Goal: Task Accomplishment & Management: Manage account settings

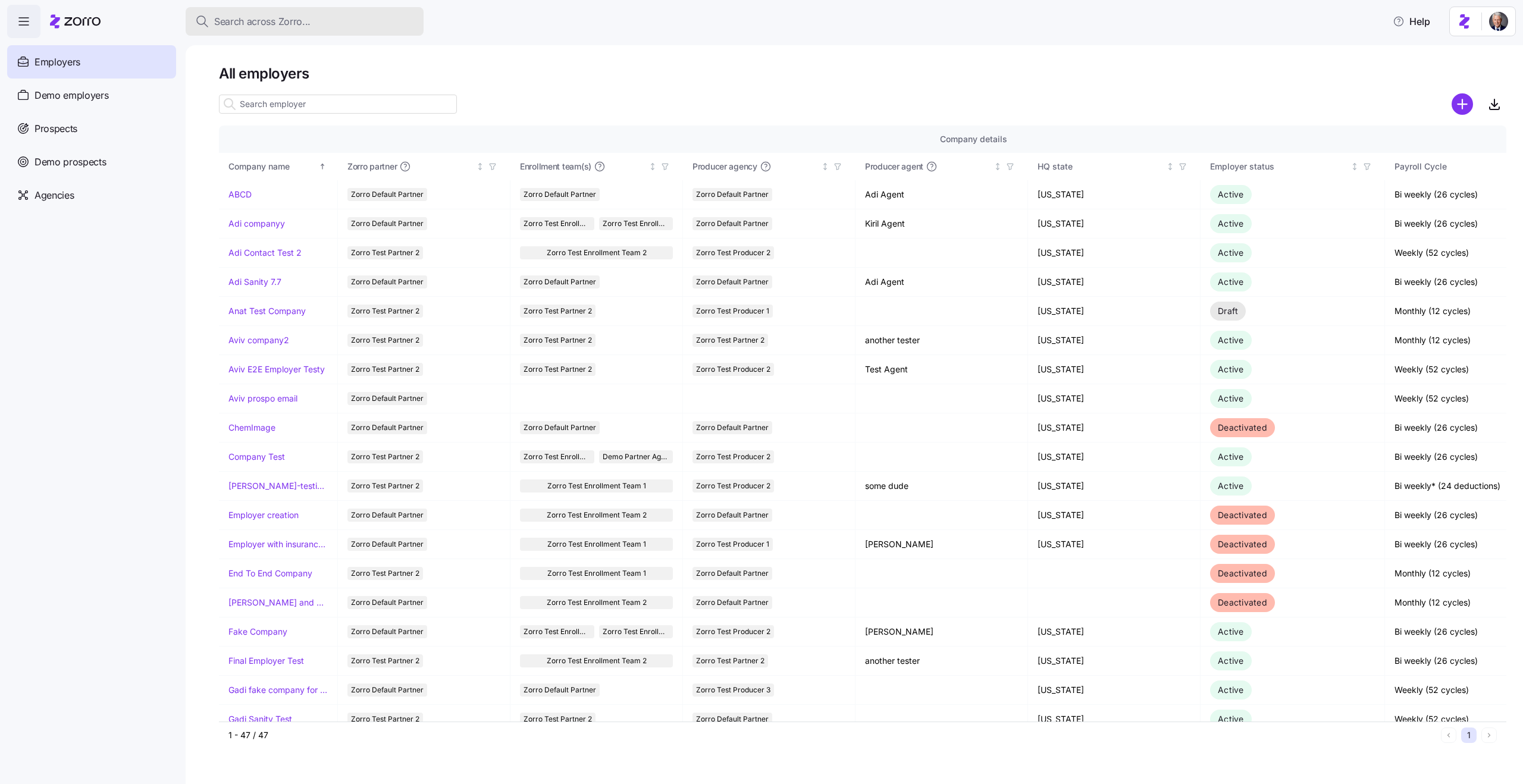
click at [282, 16] on span "Search across Zorro..." at bounding box center [262, 22] width 96 height 15
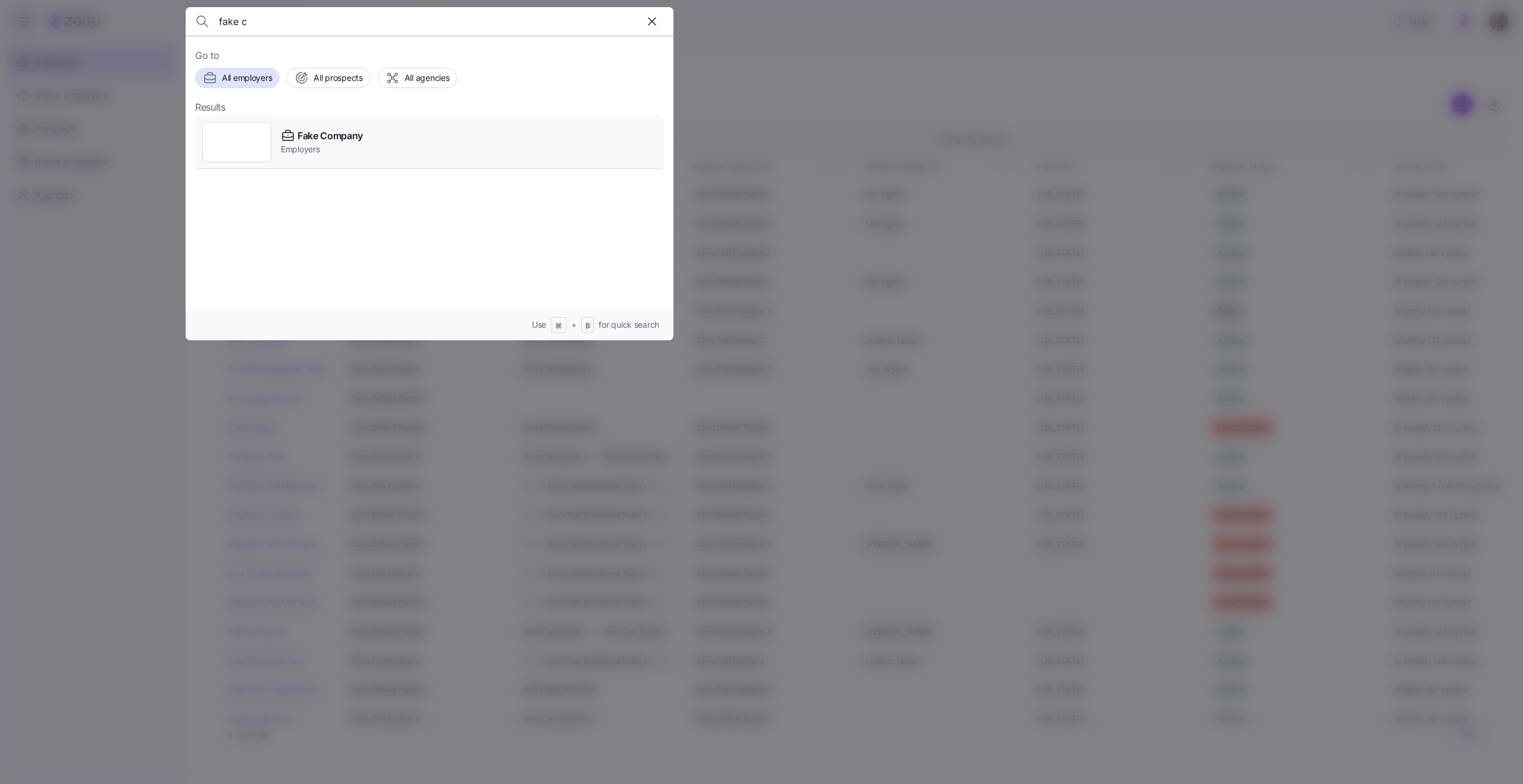
type input "fake c"
click at [359, 143] on span "Employers" at bounding box center [322, 149] width 82 height 12
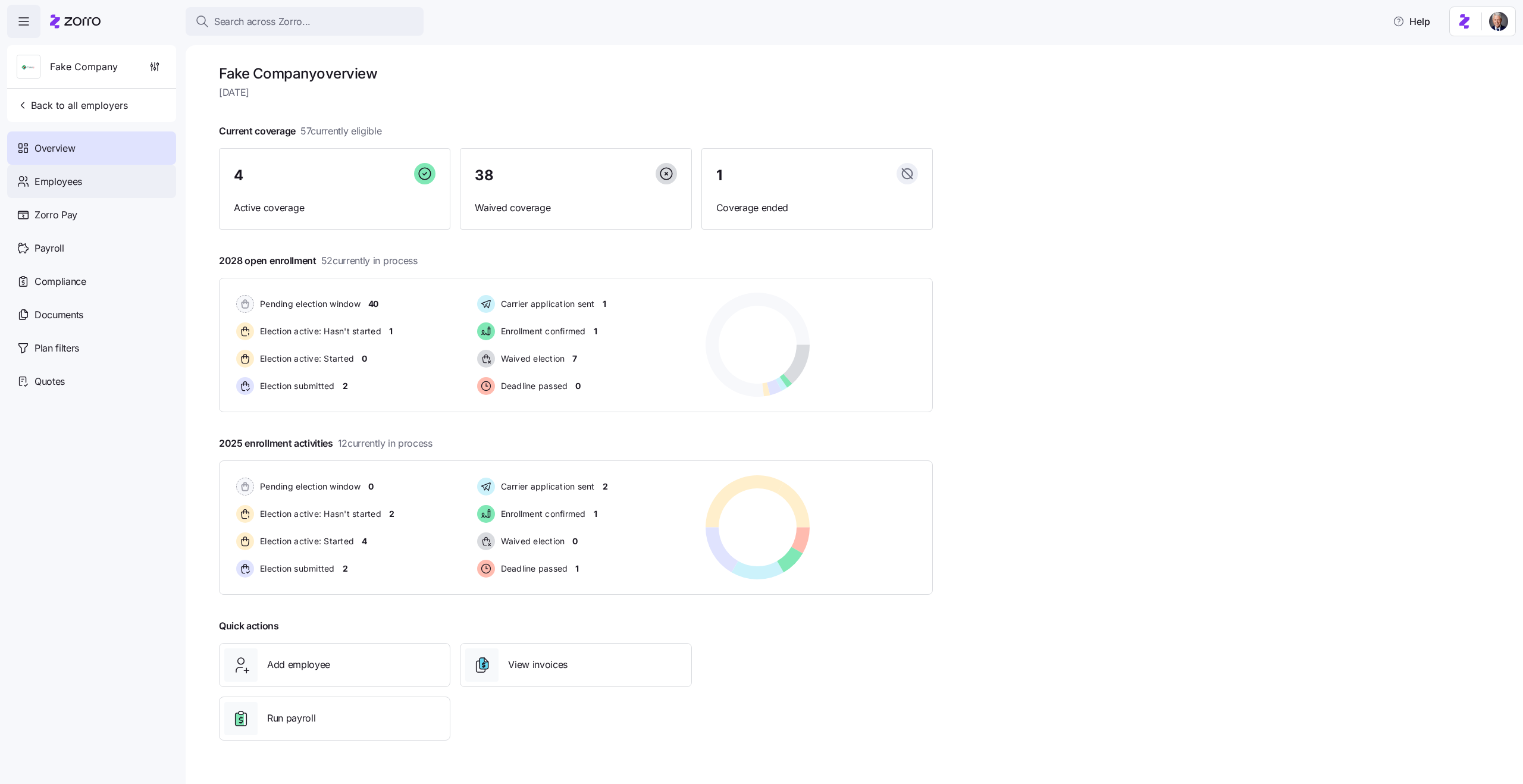
click at [113, 178] on div "Employees" at bounding box center [91, 182] width 169 height 34
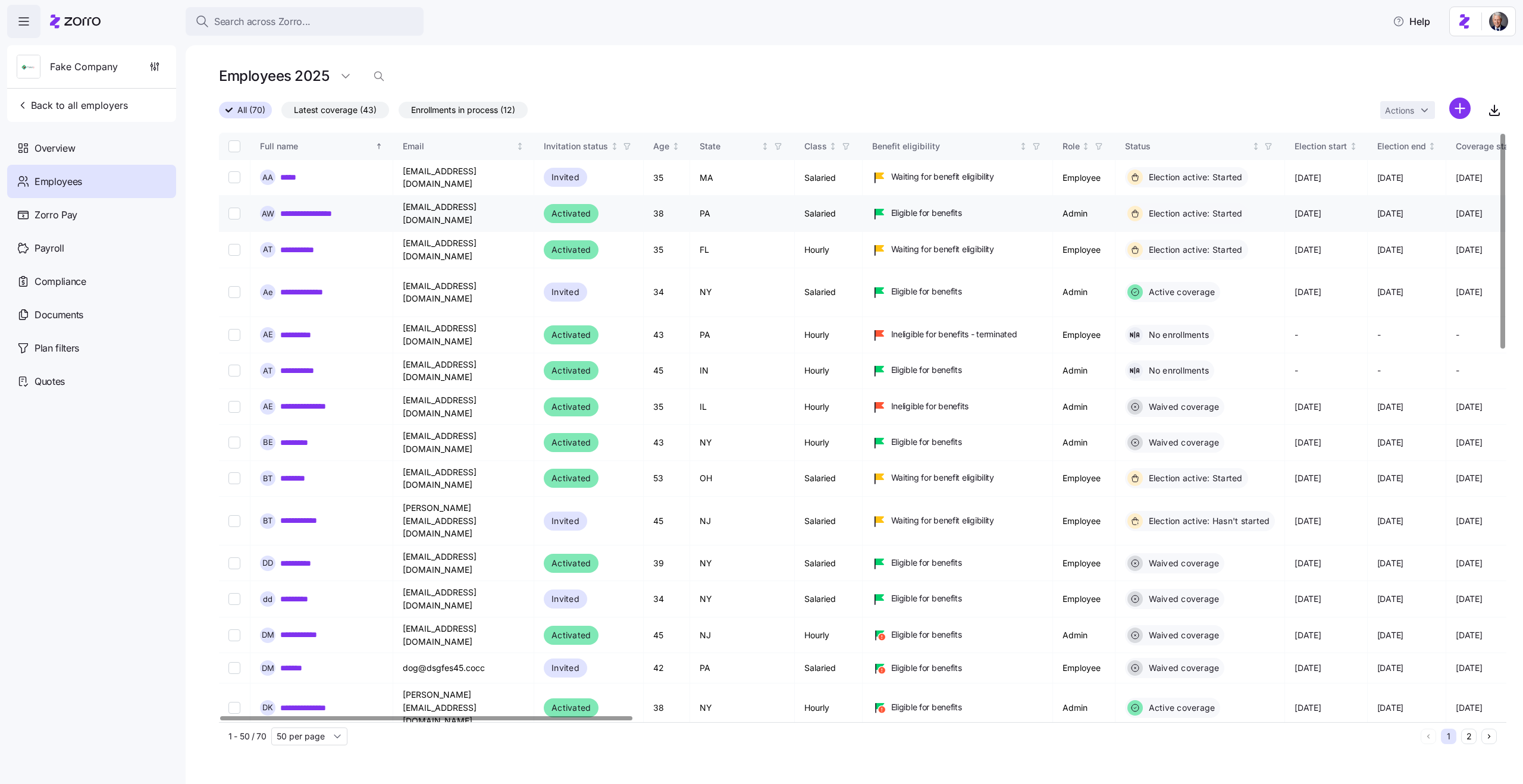
click at [314, 208] on link "**********" at bounding box center [314, 214] width 69 height 12
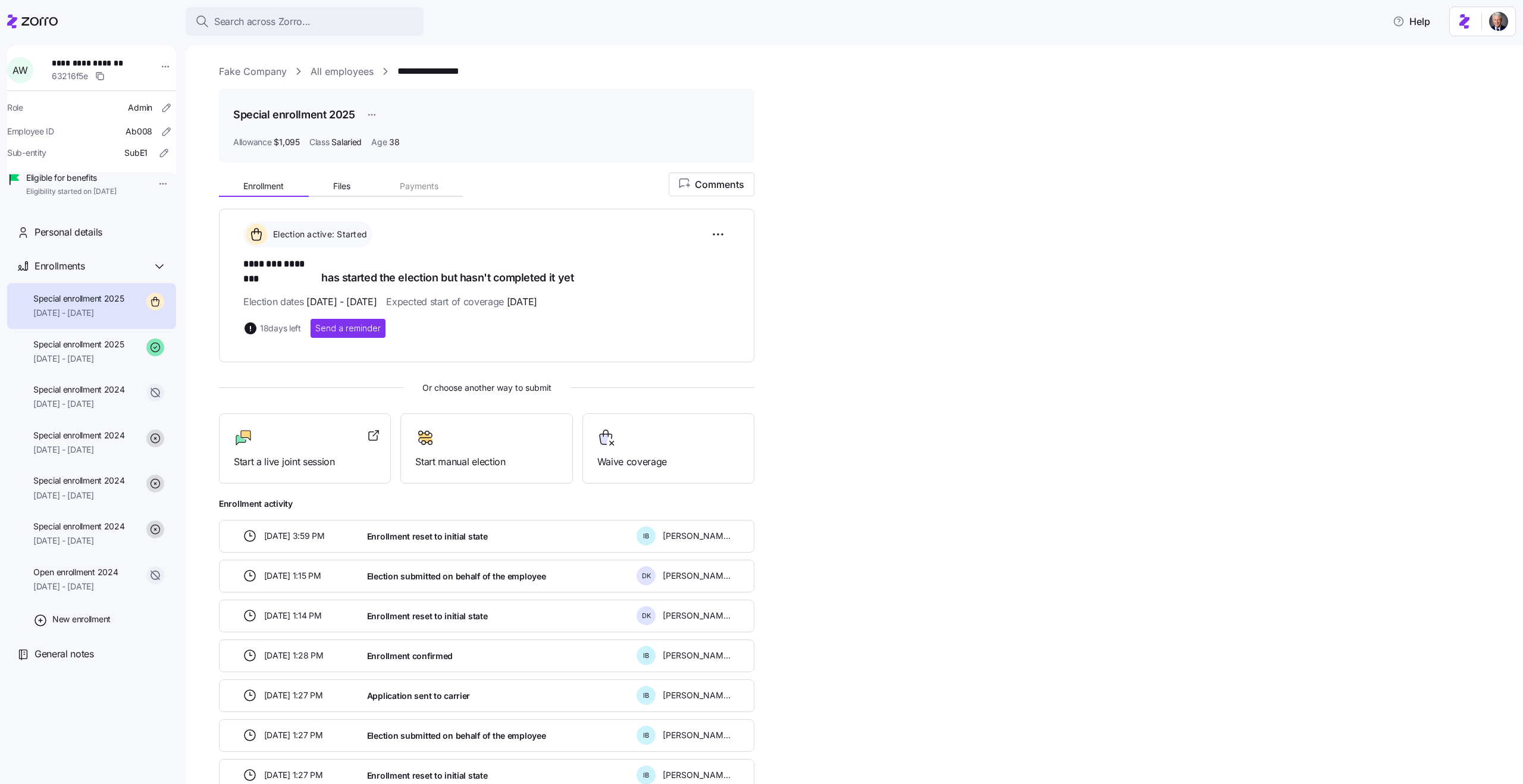
click at [258, 75] on link "Fake Company" at bounding box center [252, 72] width 68 height 15
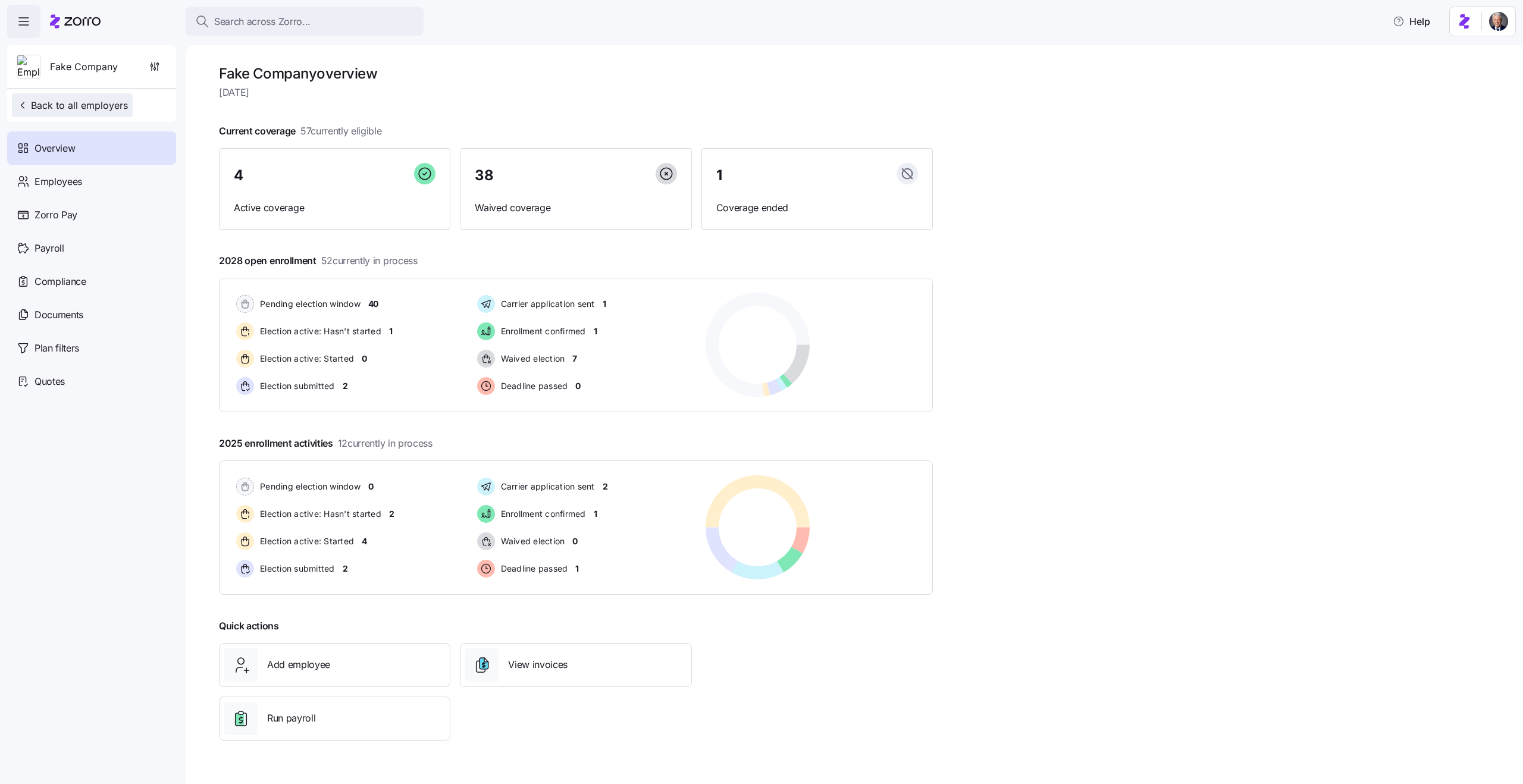
click at [106, 103] on span "Back to all employers" at bounding box center [72, 105] width 112 height 14
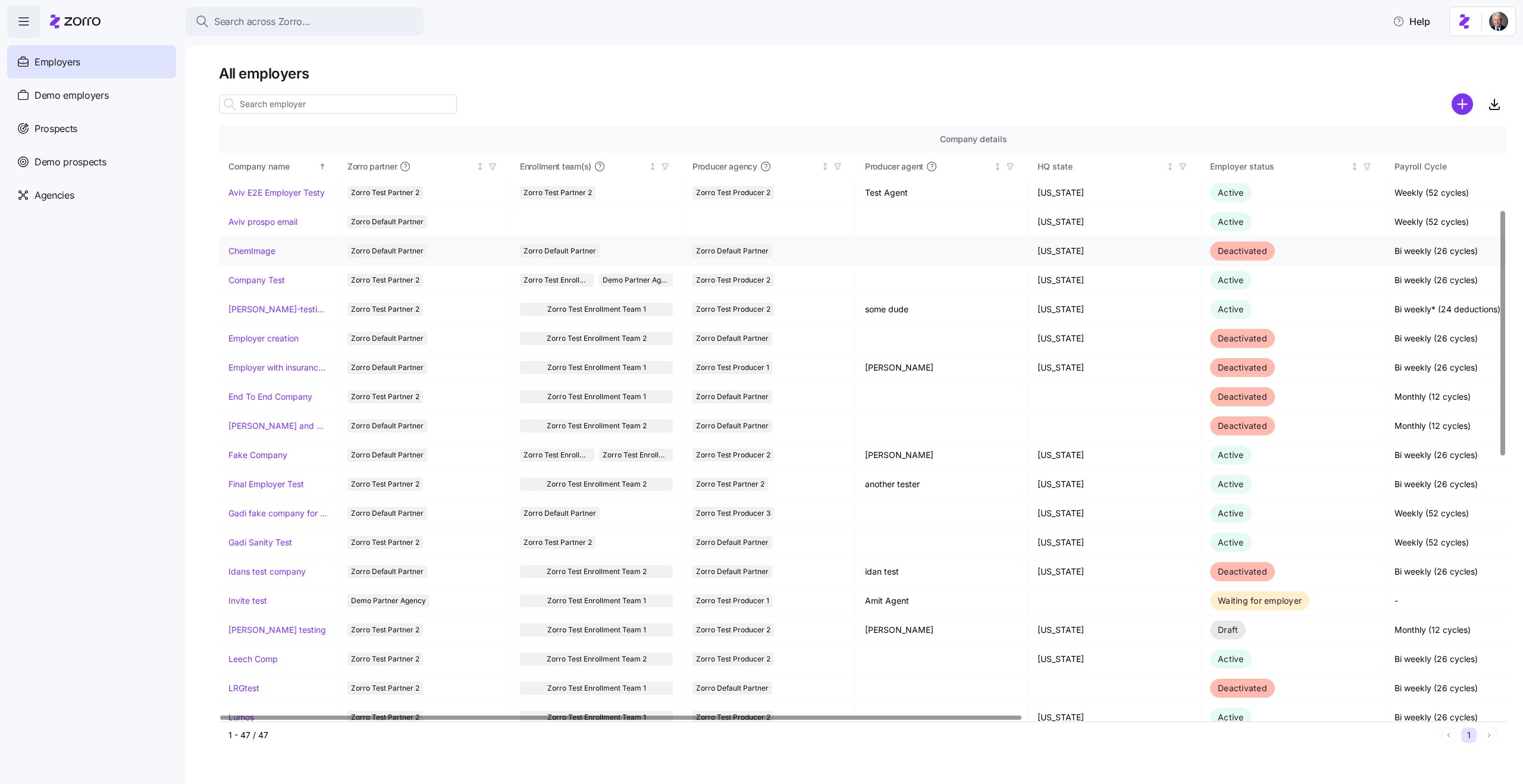
scroll to position [223, 0]
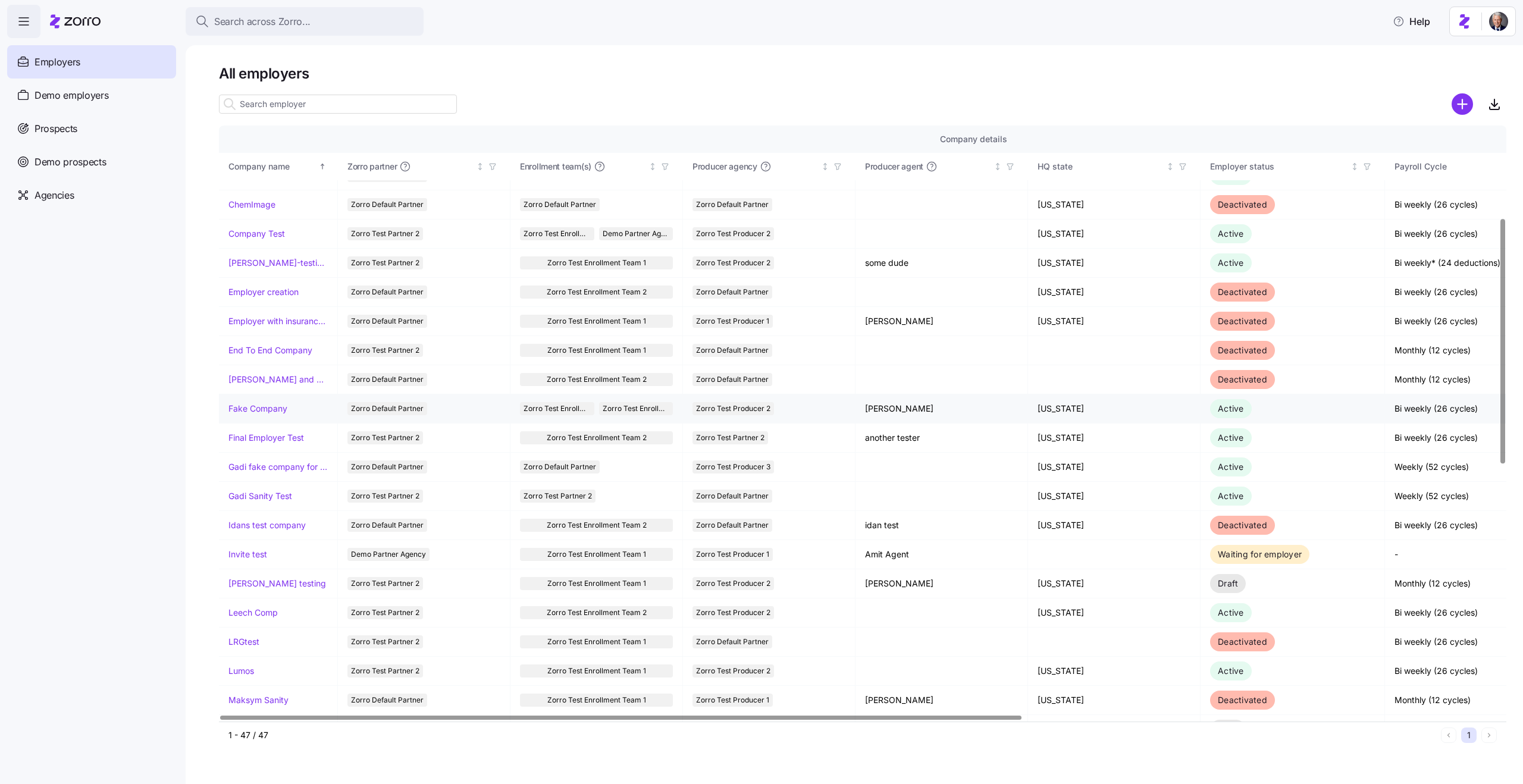
click at [252, 407] on link "Fake Company" at bounding box center [257, 408] width 59 height 12
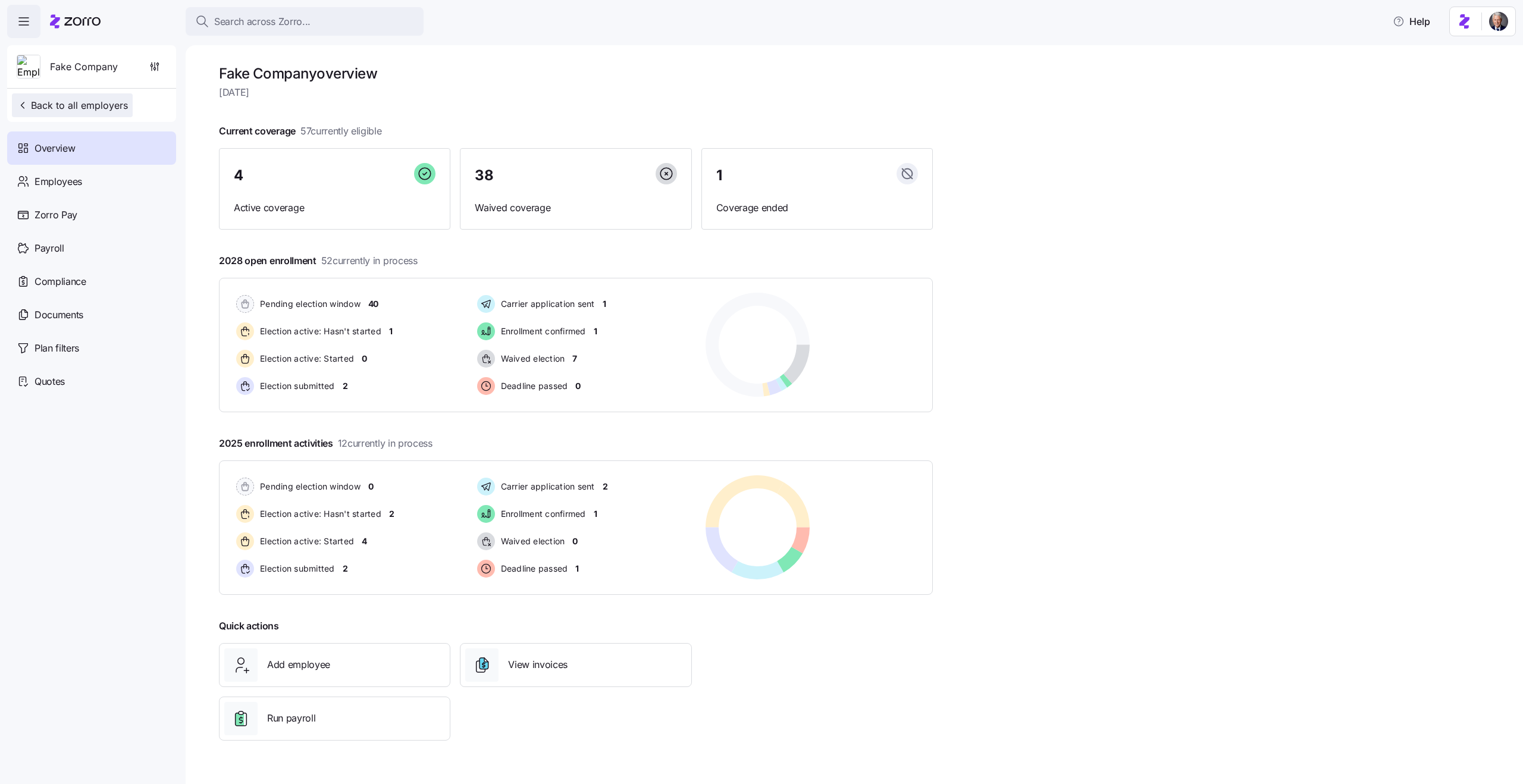
click at [90, 98] on span "Back to all employers" at bounding box center [72, 105] width 112 height 14
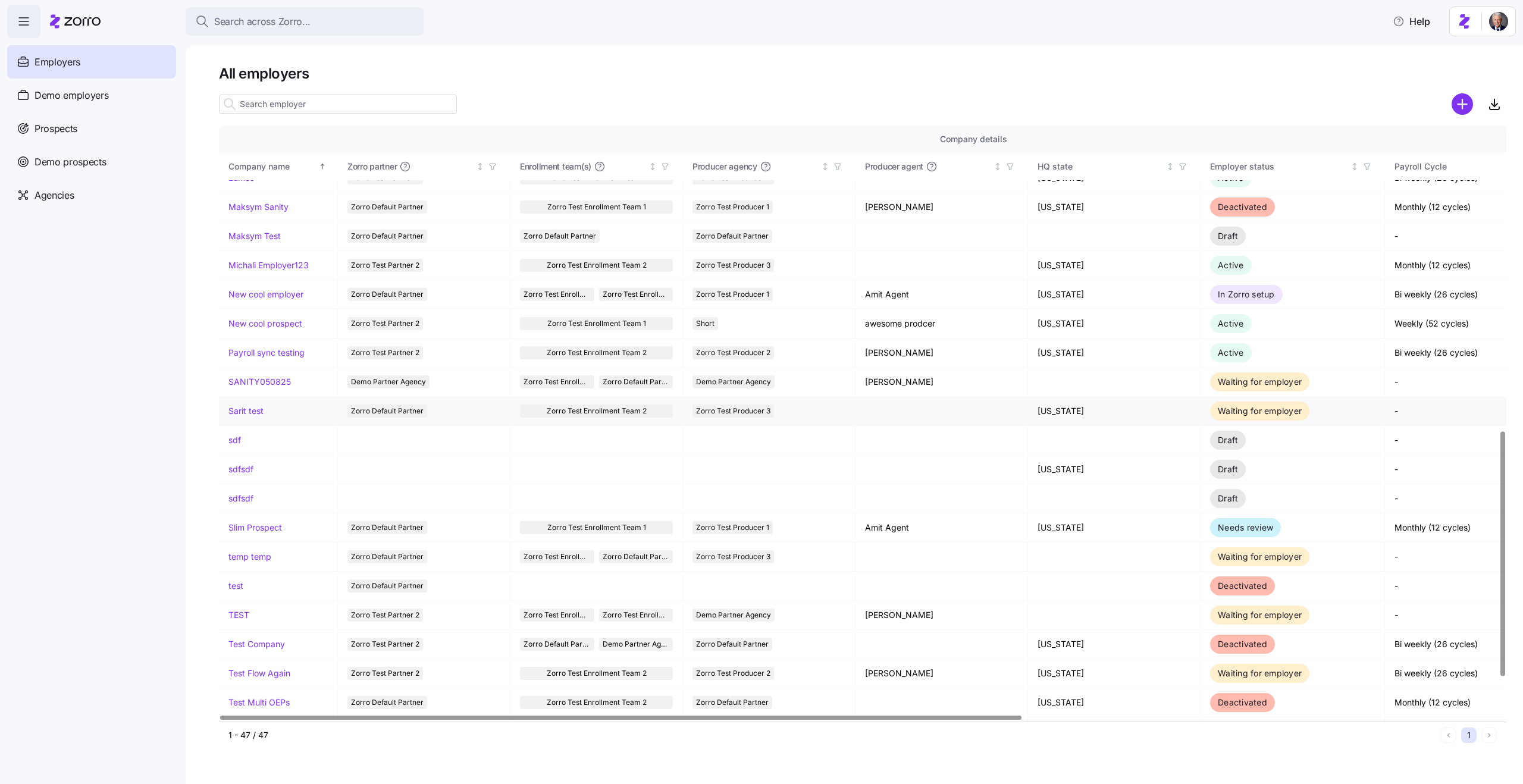
scroll to position [740, 0]
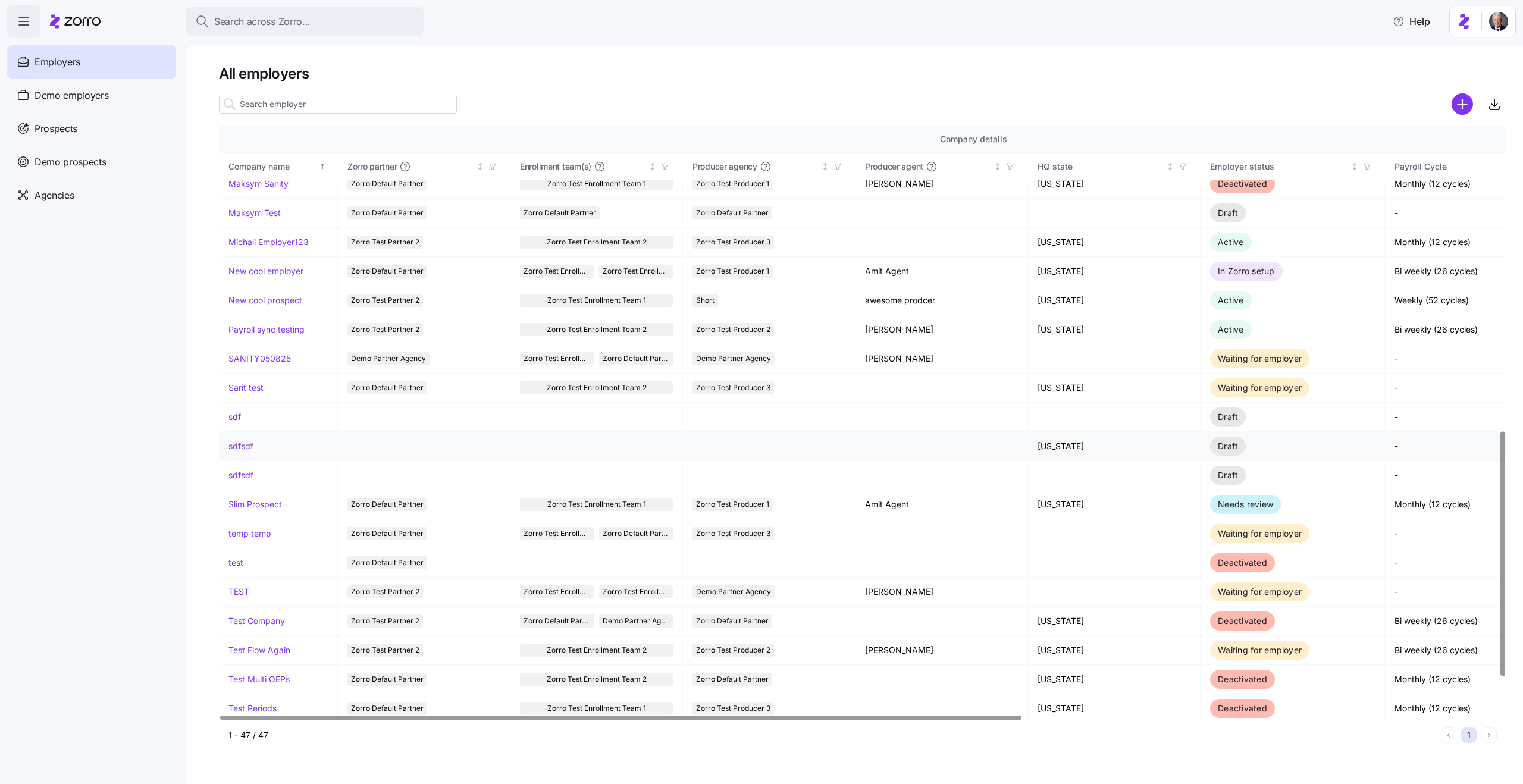
click at [242, 447] on link "sdfsdf" at bounding box center [241, 446] width 25 height 12
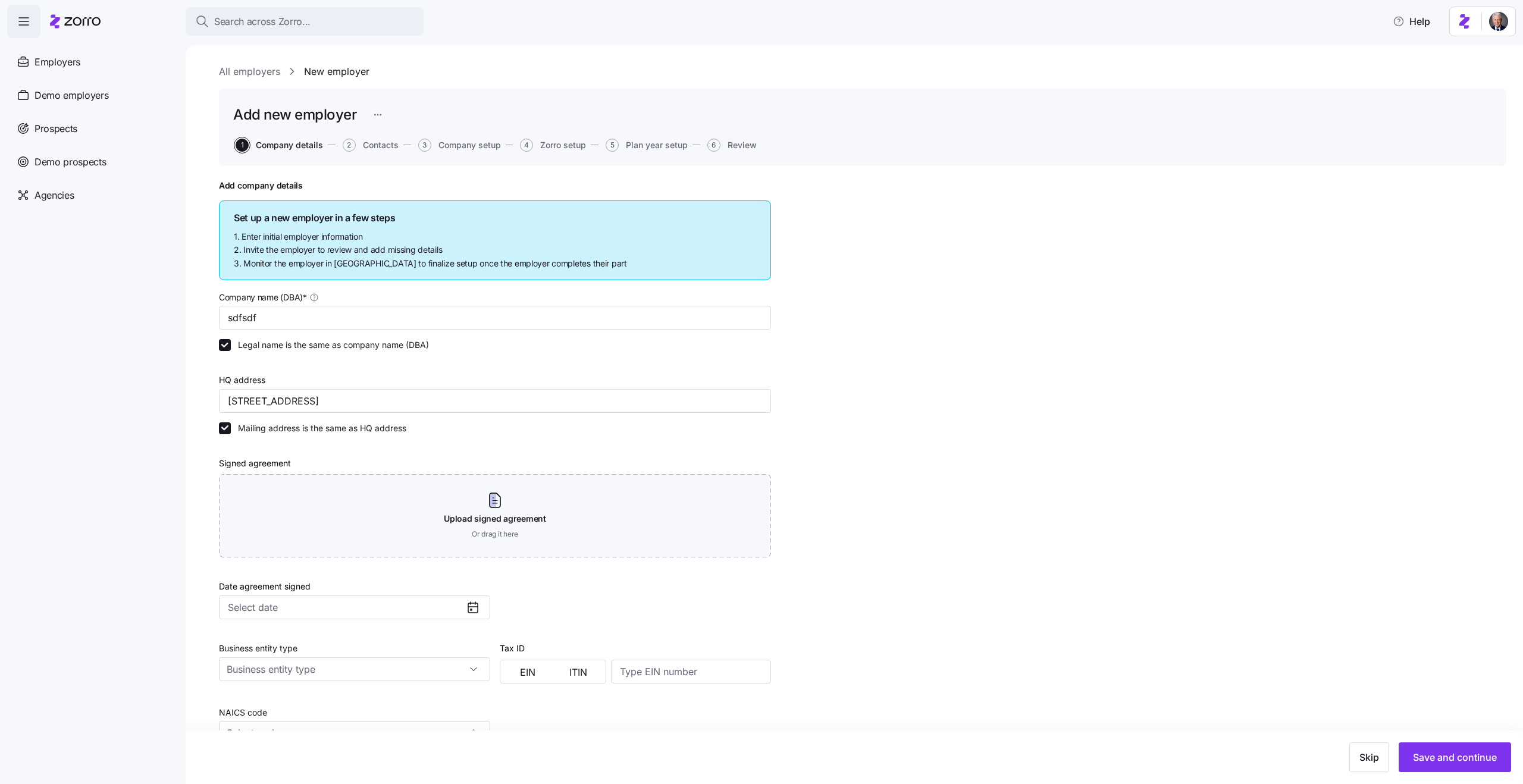
click at [232, 60] on div "All employers New employer Add new employer 1 Company details 2 Contacts 3 Comp…" at bounding box center [854, 414] width 1338 height 739
click at [245, 73] on link "All employers" at bounding box center [249, 72] width 61 height 15
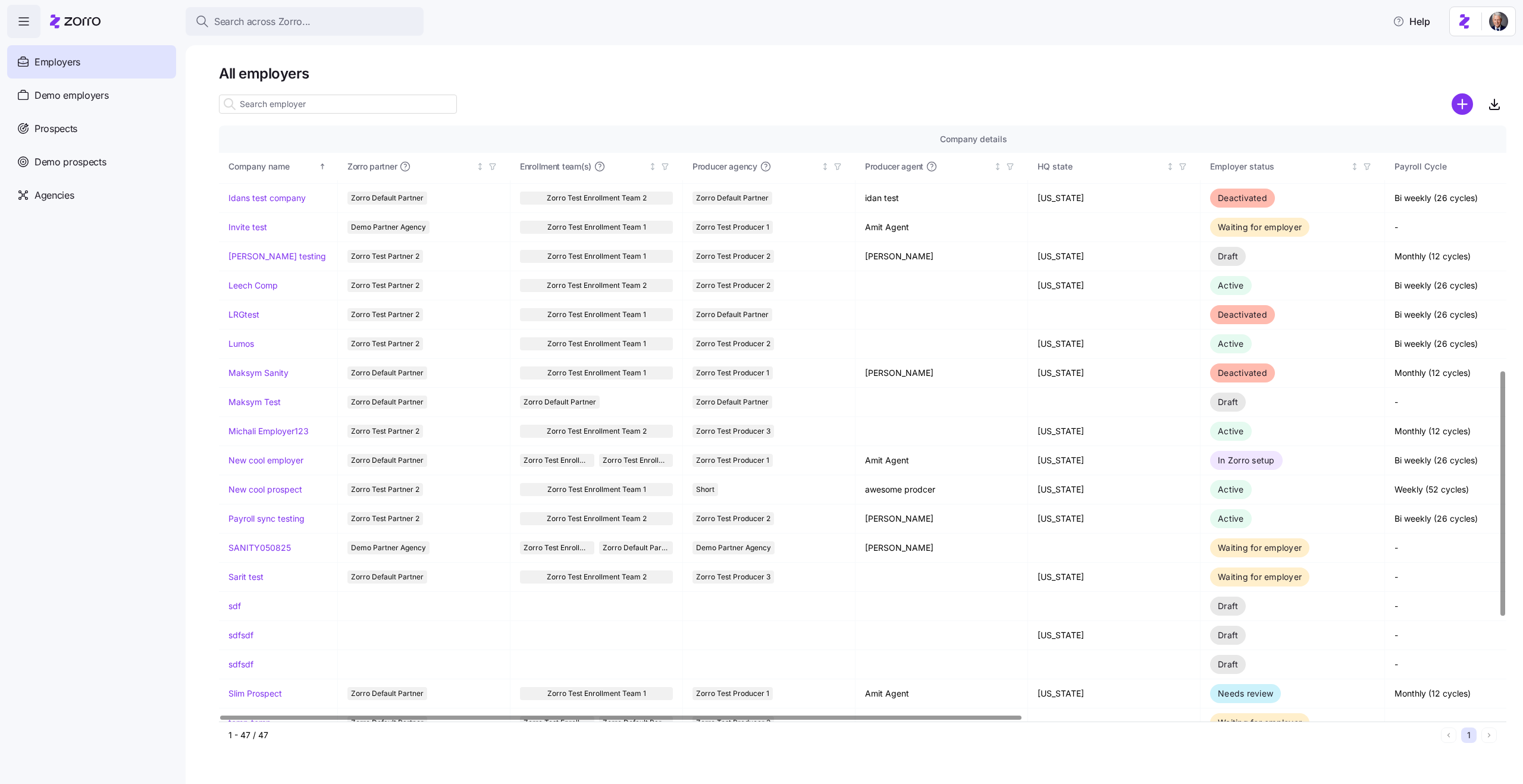
scroll to position [828, 0]
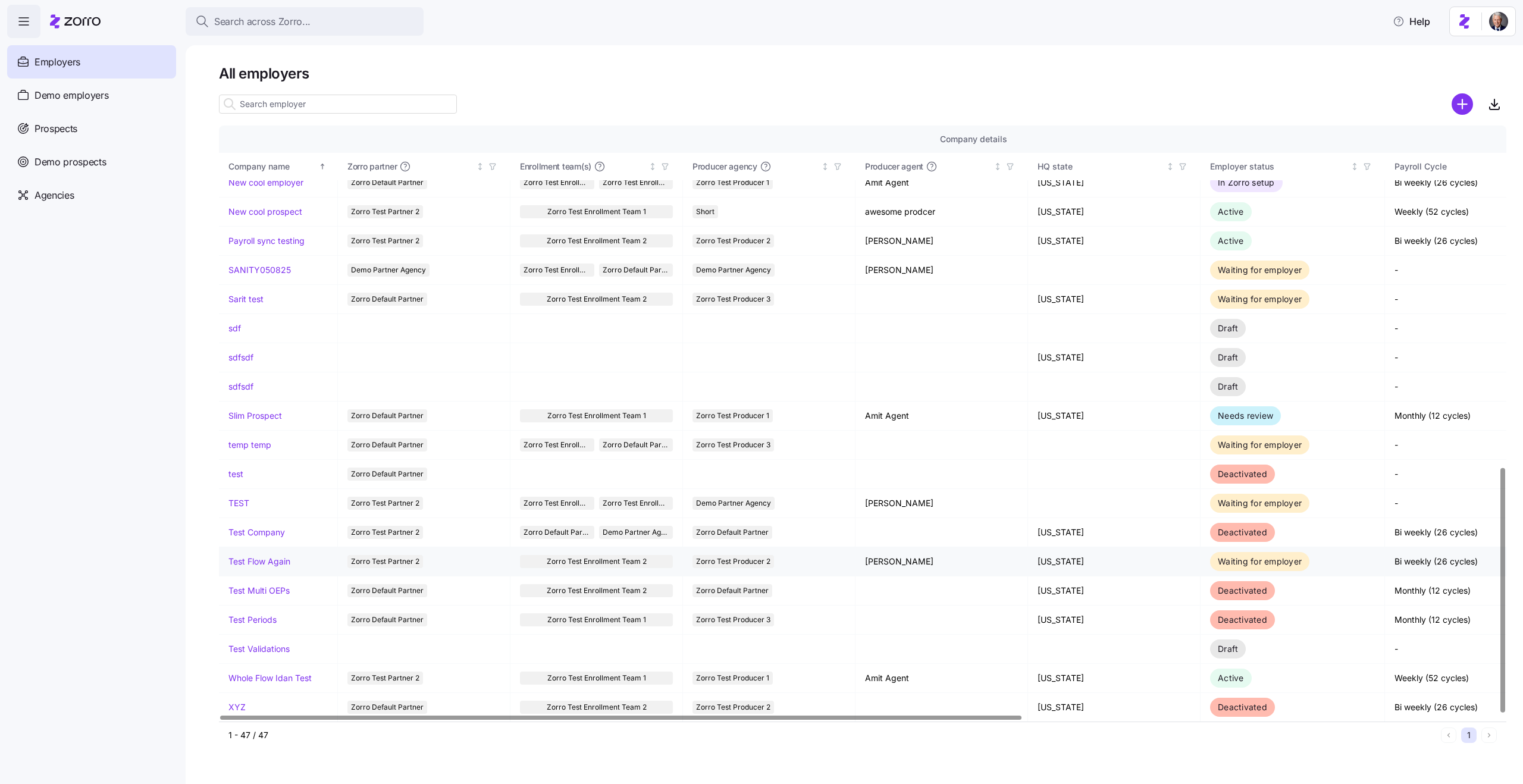
click at [255, 556] on link "Test Flow Again" at bounding box center [259, 562] width 62 height 12
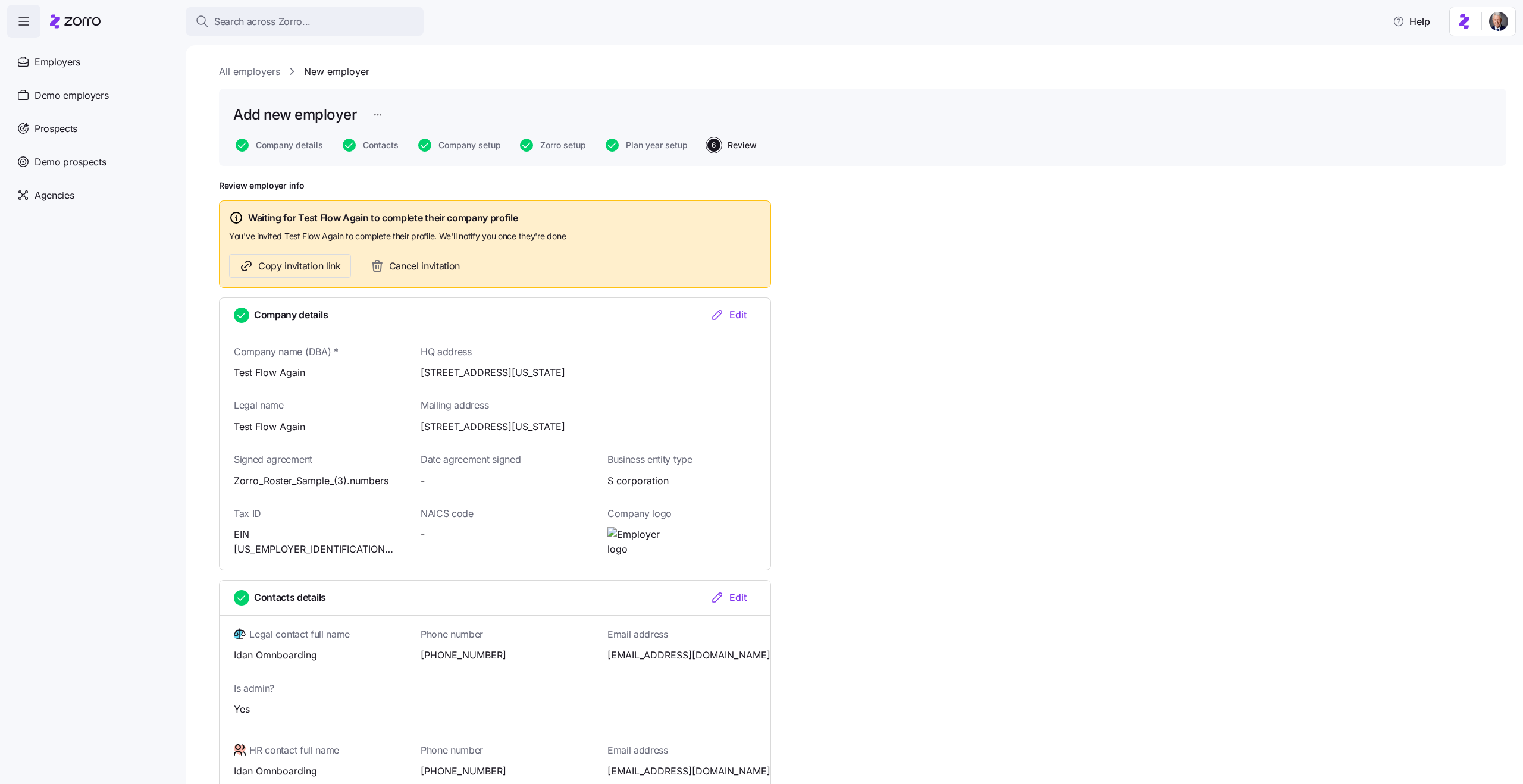
click at [263, 73] on link "All employers" at bounding box center [249, 72] width 61 height 15
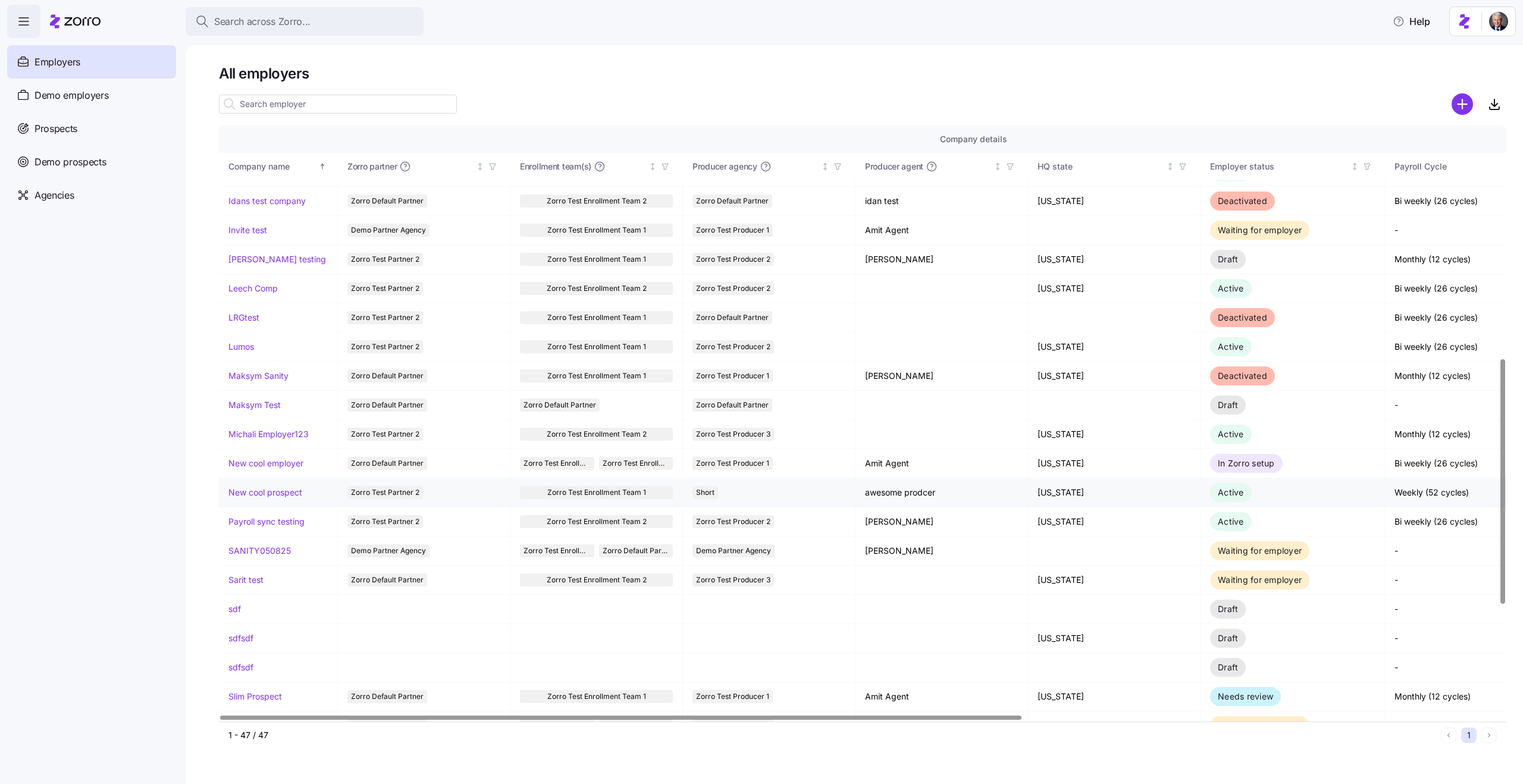
scroll to position [564, 0]
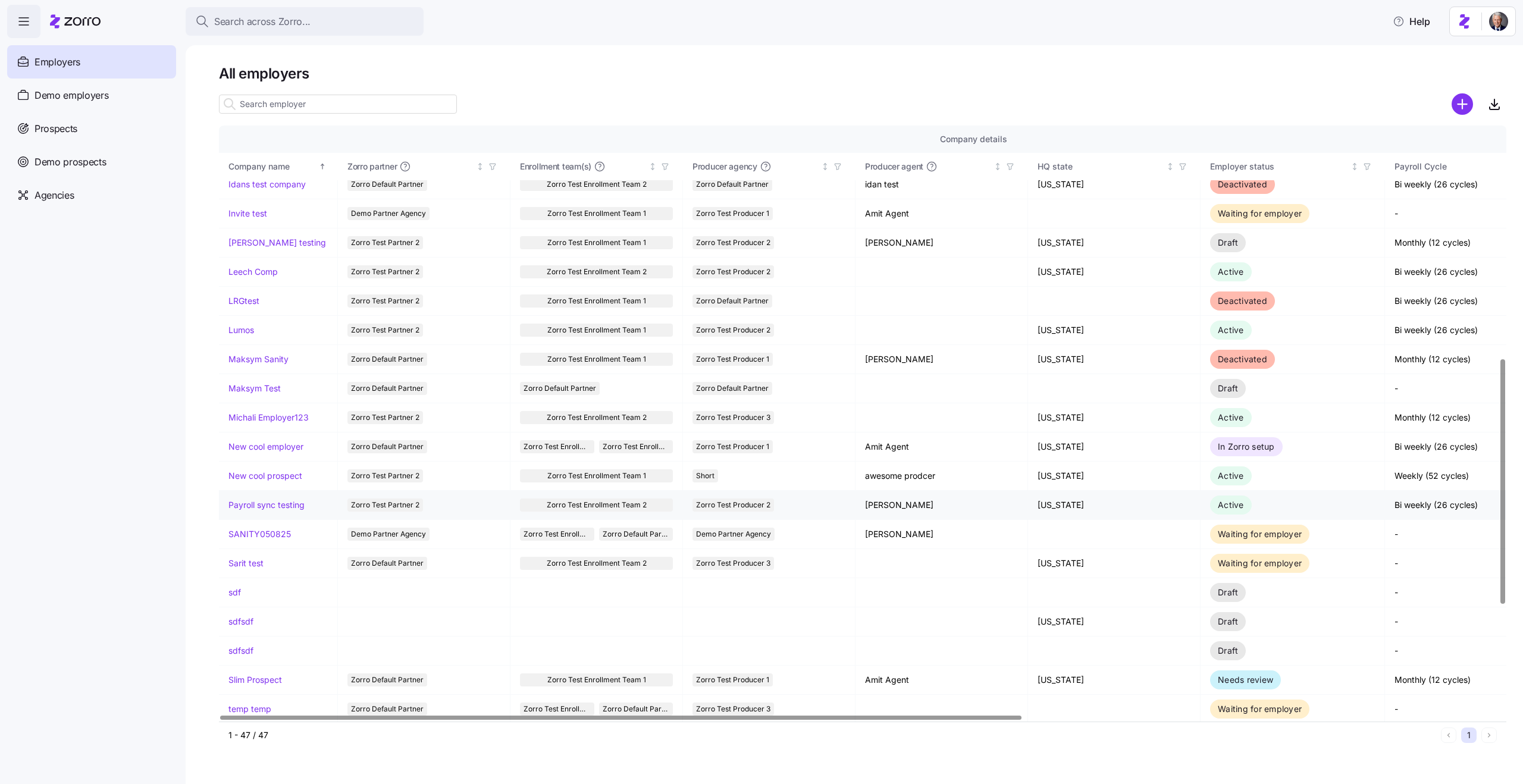
click at [255, 506] on link "Payroll sync testing" at bounding box center [266, 505] width 76 height 12
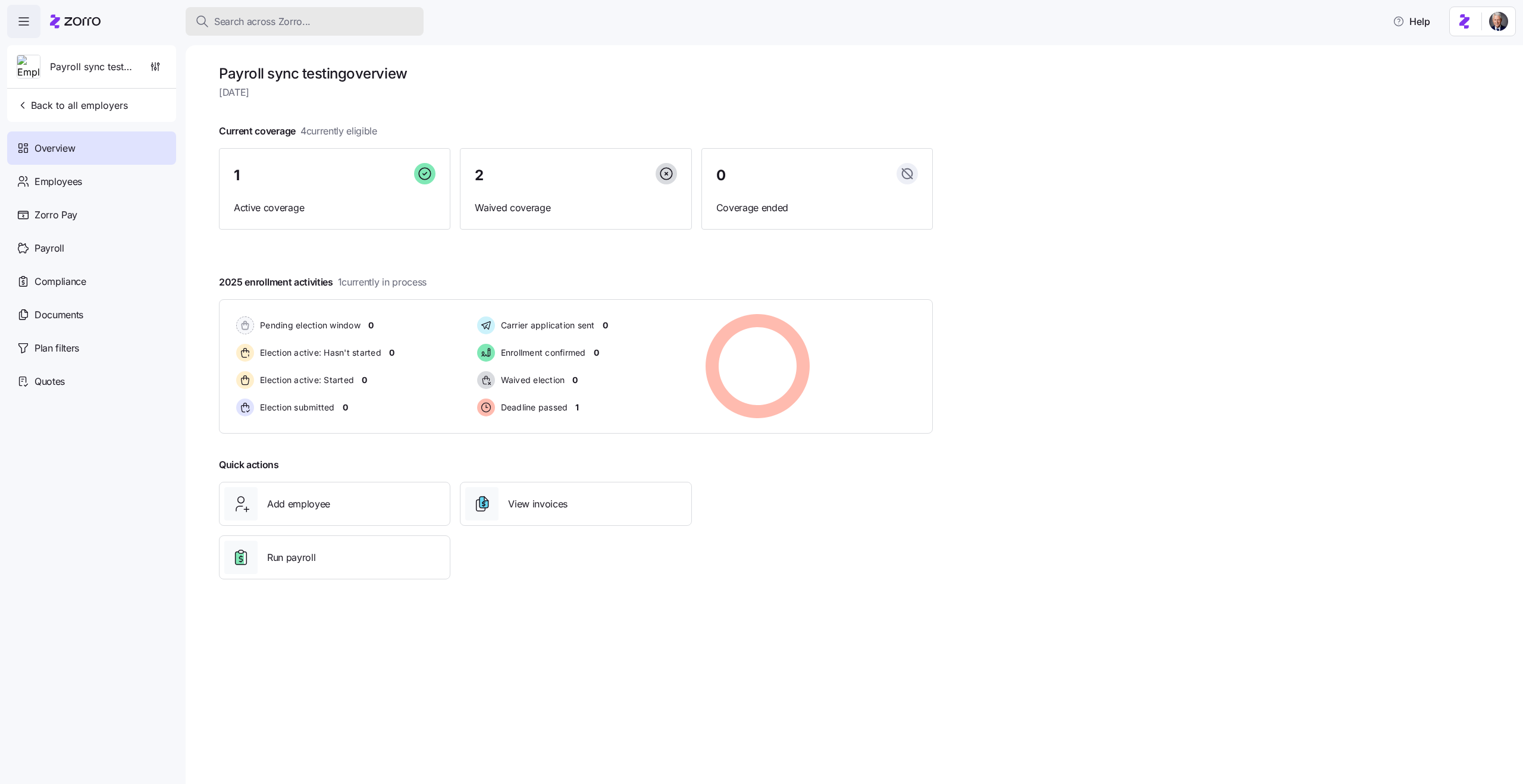
click at [257, 25] on span "Search across Zorro..." at bounding box center [262, 22] width 96 height 15
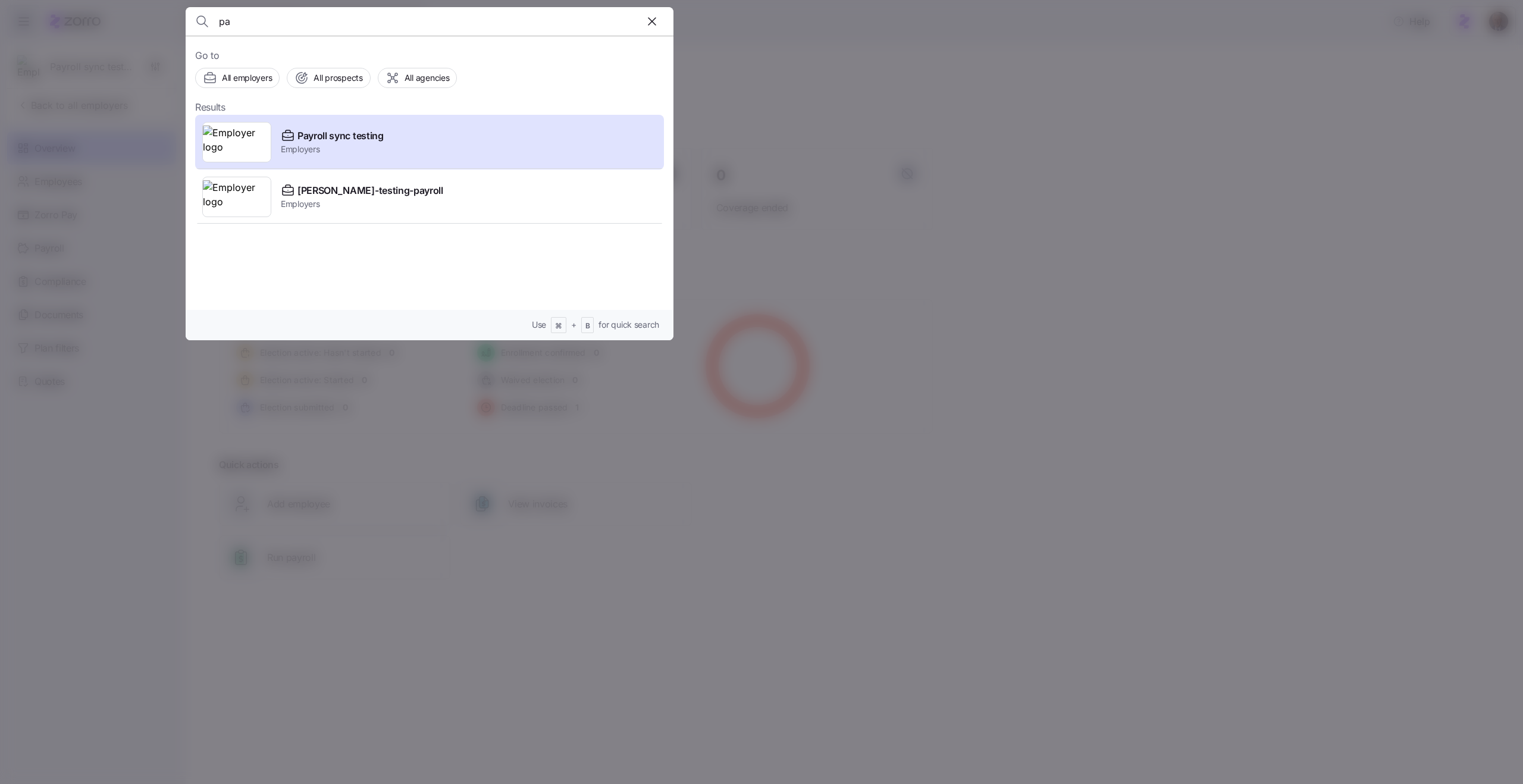
type input "p"
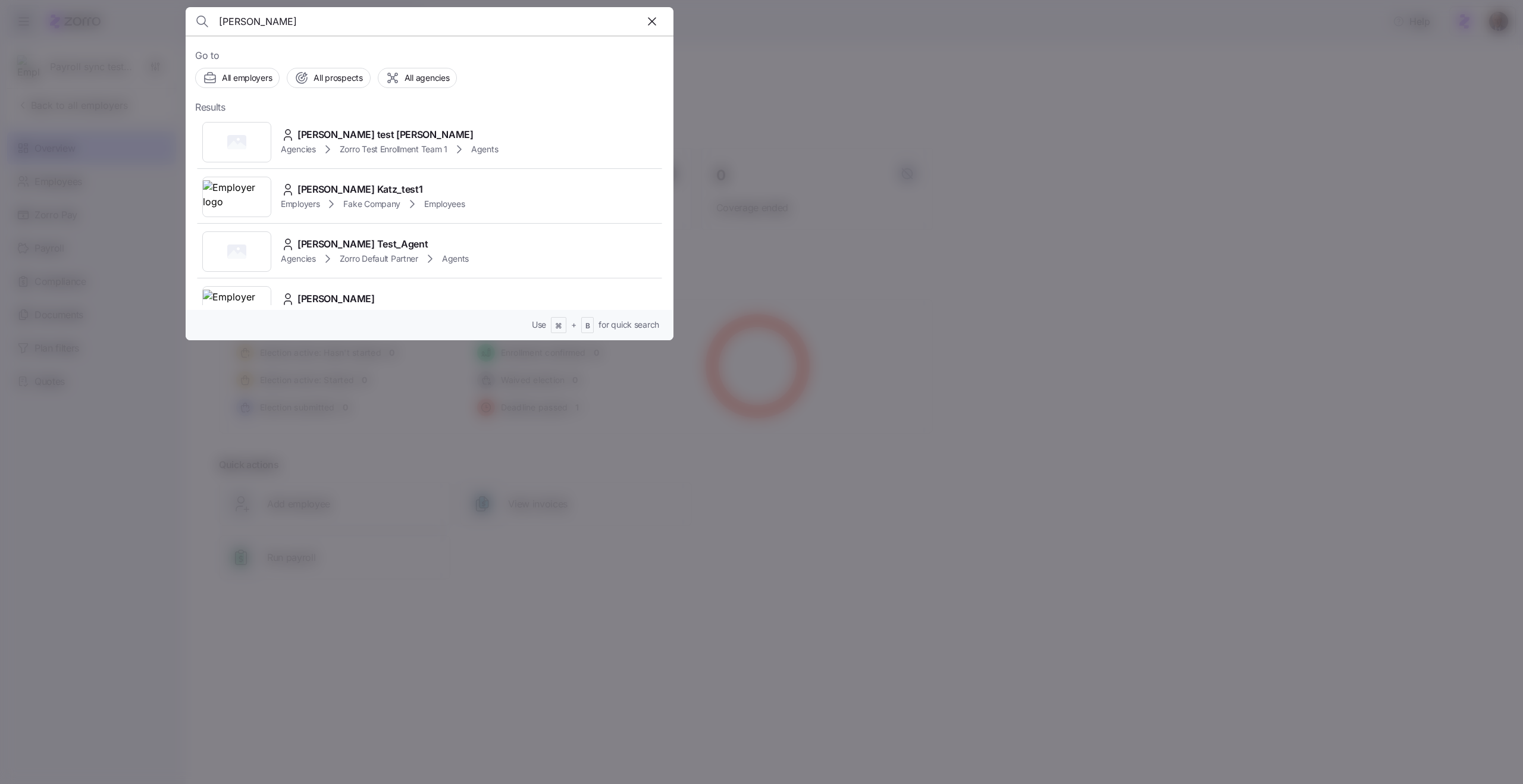
click at [252, 32] on input "dori" at bounding box center [371, 22] width 304 height 29
type input "test"
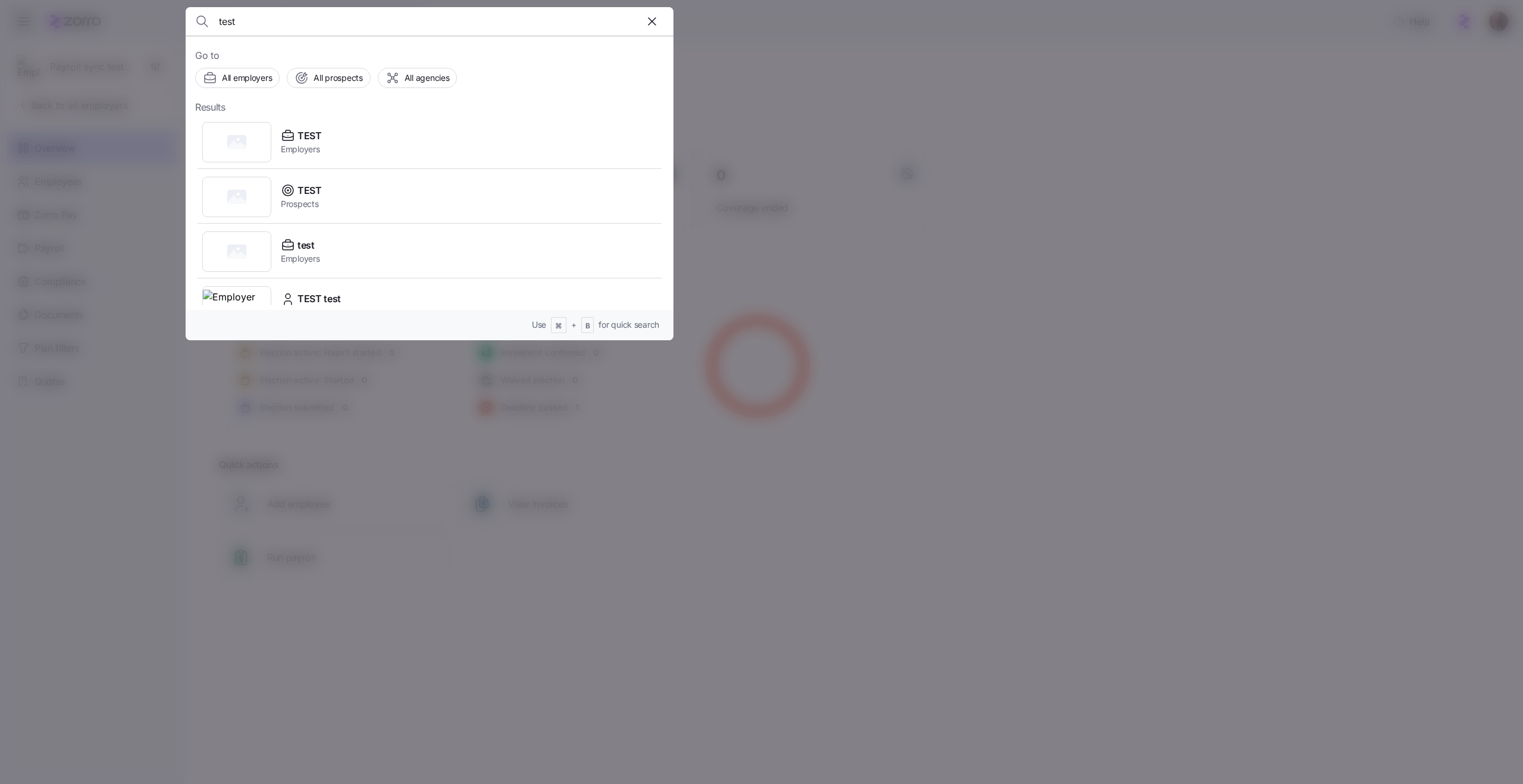
click at [271, 20] on input "test" at bounding box center [371, 22] width 304 height 29
type input "f"
click at [694, 122] on div at bounding box center [762, 392] width 1523 height 784
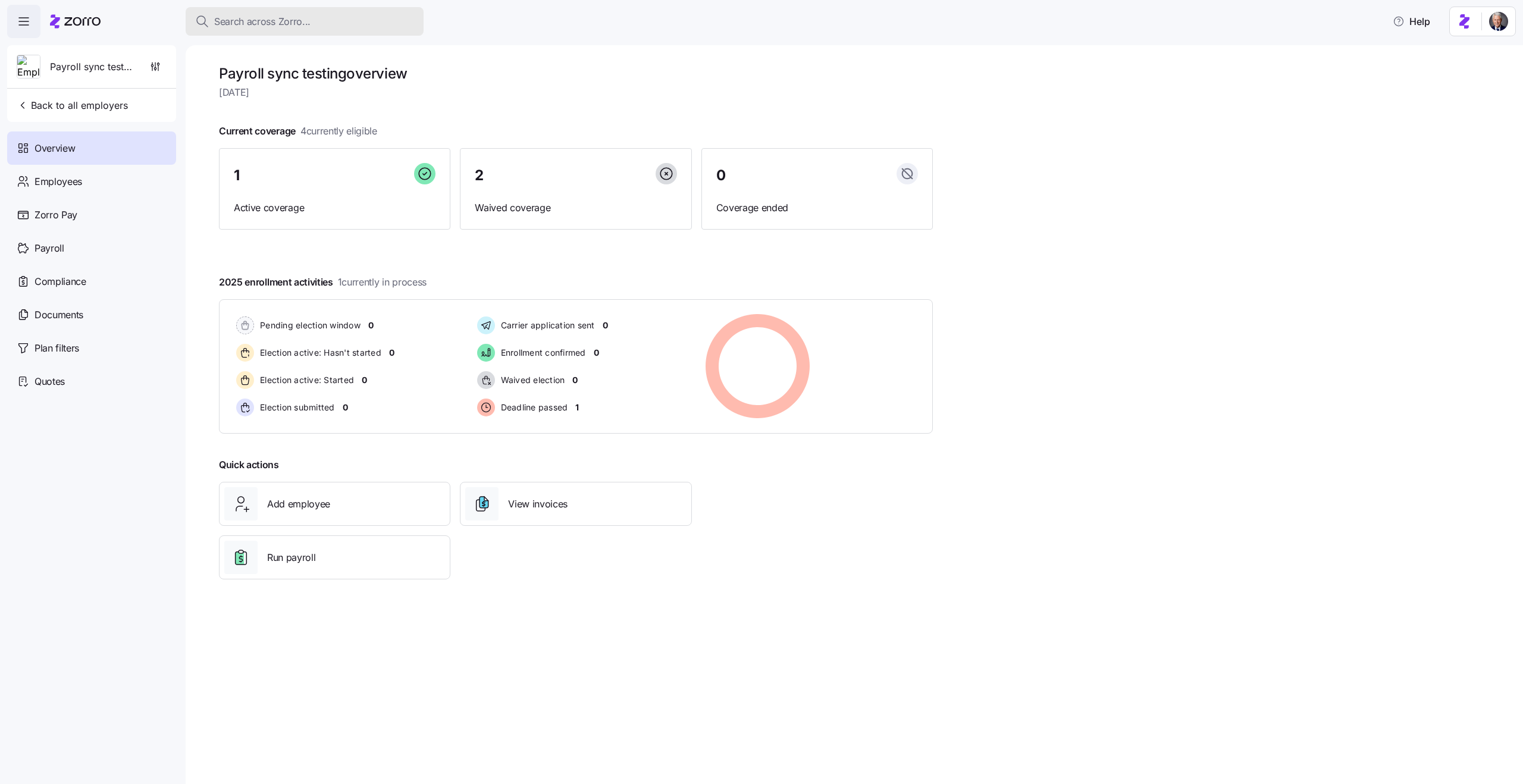
click at [289, 24] on span "Search across Zorro..." at bounding box center [262, 22] width 96 height 15
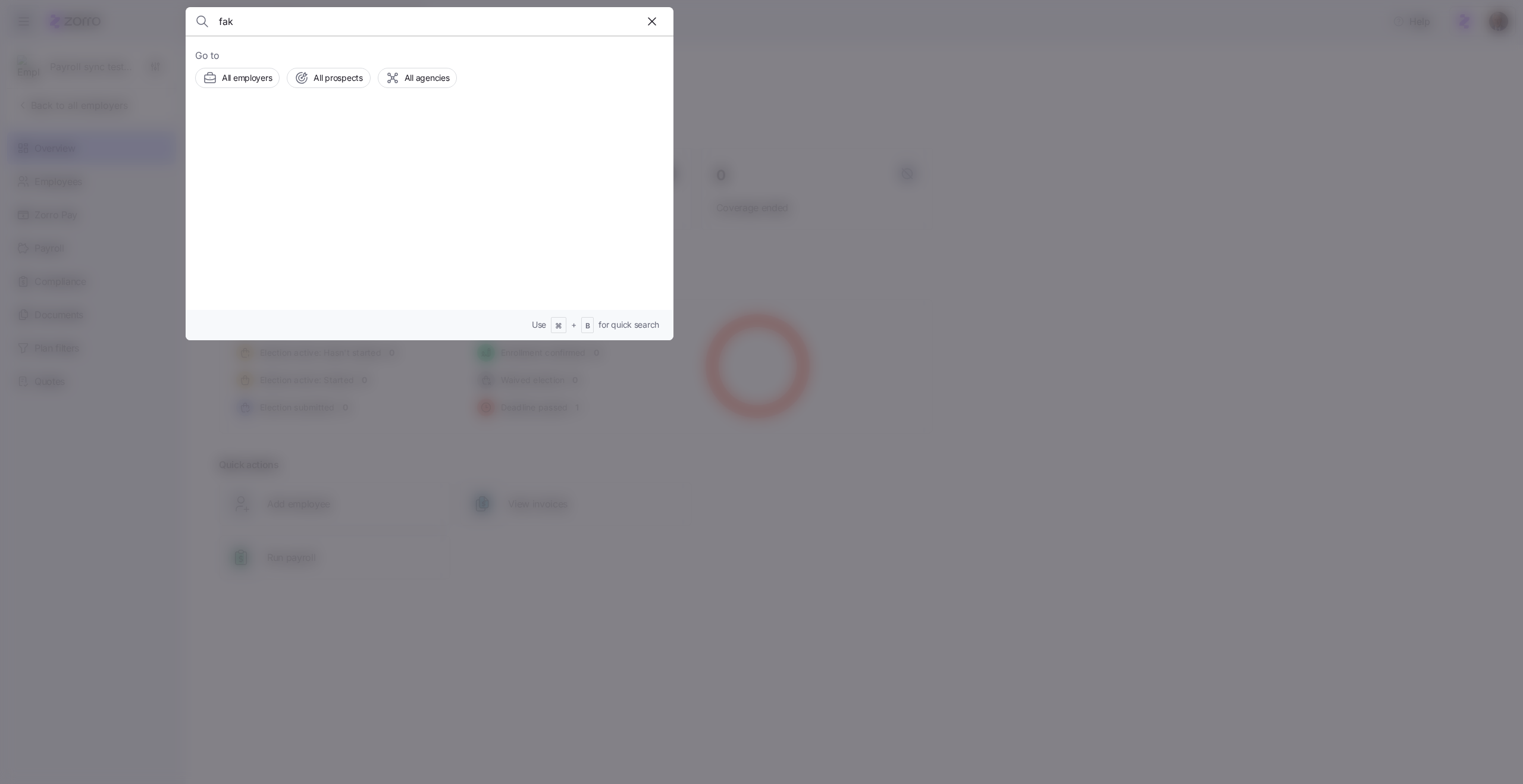
type input "fake"
click at [276, 21] on input "fake" at bounding box center [371, 22] width 304 height 29
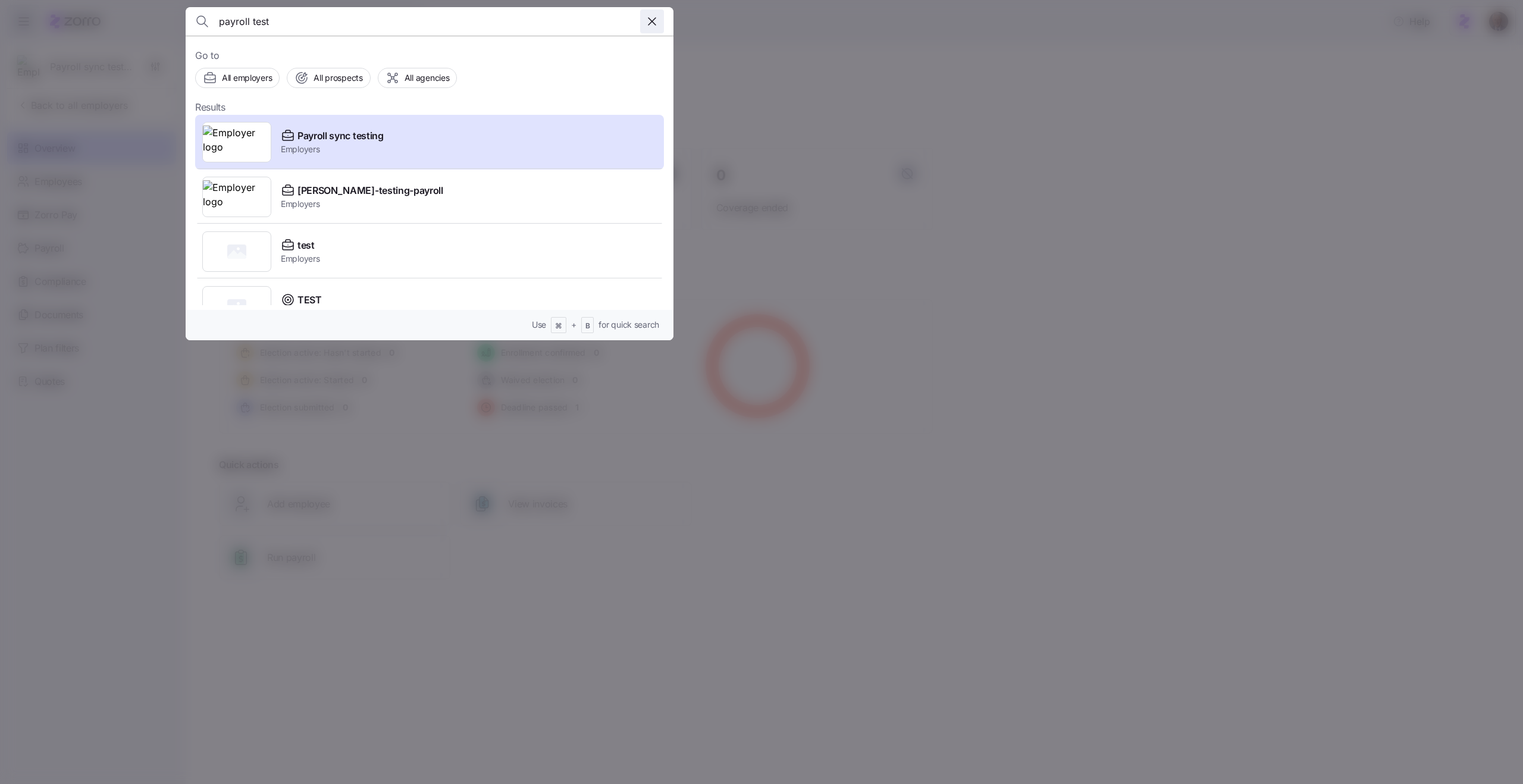
type input "payroll test"
click at [648, 15] on icon "button" at bounding box center [652, 21] width 14 height 14
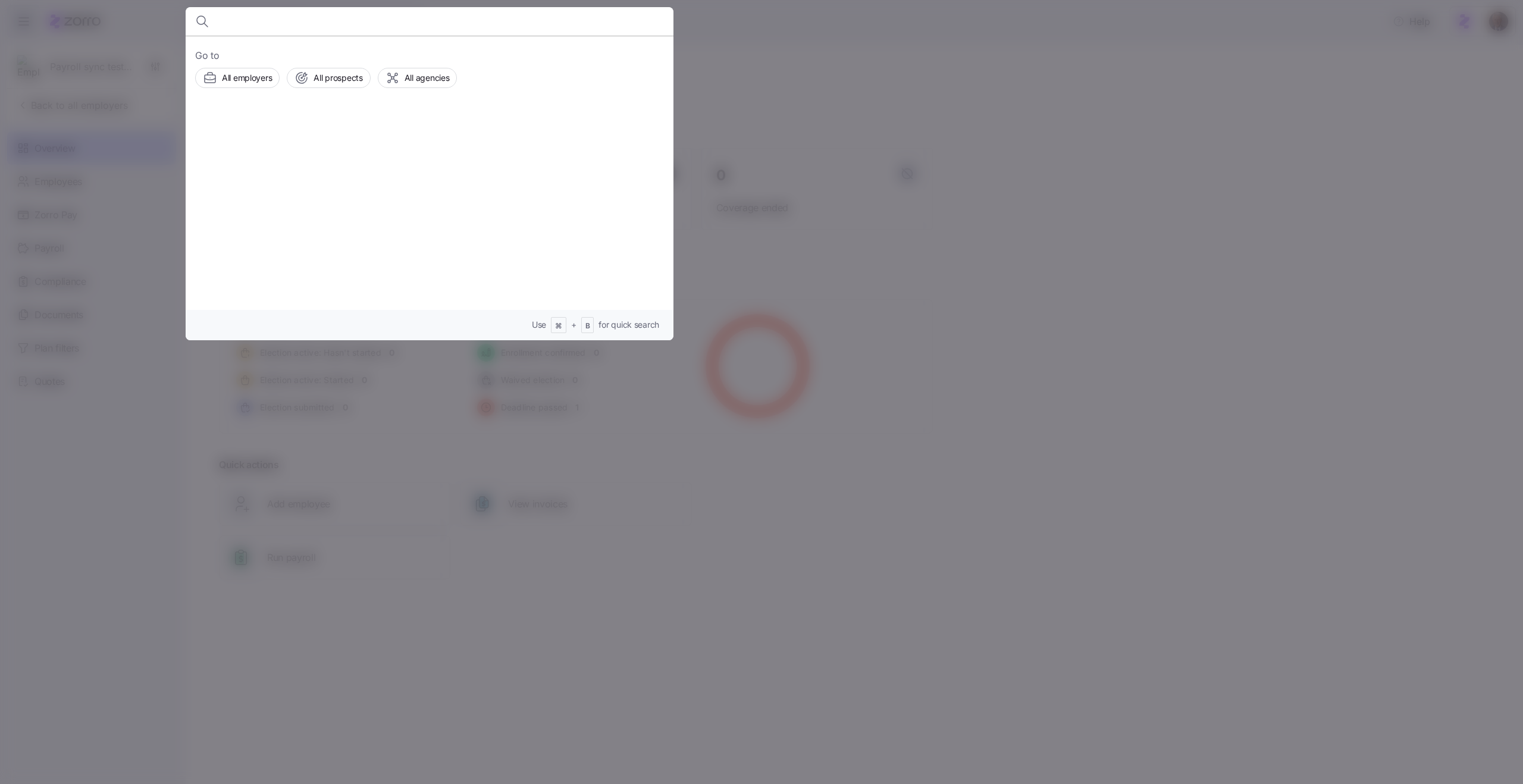
click at [372, 15] on input at bounding box center [371, 22] width 304 height 29
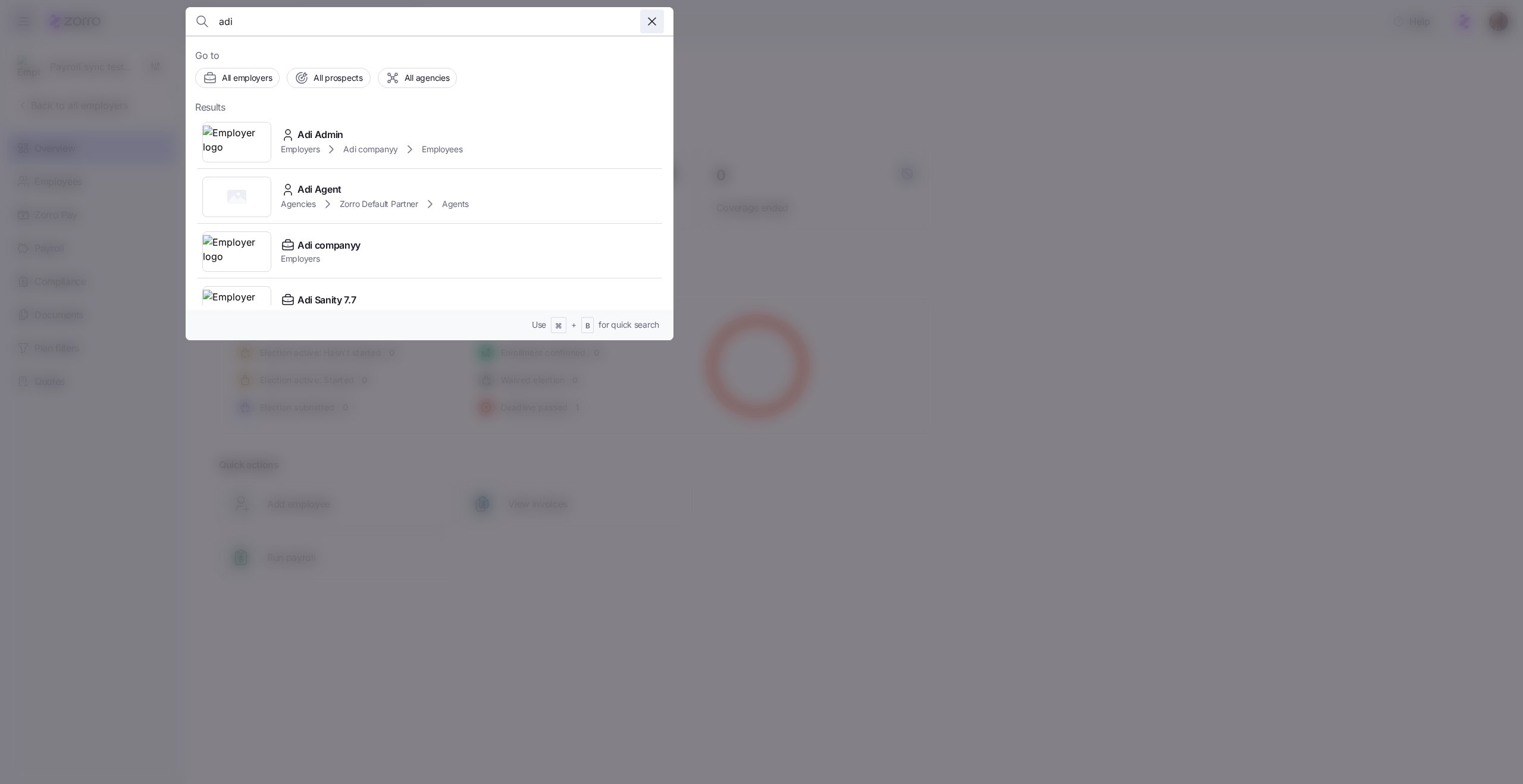
type input "adi"
click at [647, 18] on icon "button" at bounding box center [652, 21] width 14 height 14
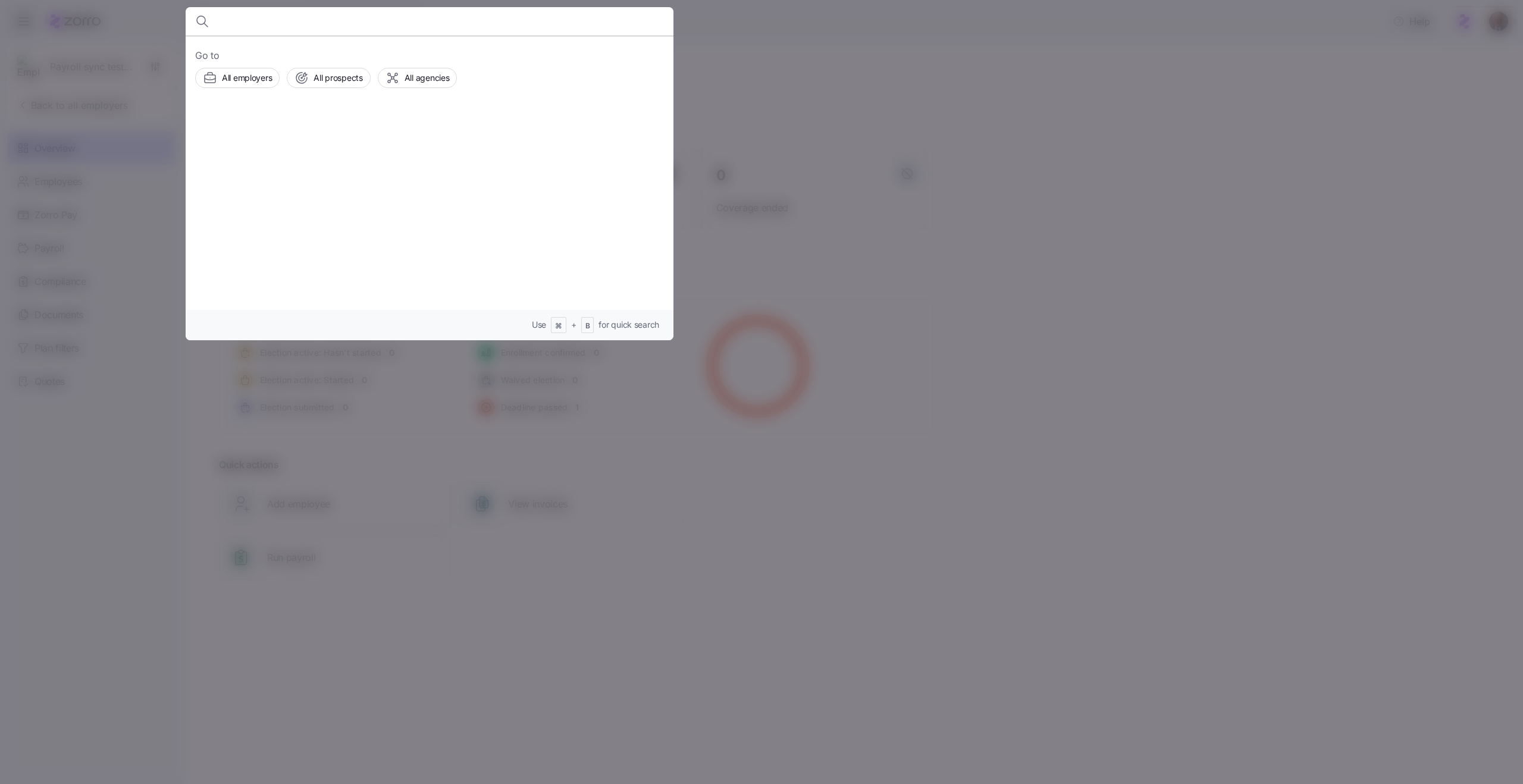
click at [740, 77] on div at bounding box center [762, 392] width 1523 height 784
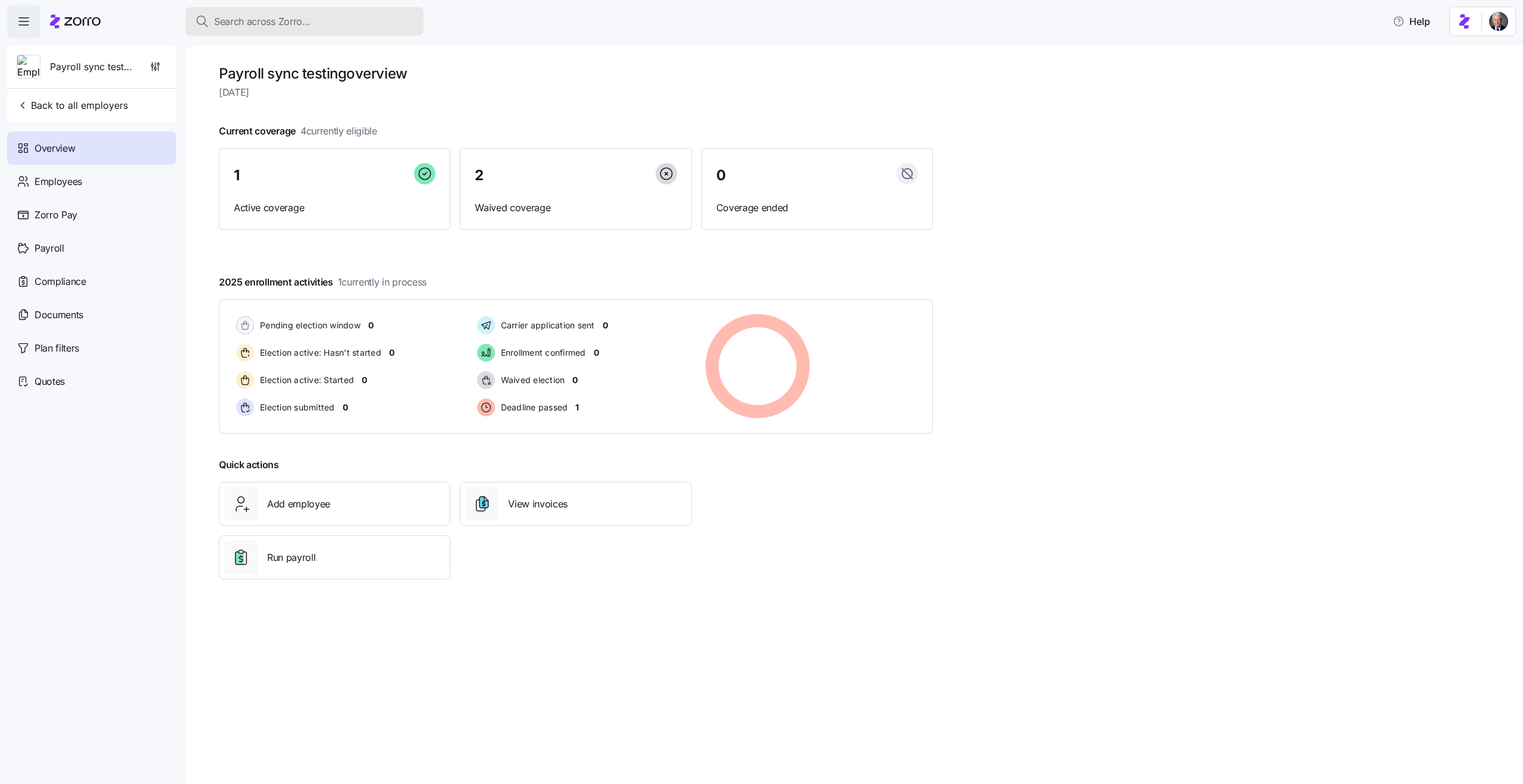
click at [300, 30] on button "Search across Zorro..." at bounding box center [304, 22] width 238 height 29
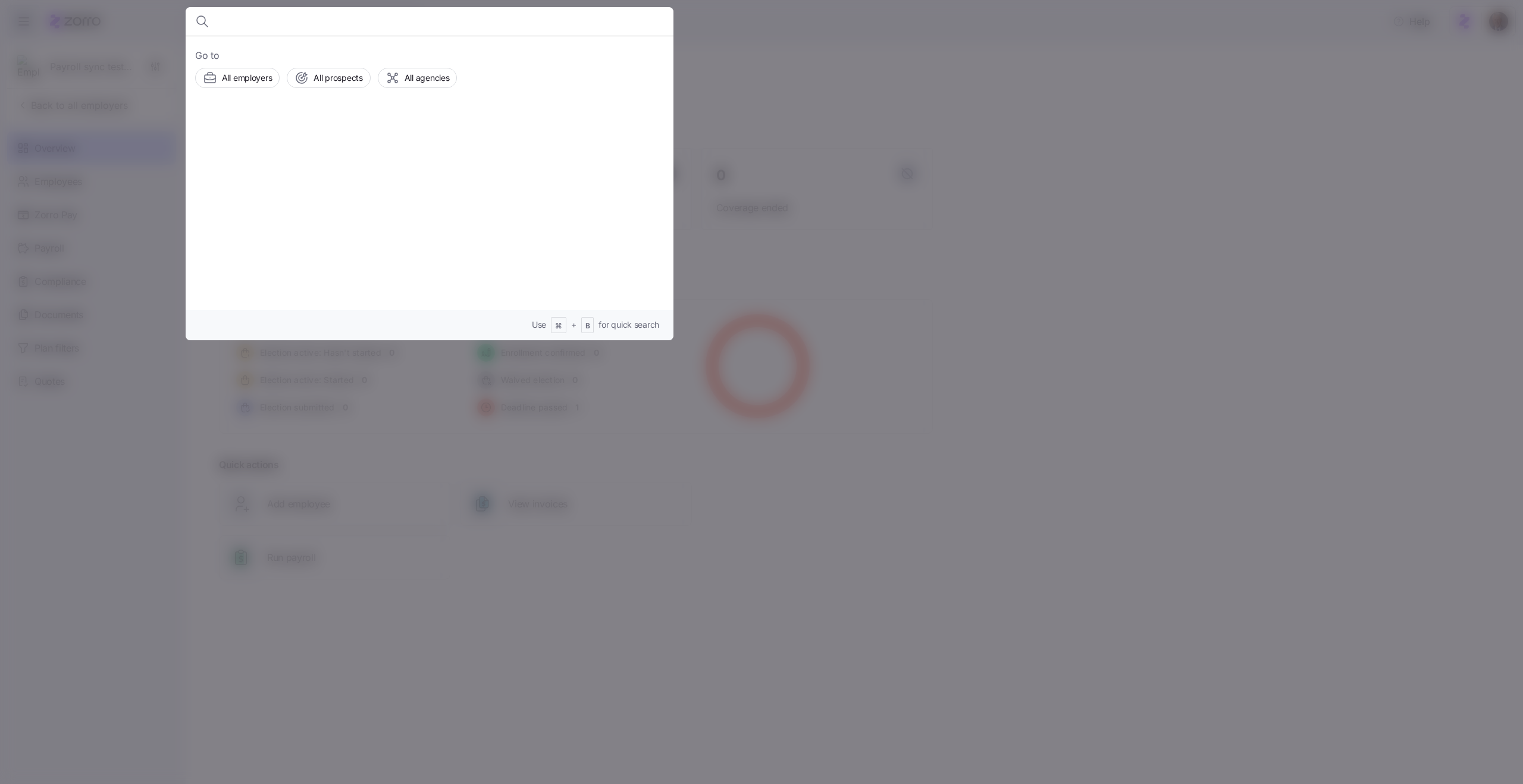
click at [916, 103] on div at bounding box center [762, 392] width 1523 height 784
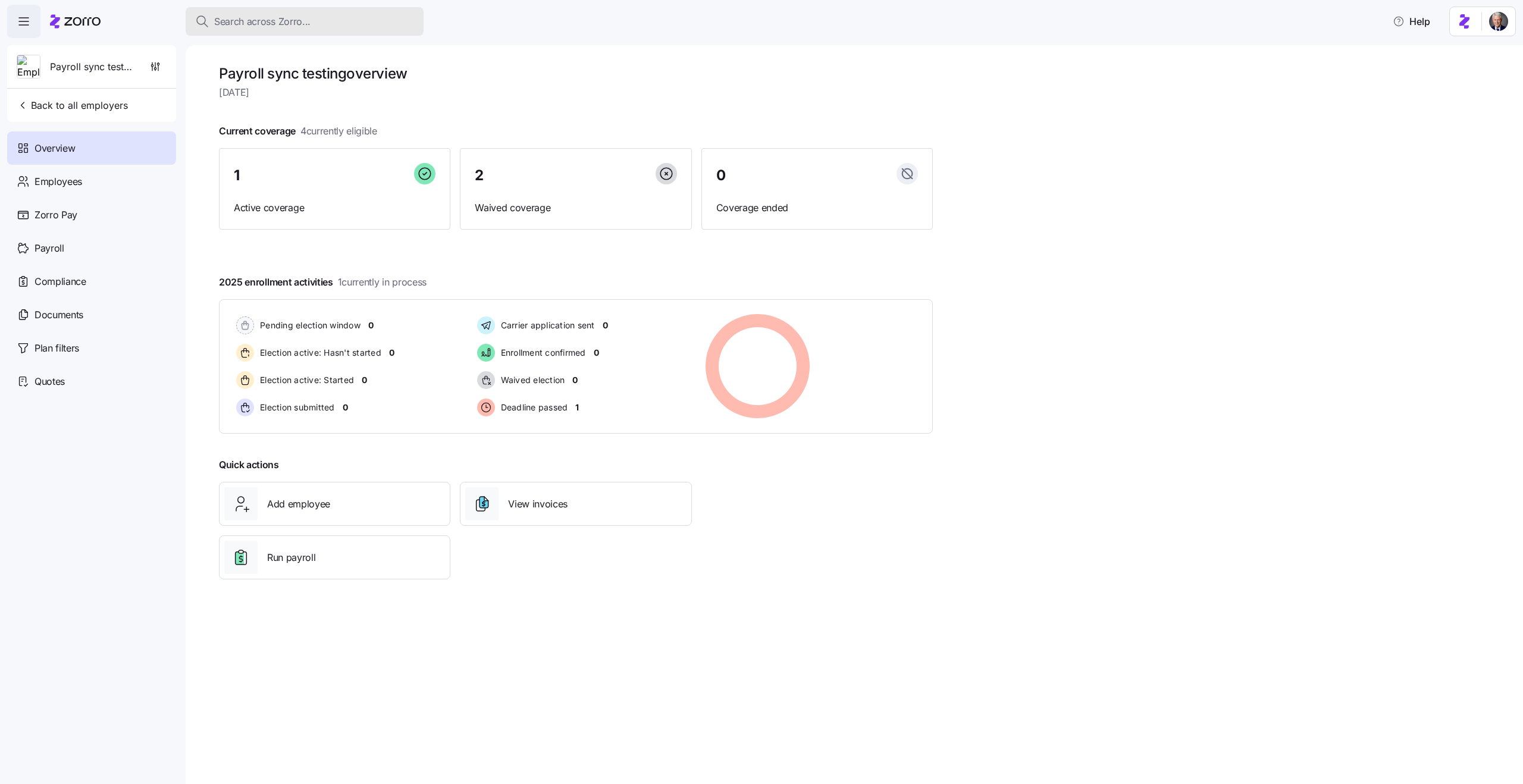
click at [253, 23] on span "Search across Zorro..." at bounding box center [262, 22] width 96 height 15
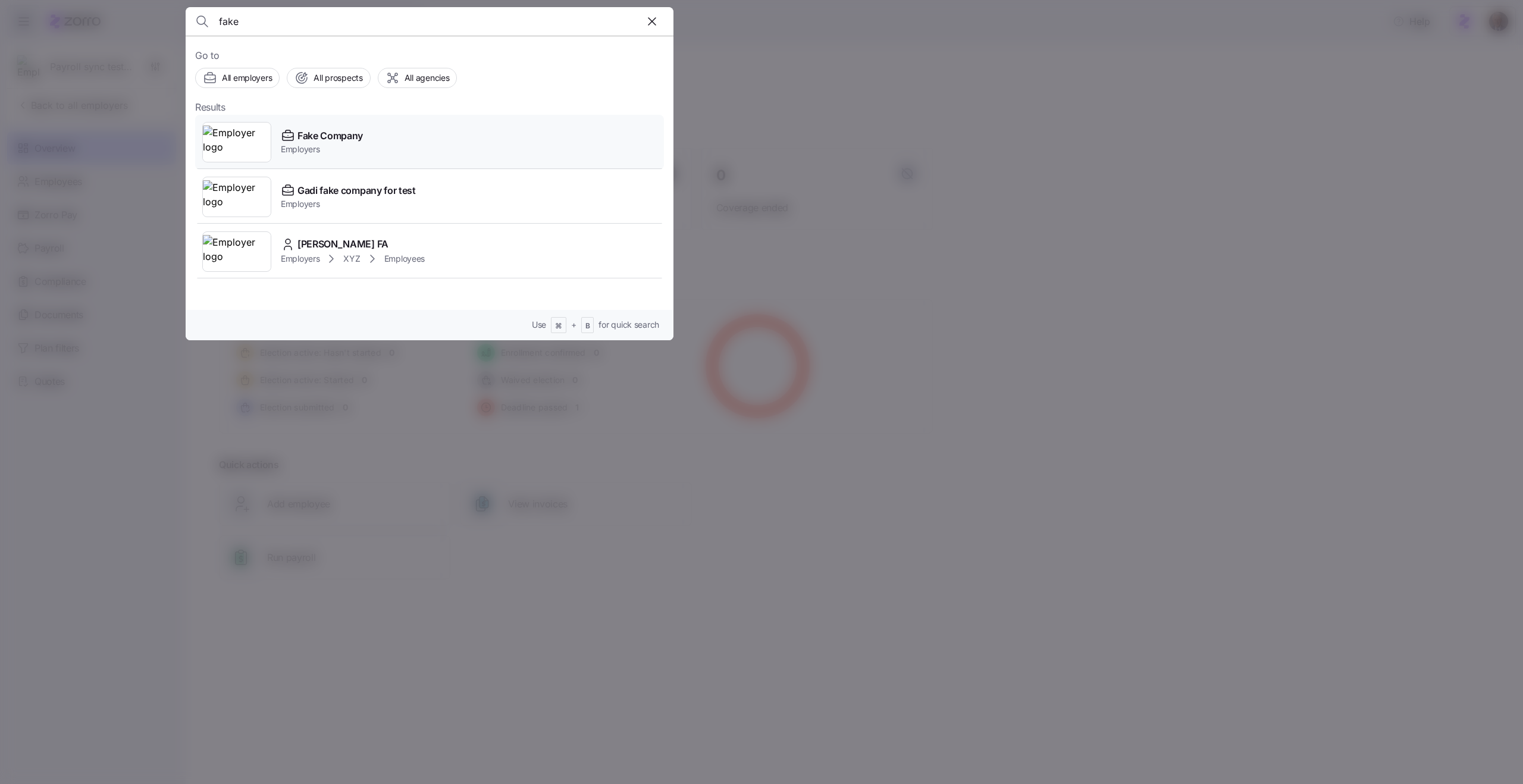
type input "fake"
click at [296, 144] on span "Employers" at bounding box center [322, 149] width 82 height 12
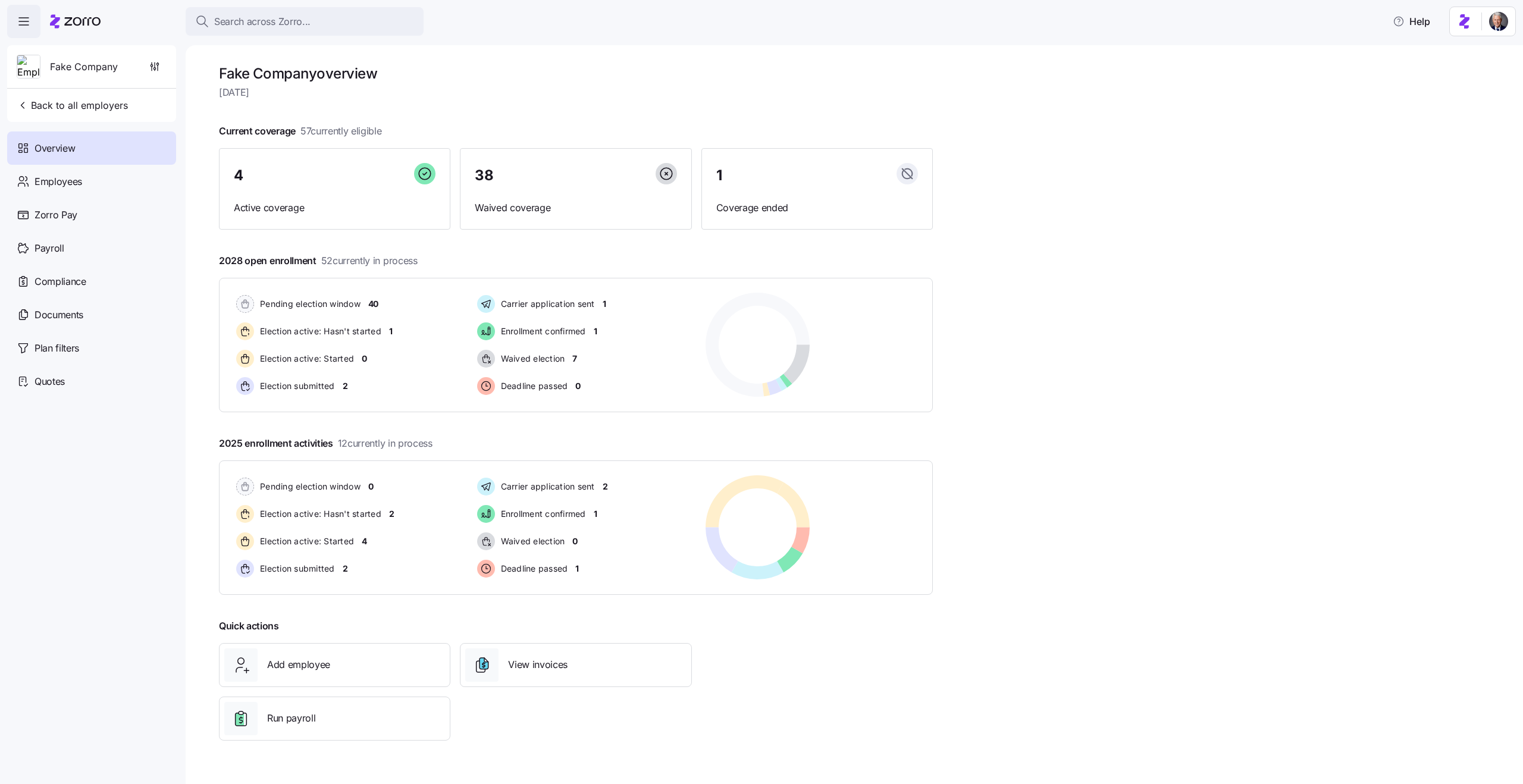
click at [505, 132] on div "Current coverage 57 currently eligible 4 Active coverage 38 Waived coverage 1 C…" at bounding box center [575, 177] width 714 height 106
click at [113, 191] on div "Employees" at bounding box center [91, 182] width 169 height 34
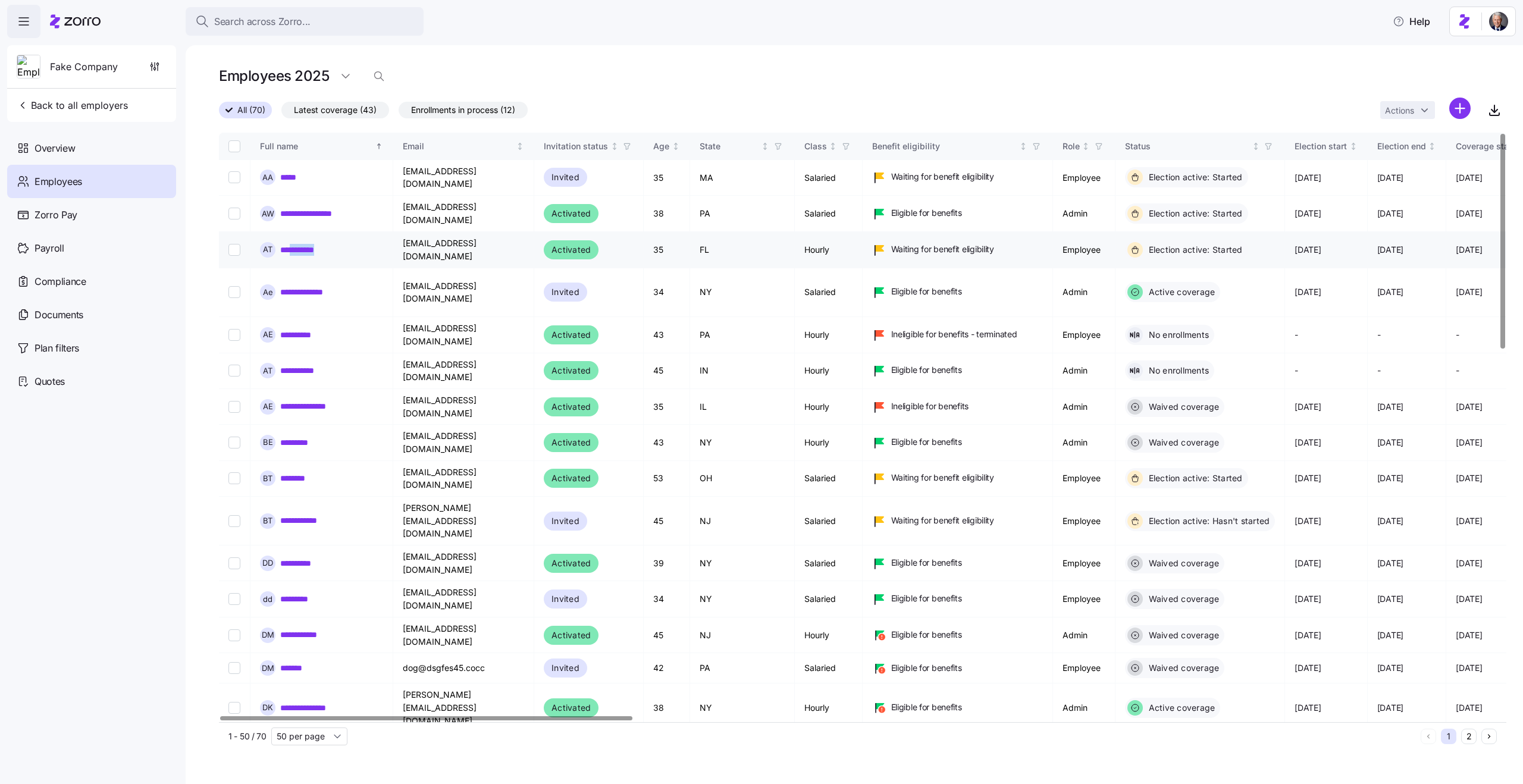
click at [297, 247] on div "**********" at bounding box center [321, 250] width 123 height 15
click at [288, 244] on link "**********" at bounding box center [303, 250] width 45 height 12
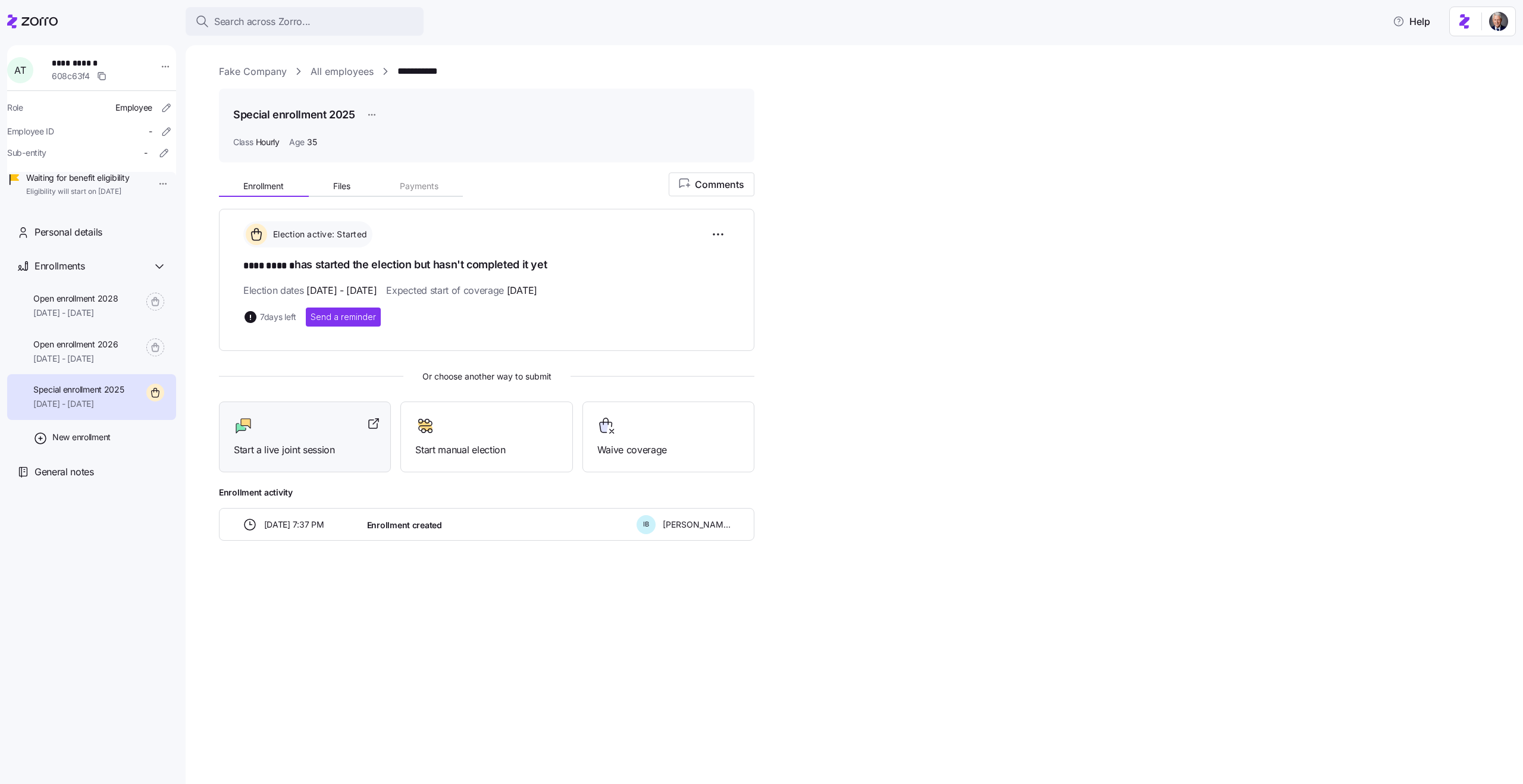
click at [287, 437] on div "Start a live joint session" at bounding box center [305, 437] width 143 height 41
click at [96, 240] on span "Personal details" at bounding box center [68, 232] width 68 height 15
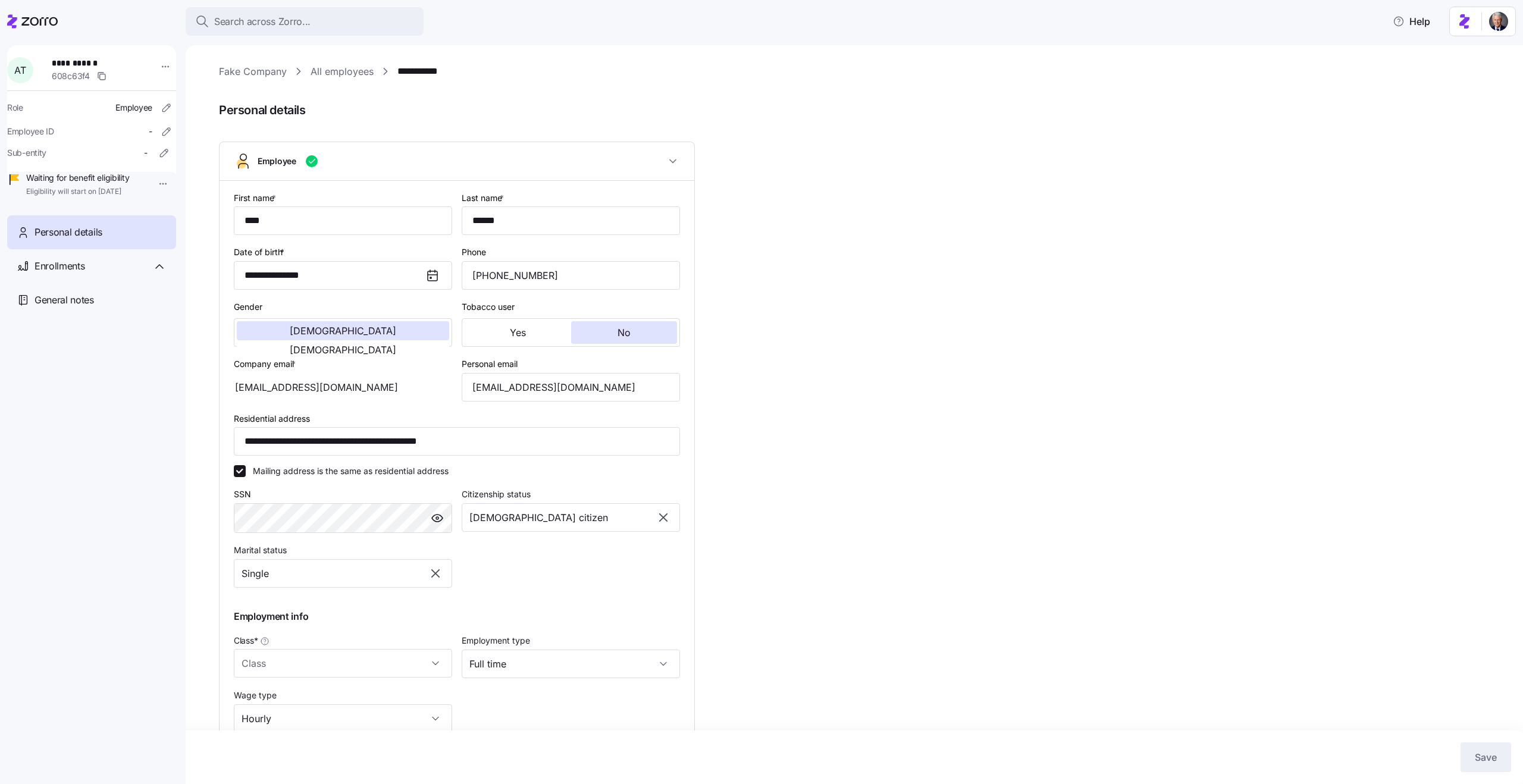
type input "Hourly"
click at [89, 273] on div "Enrollments" at bounding box center [100, 267] width 132 height 15
click at [110, 398] on div "Special enrollment 2025 09/01/2025 - 12/31/2025" at bounding box center [91, 397] width 169 height 46
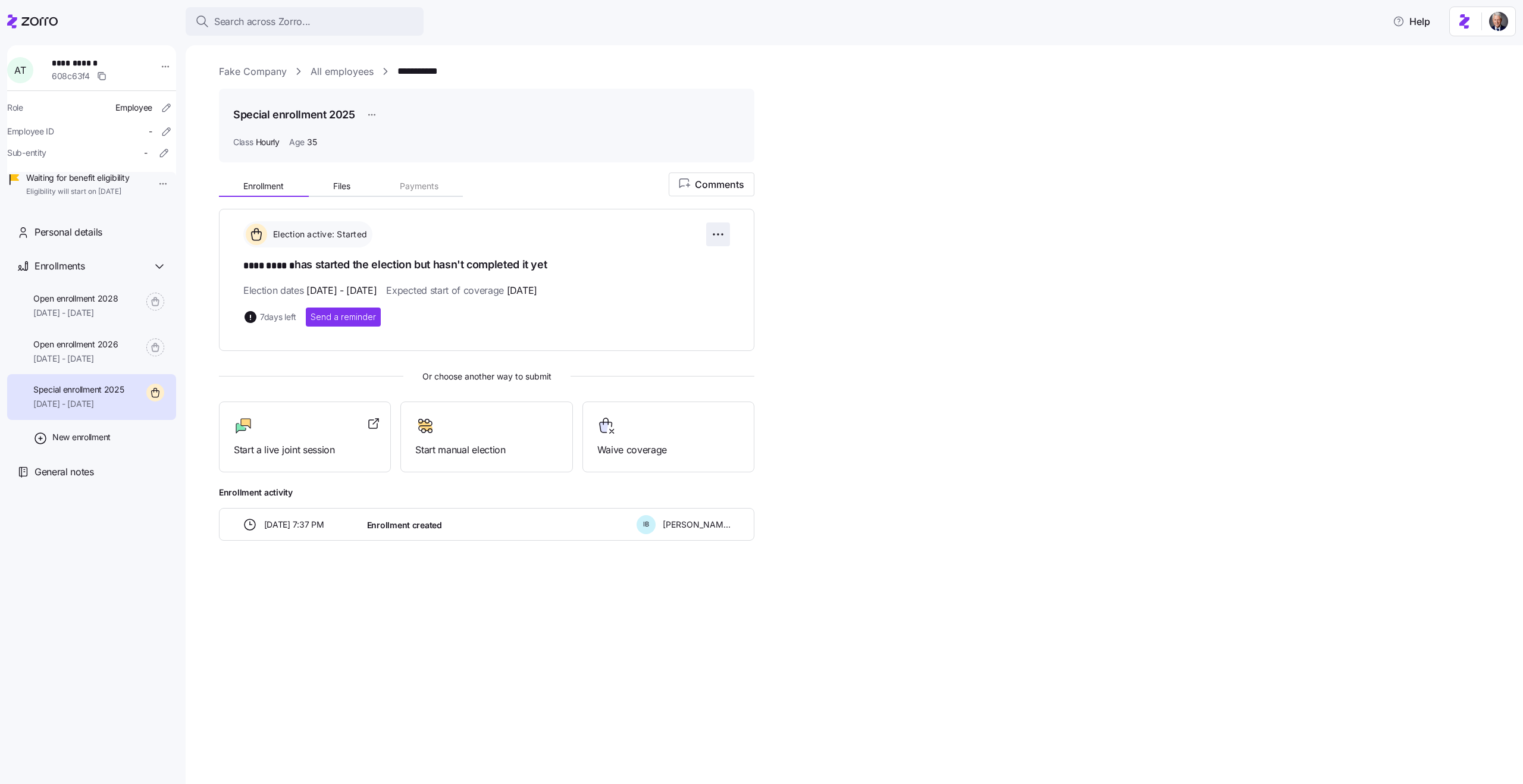
click at [722, 236] on html "**********" at bounding box center [762, 388] width 1523 height 776
click at [407, 279] on html "**********" at bounding box center [762, 388] width 1523 height 776
click at [720, 238] on html "**********" at bounding box center [762, 388] width 1523 height 776
click at [547, 253] on html "**********" at bounding box center [762, 388] width 1523 height 776
click at [344, 67] on link "All employees" at bounding box center [341, 72] width 63 height 15
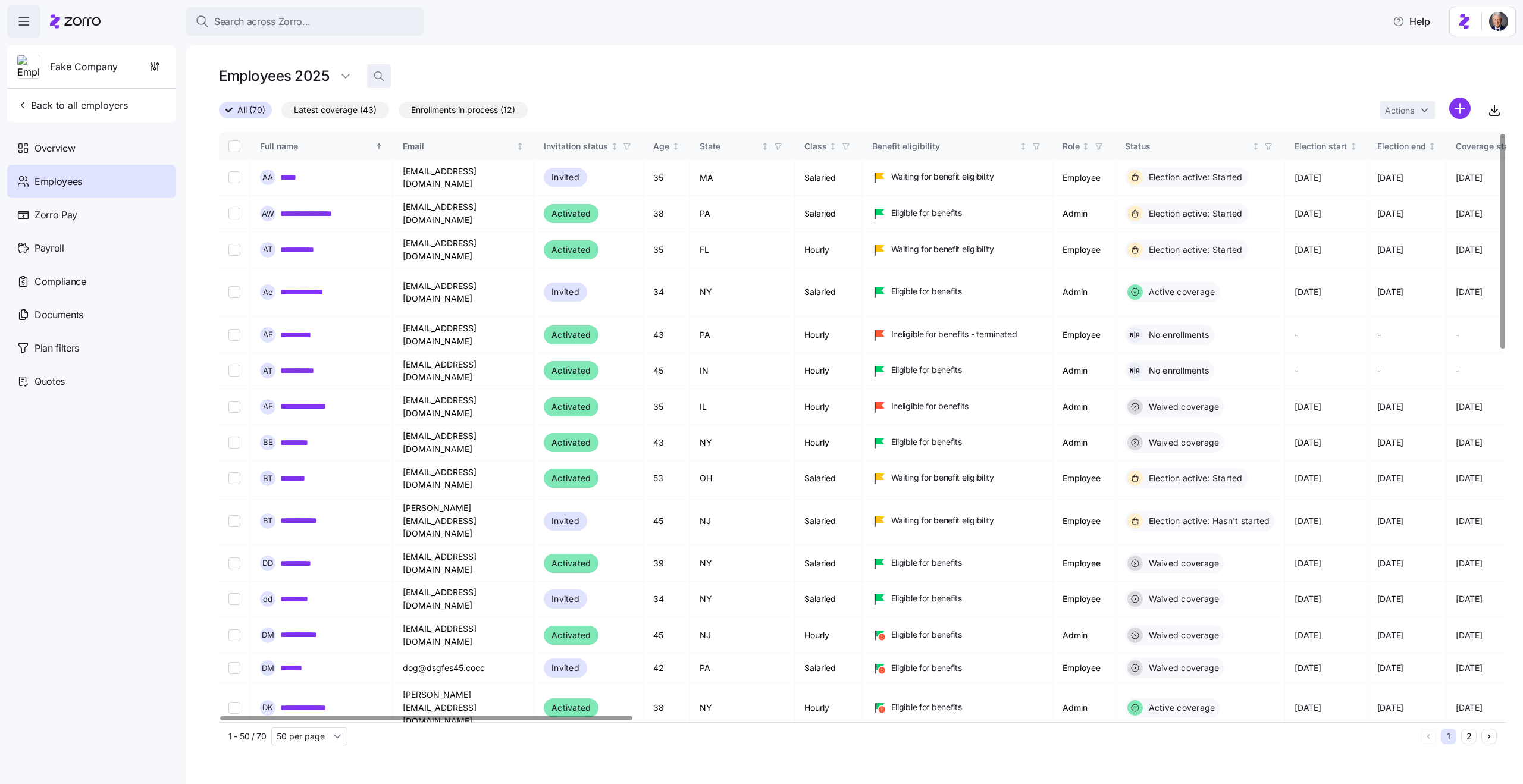
click at [372, 70] on span "button" at bounding box center [378, 75] width 23 height 23
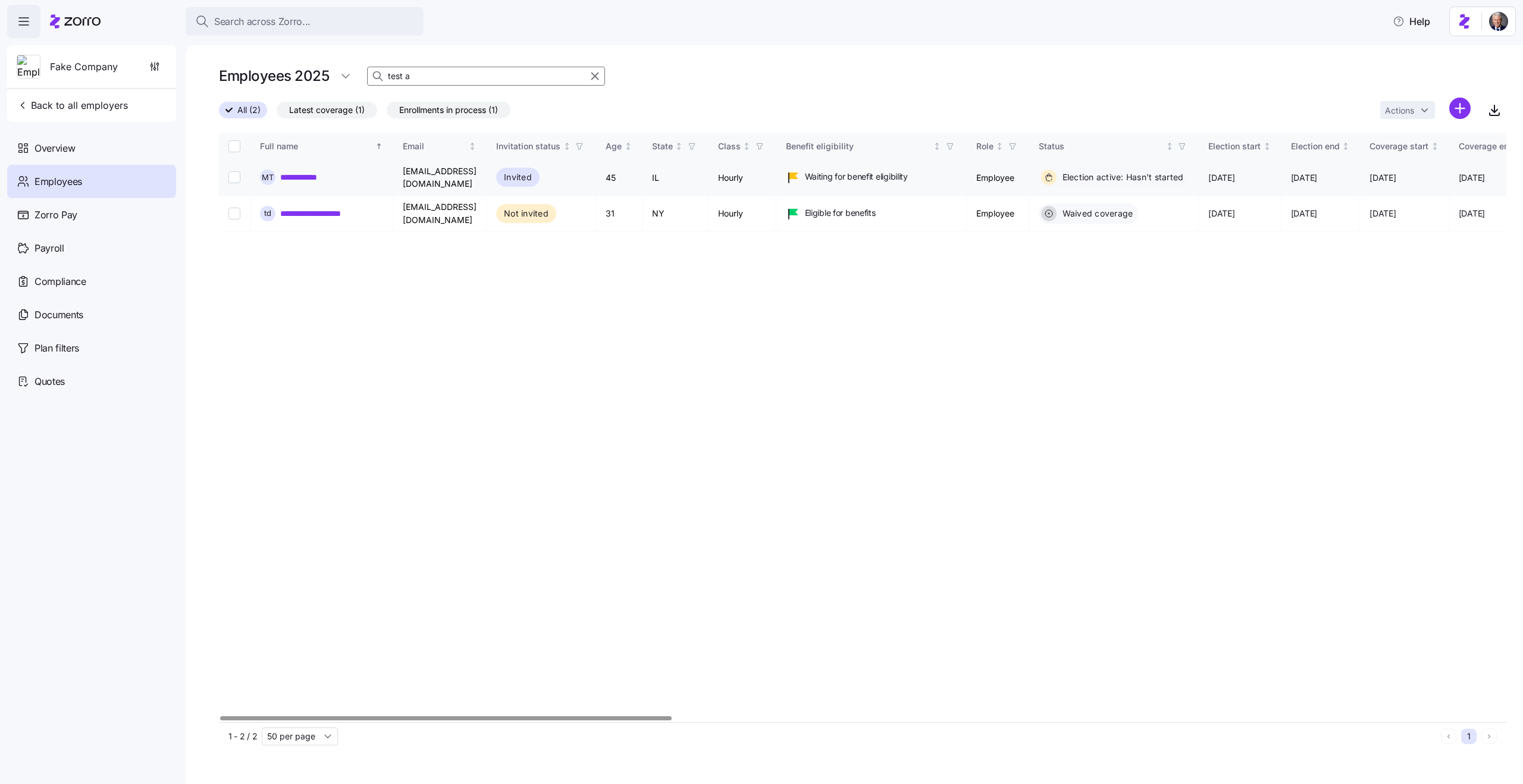
type input "test a"
click at [309, 179] on link "**********" at bounding box center [305, 177] width 50 height 12
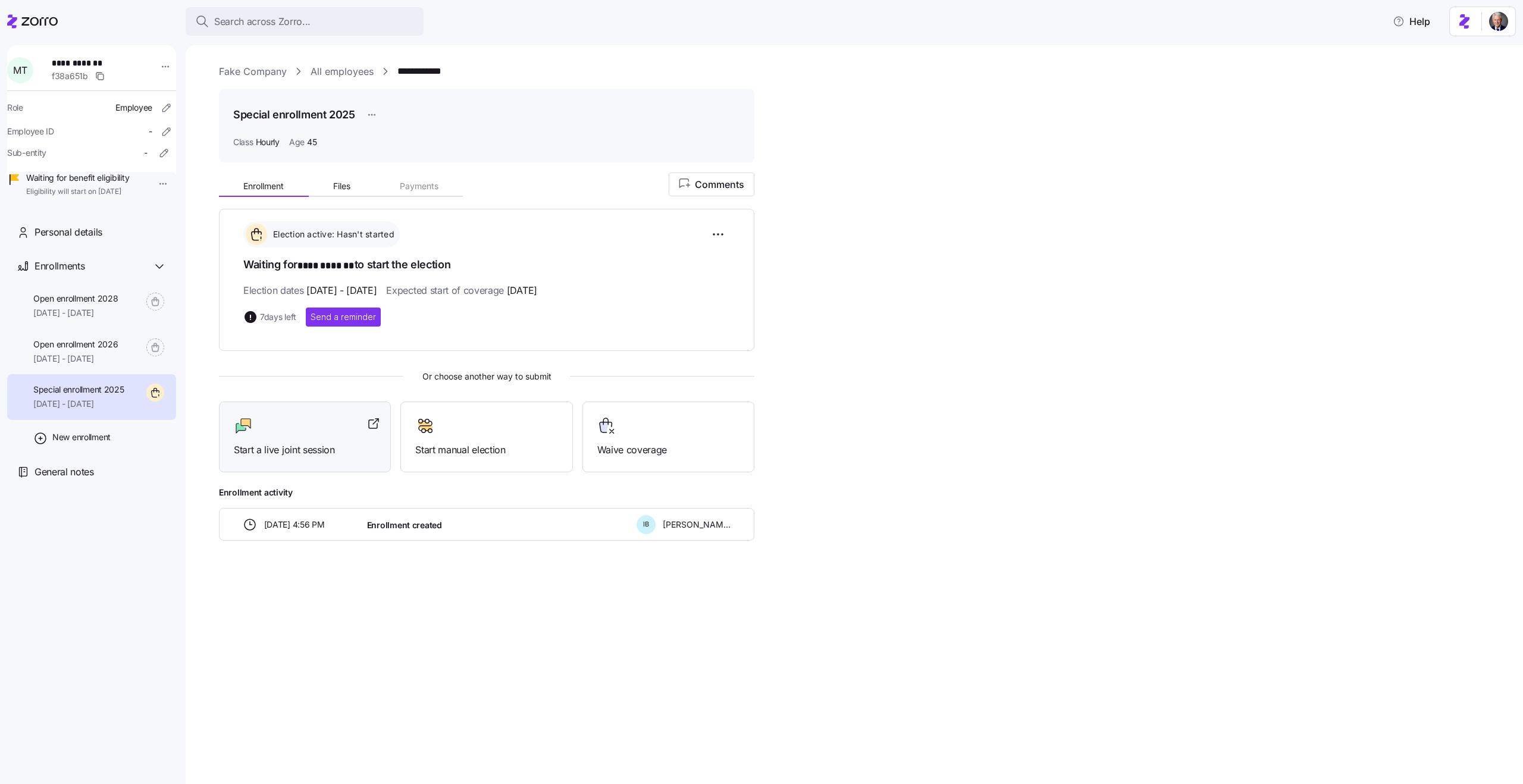
click at [312, 459] on div "Start a live joint session" at bounding box center [304, 437] width 172 height 70
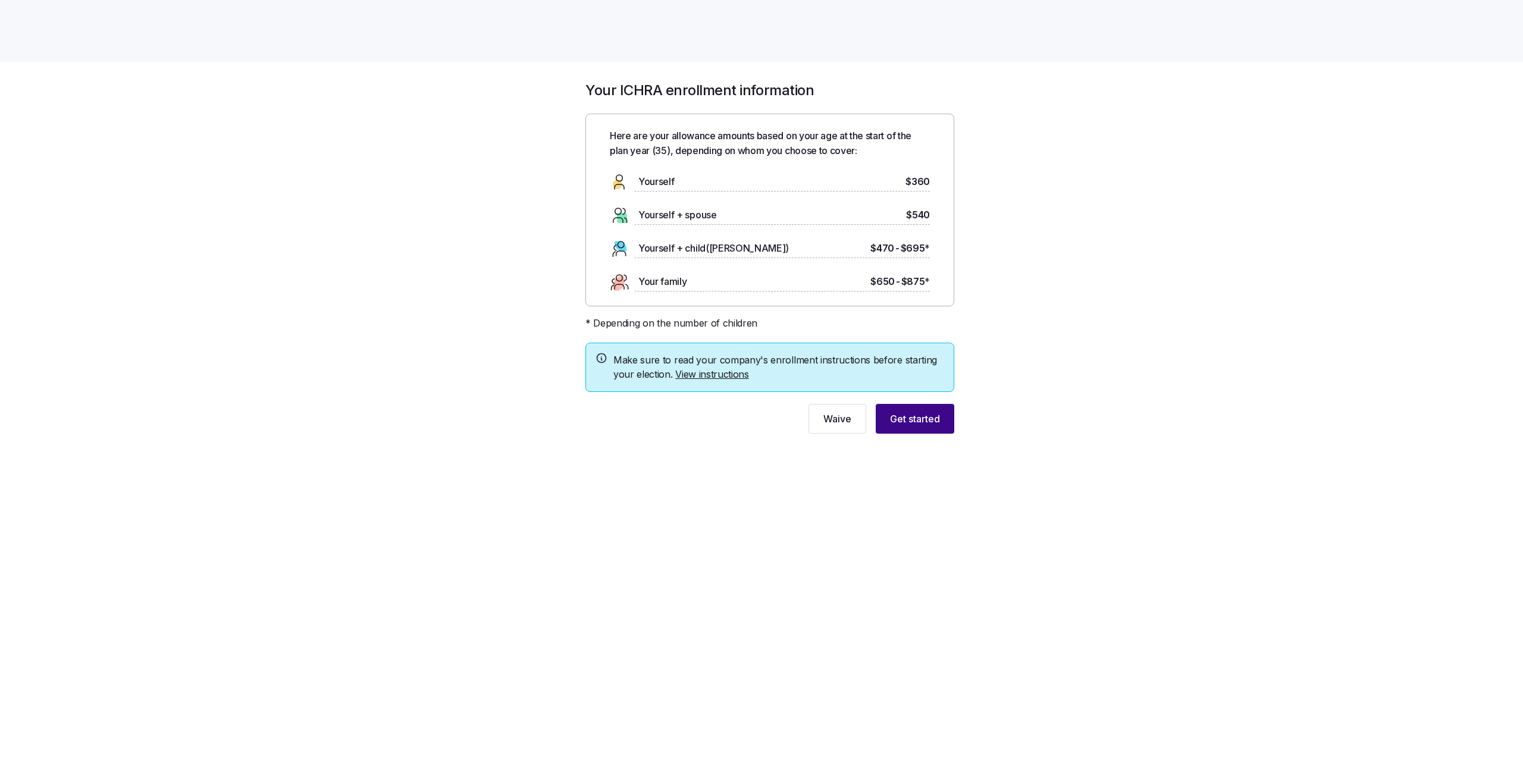
click at [947, 418] on button "Get started" at bounding box center [915, 418] width 79 height 29
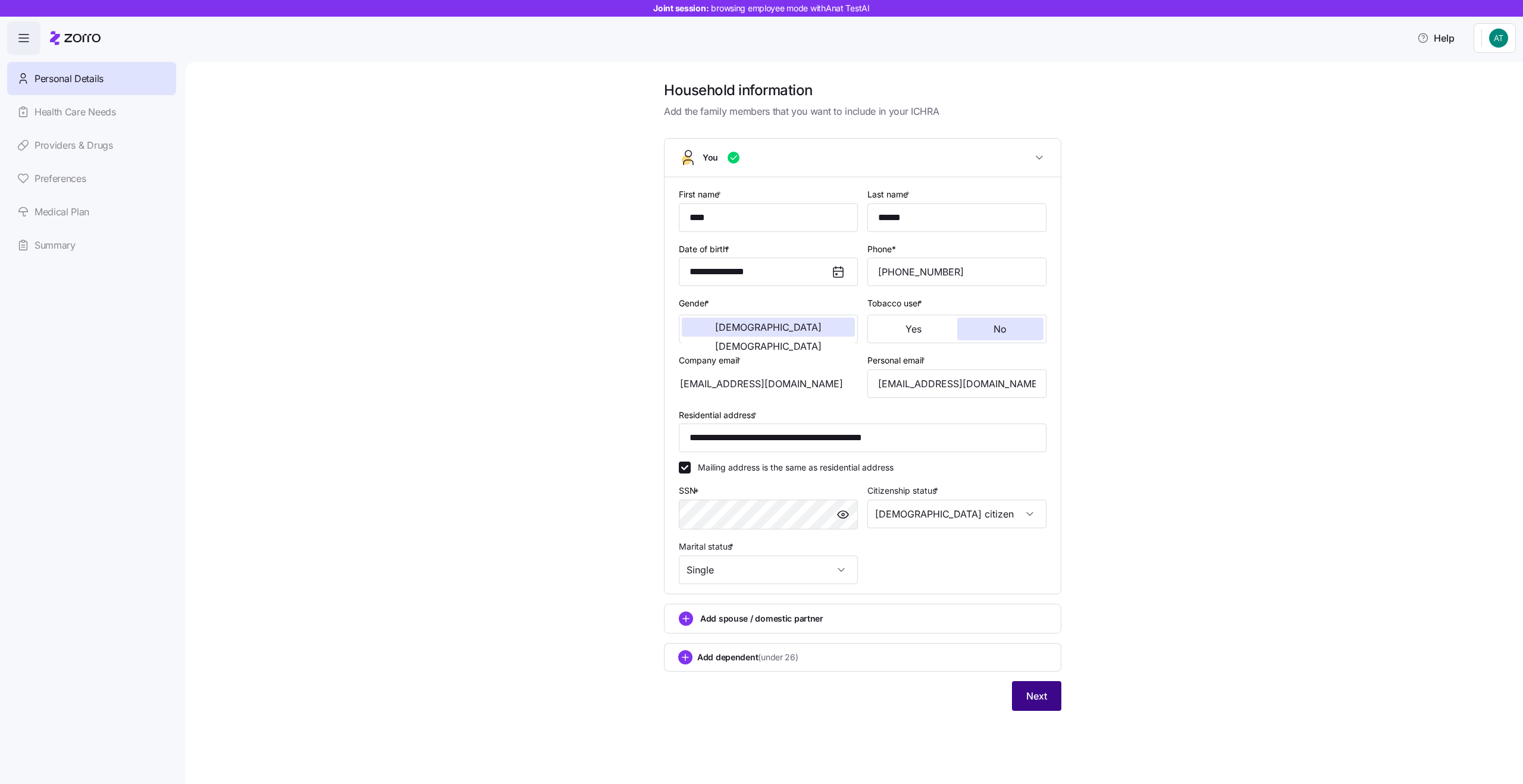
click at [1037, 685] on button "Next" at bounding box center [1037, 695] width 49 height 29
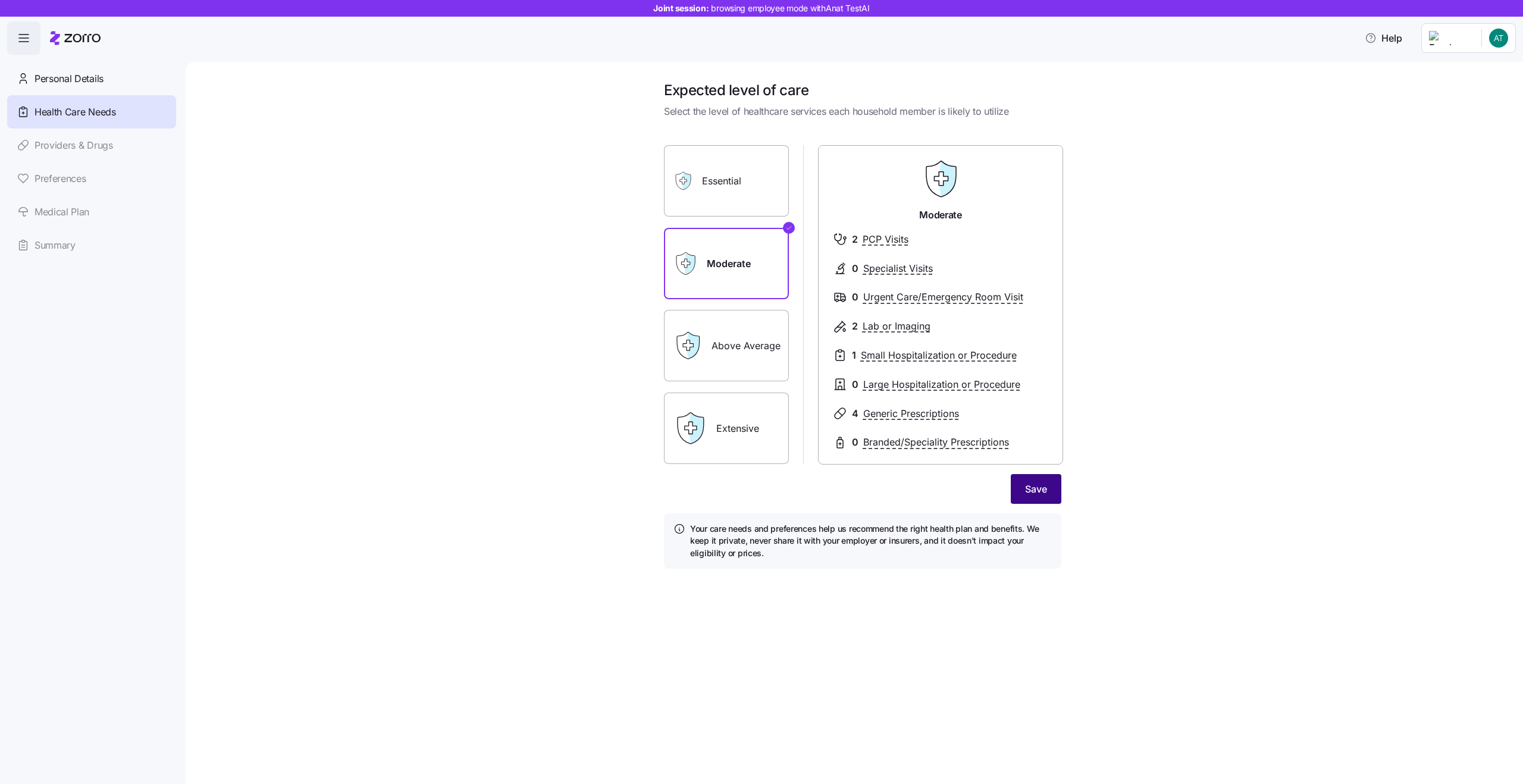
click at [1027, 490] on span "Save" at bounding box center [1036, 489] width 22 height 14
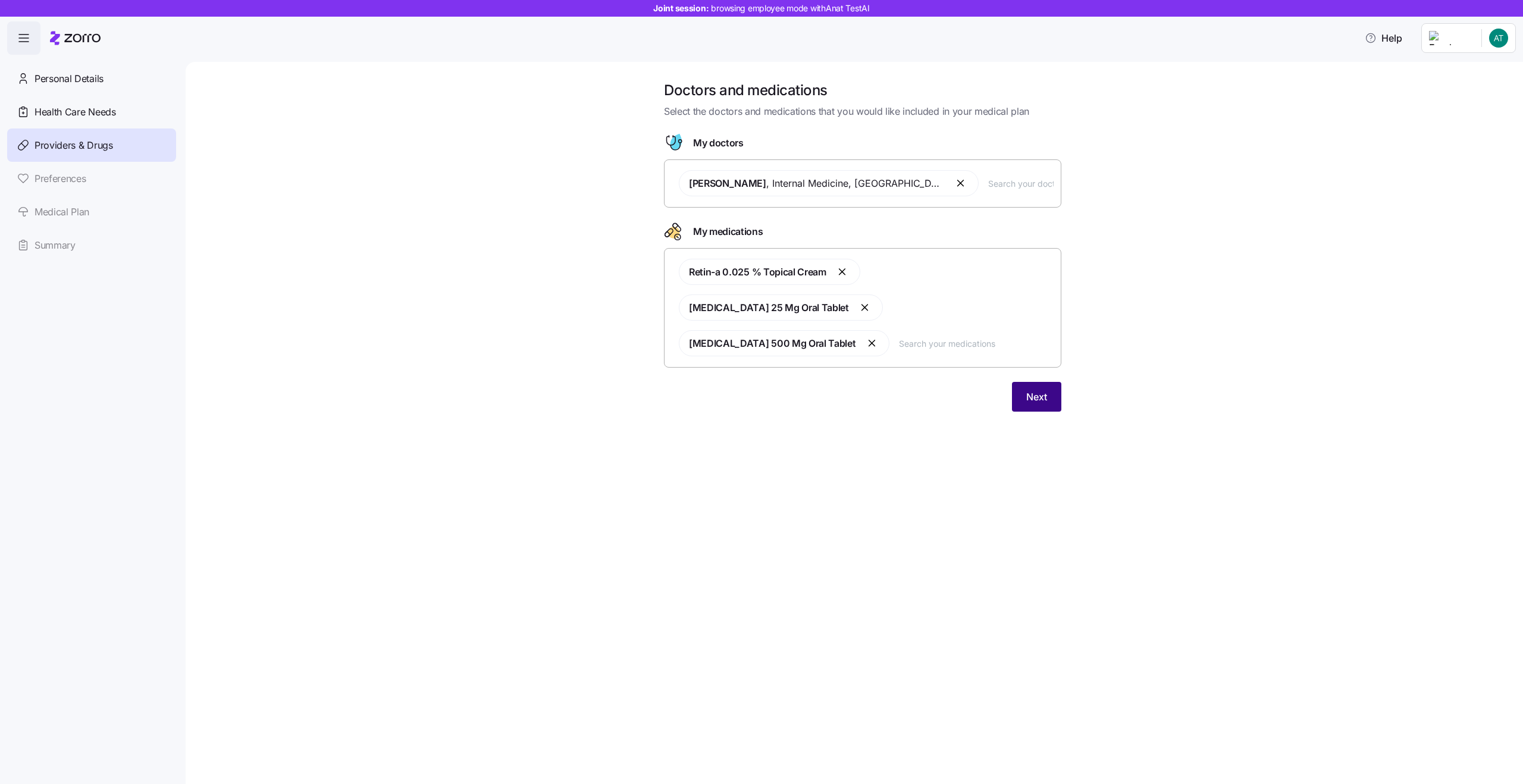
click at [1037, 382] on button "Next" at bounding box center [1037, 396] width 49 height 29
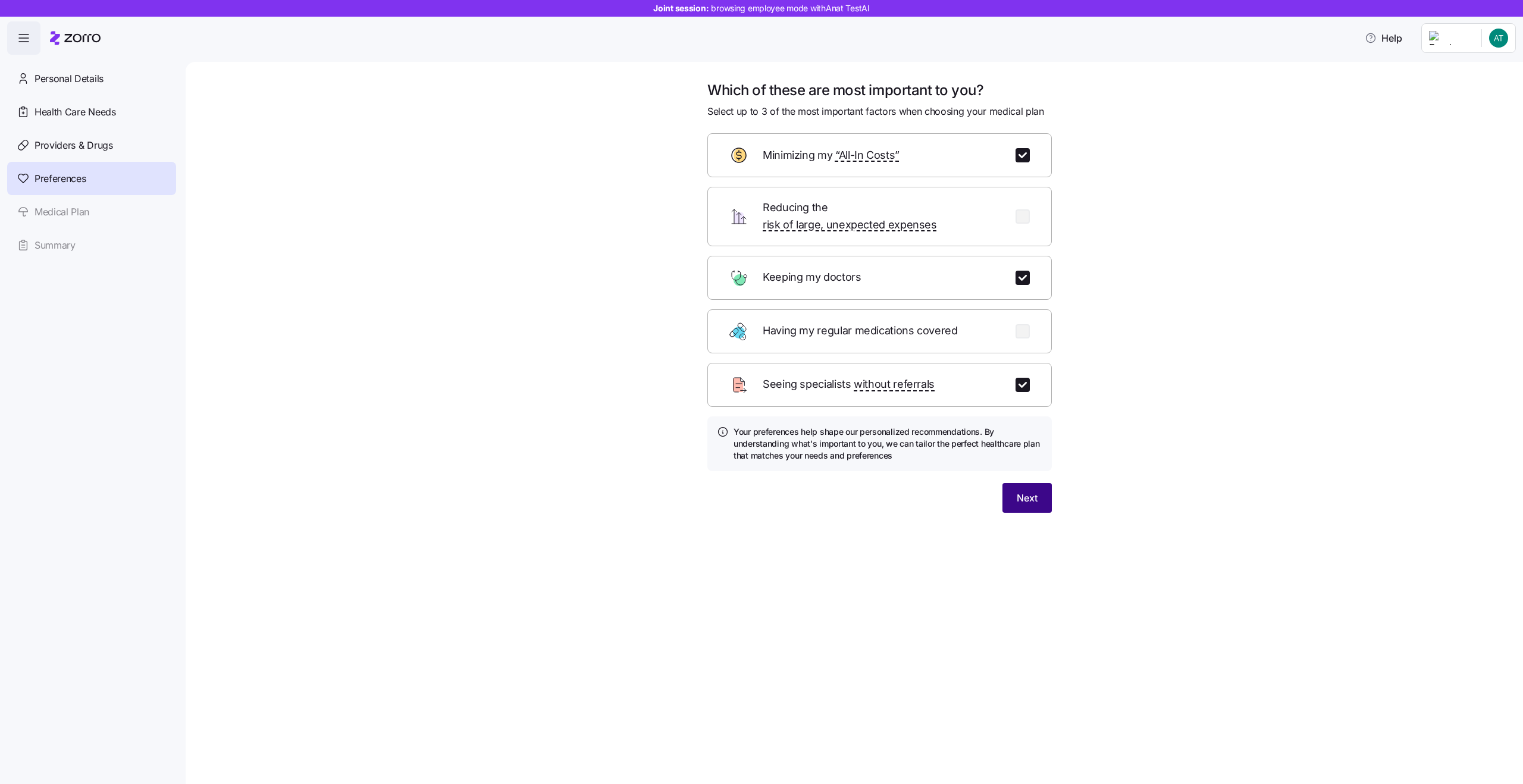
click at [1030, 491] on span "Next" at bounding box center [1027, 497] width 21 height 14
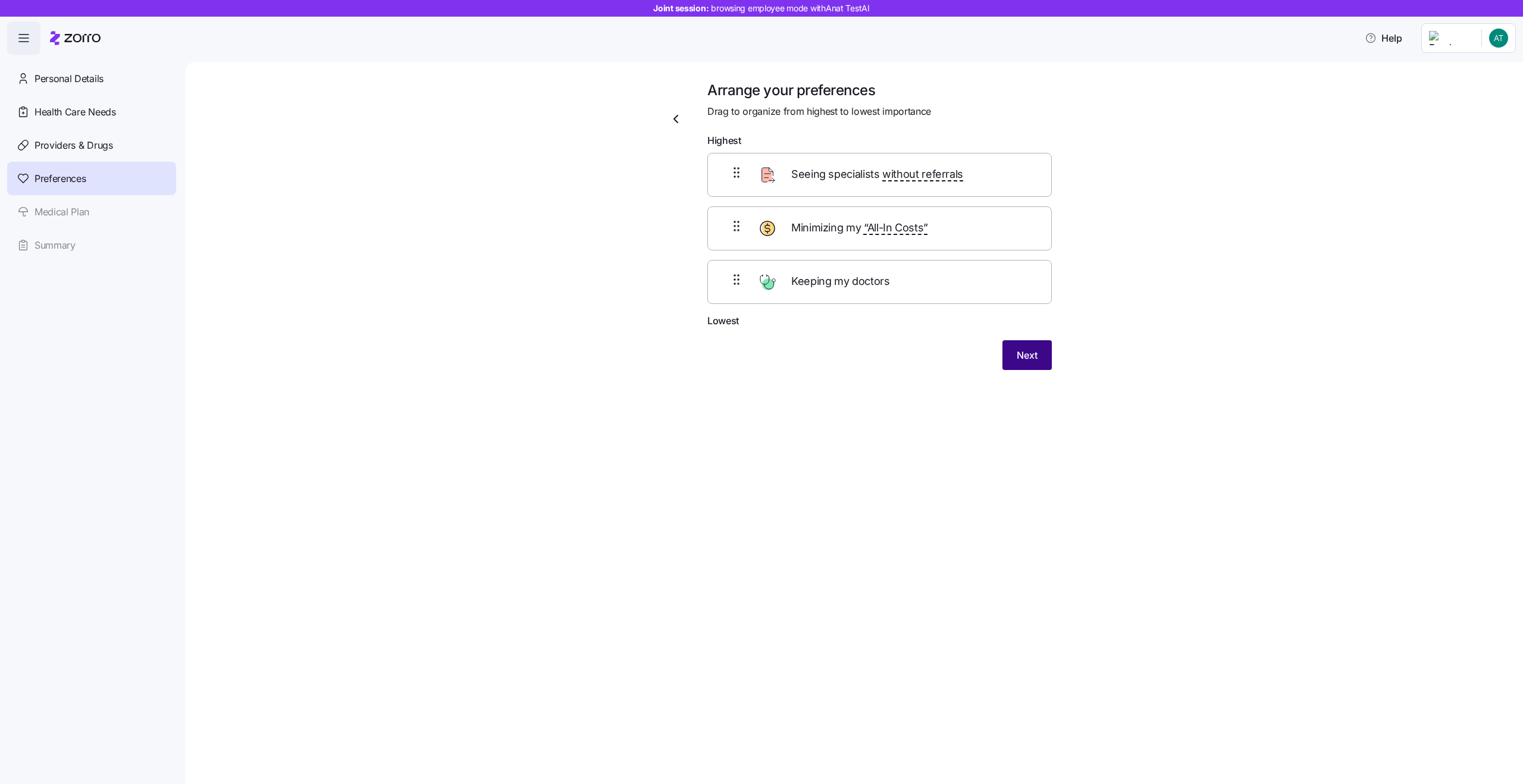
click at [1024, 356] on span "Next" at bounding box center [1027, 355] width 21 height 14
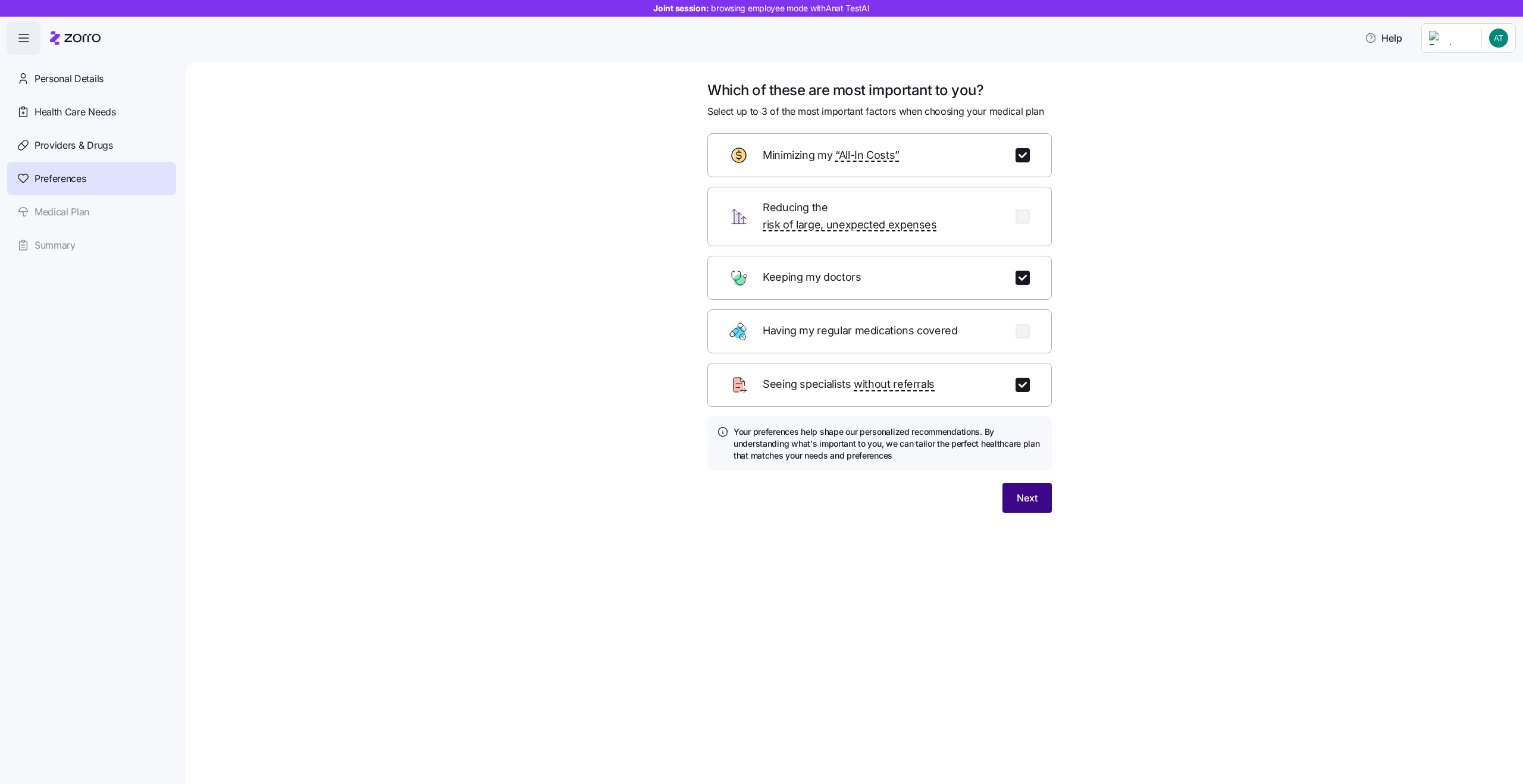
click at [1029, 491] on span "Next" at bounding box center [1027, 497] width 21 height 14
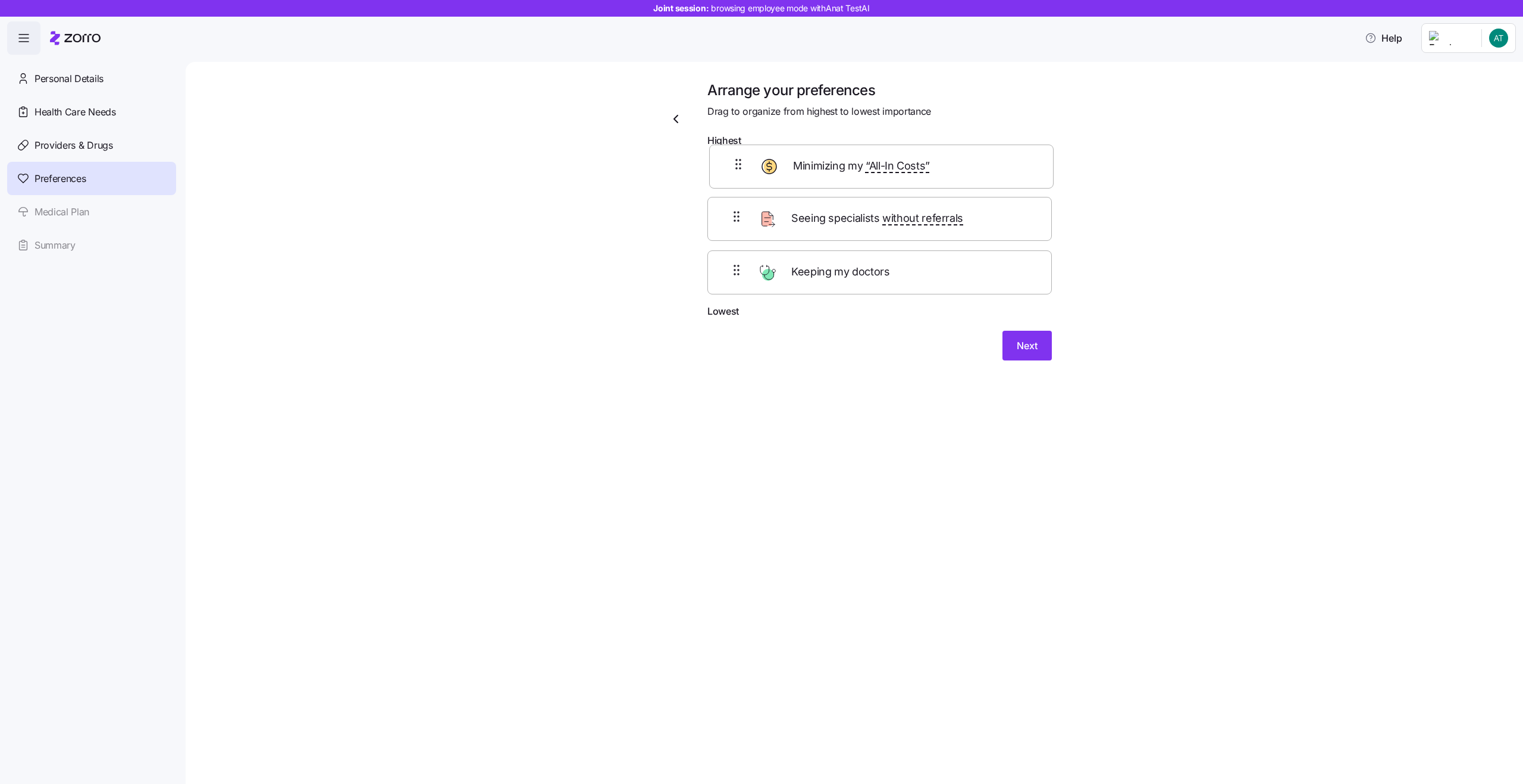
drag, startPoint x: 746, startPoint y: 231, endPoint x: 748, endPoint y: 153, distance: 78.0
click at [748, 153] on div "Seeing specialists without referrals Minimizing my “All-In Costs” Keeping my do…" at bounding box center [879, 228] width 345 height 151
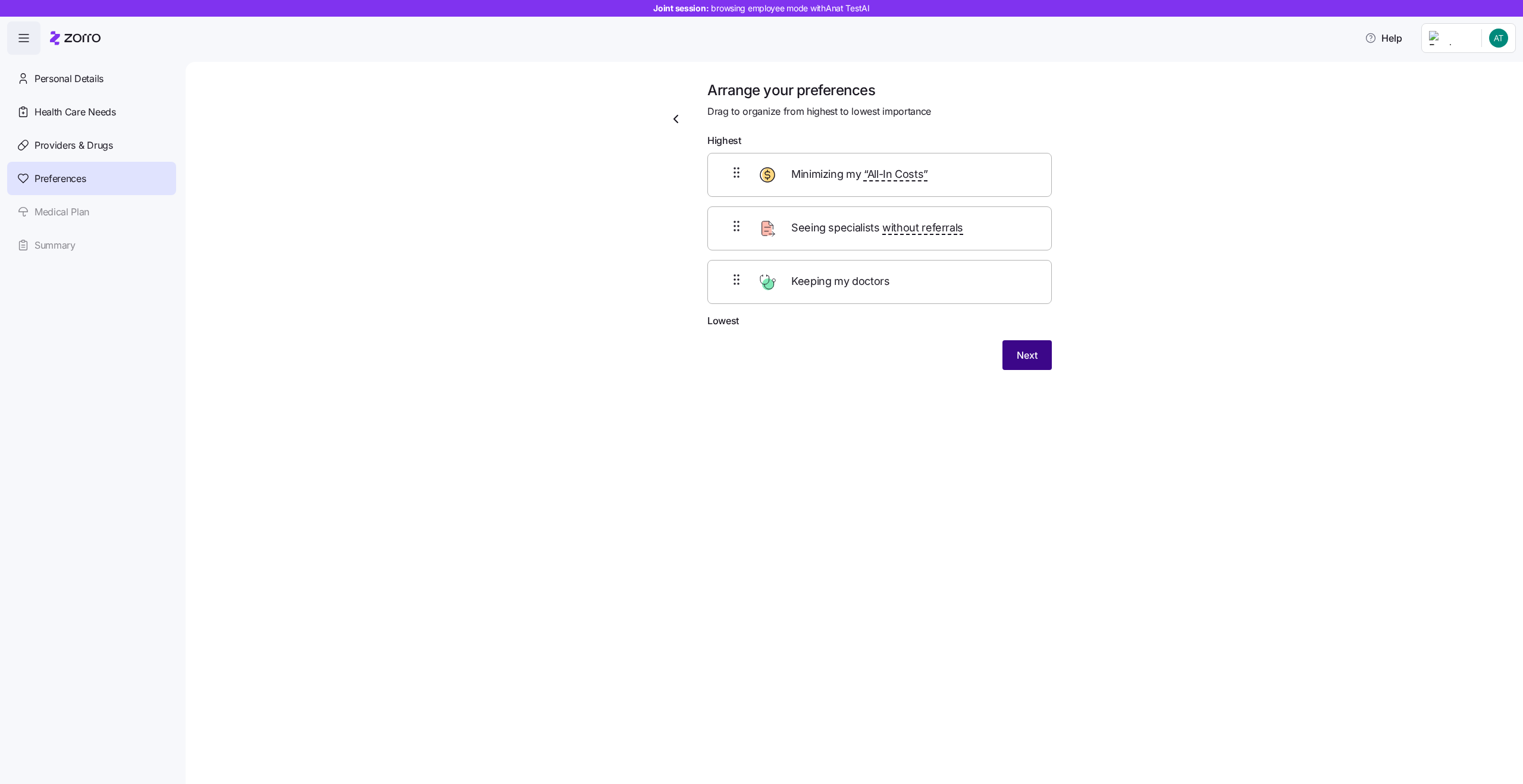
click at [1027, 354] on span "Next" at bounding box center [1027, 355] width 21 height 14
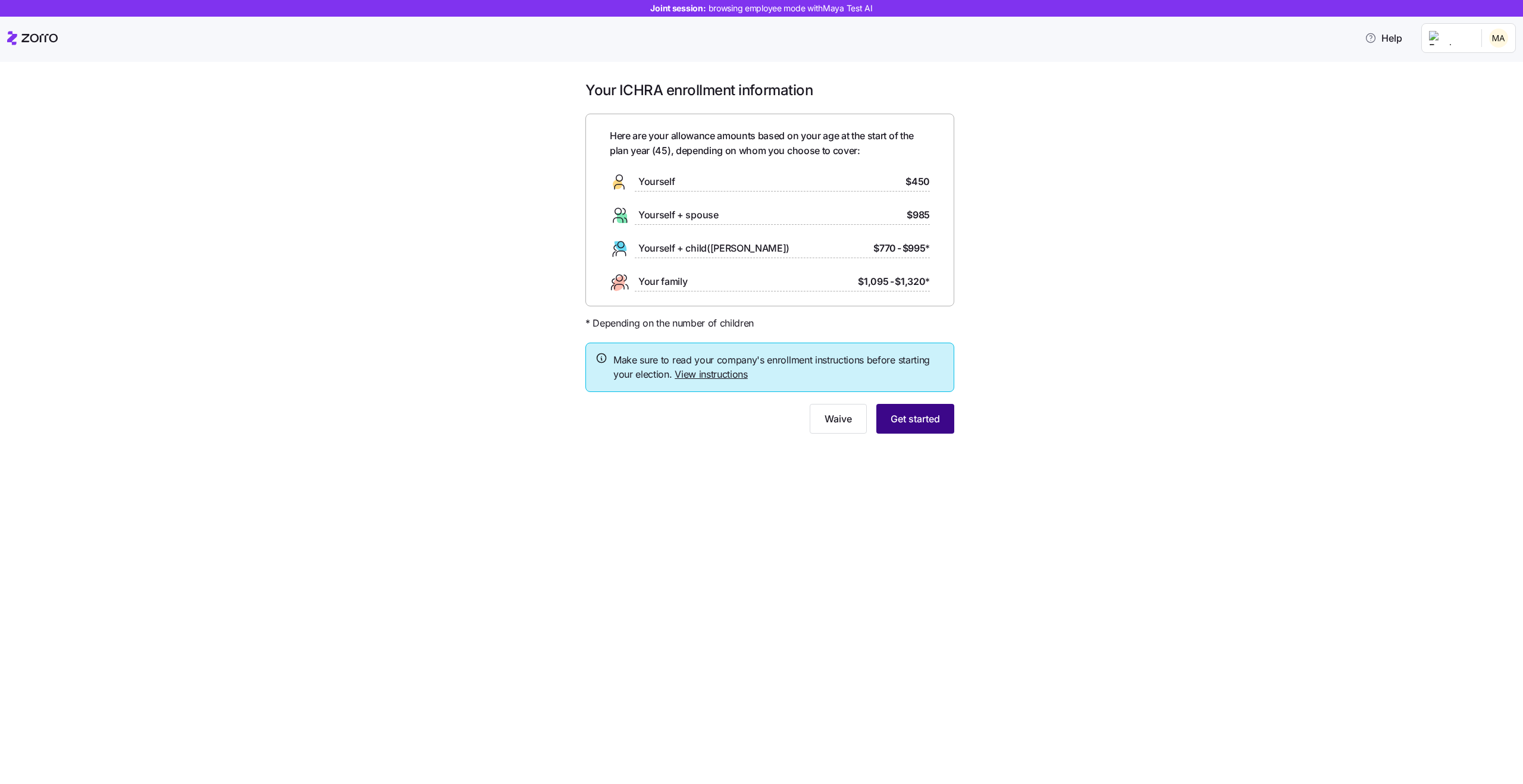
click at [904, 414] on span "Get started" at bounding box center [915, 418] width 49 height 14
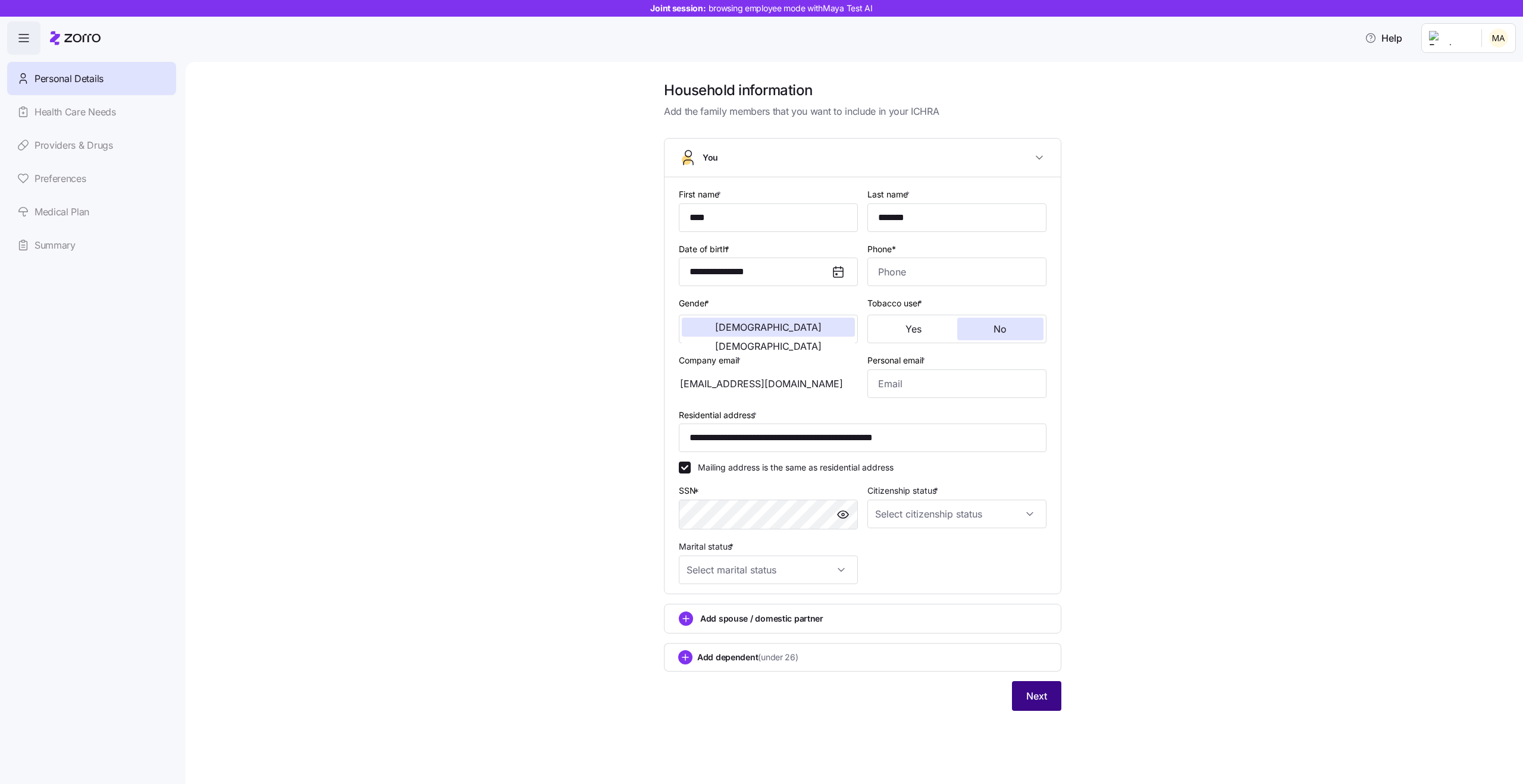
click at [1045, 695] on span "Next" at bounding box center [1037, 695] width 21 height 14
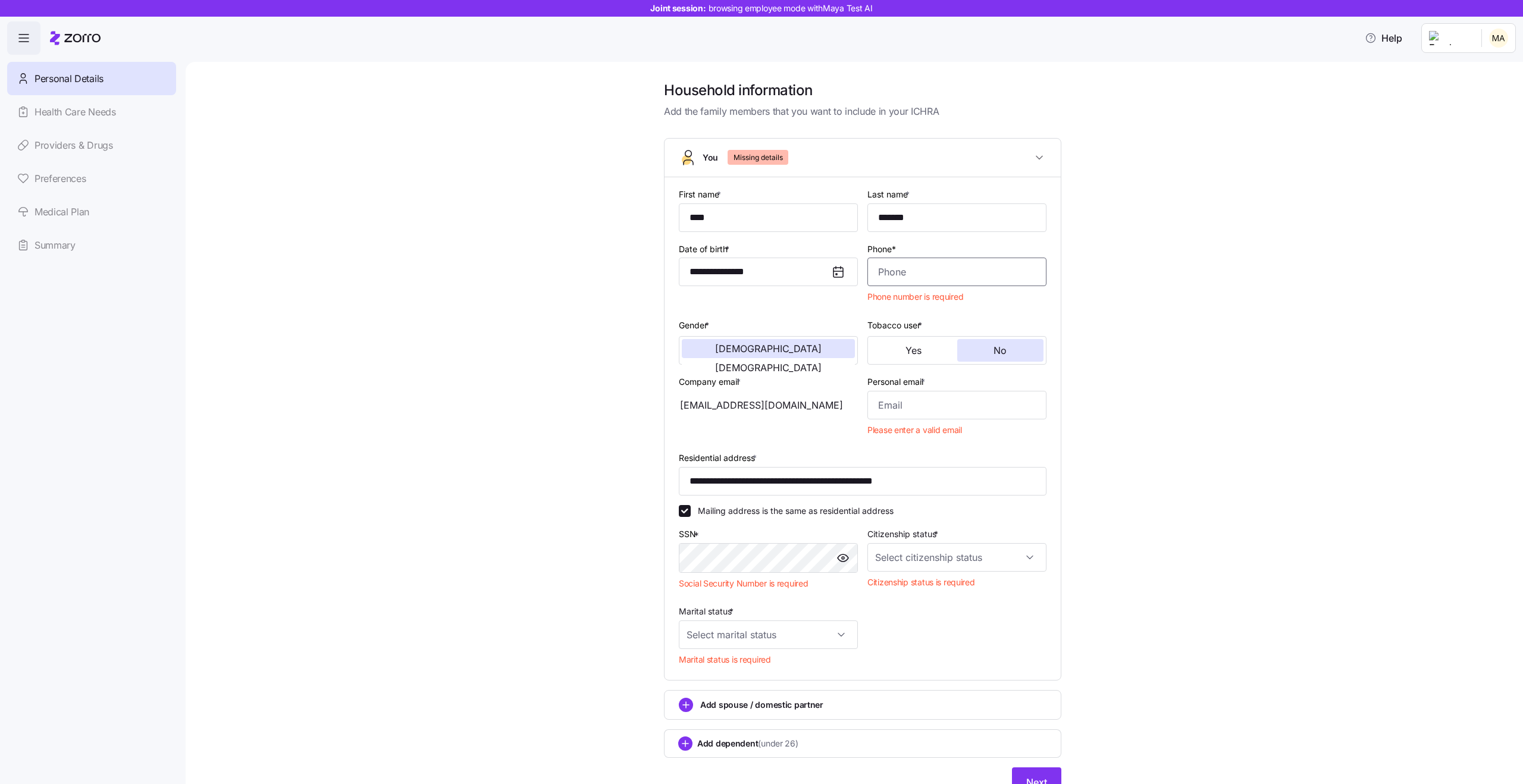
click at [927, 279] on input "Phone*" at bounding box center [957, 272] width 179 height 29
type input "[PHONE_NUMBER]"
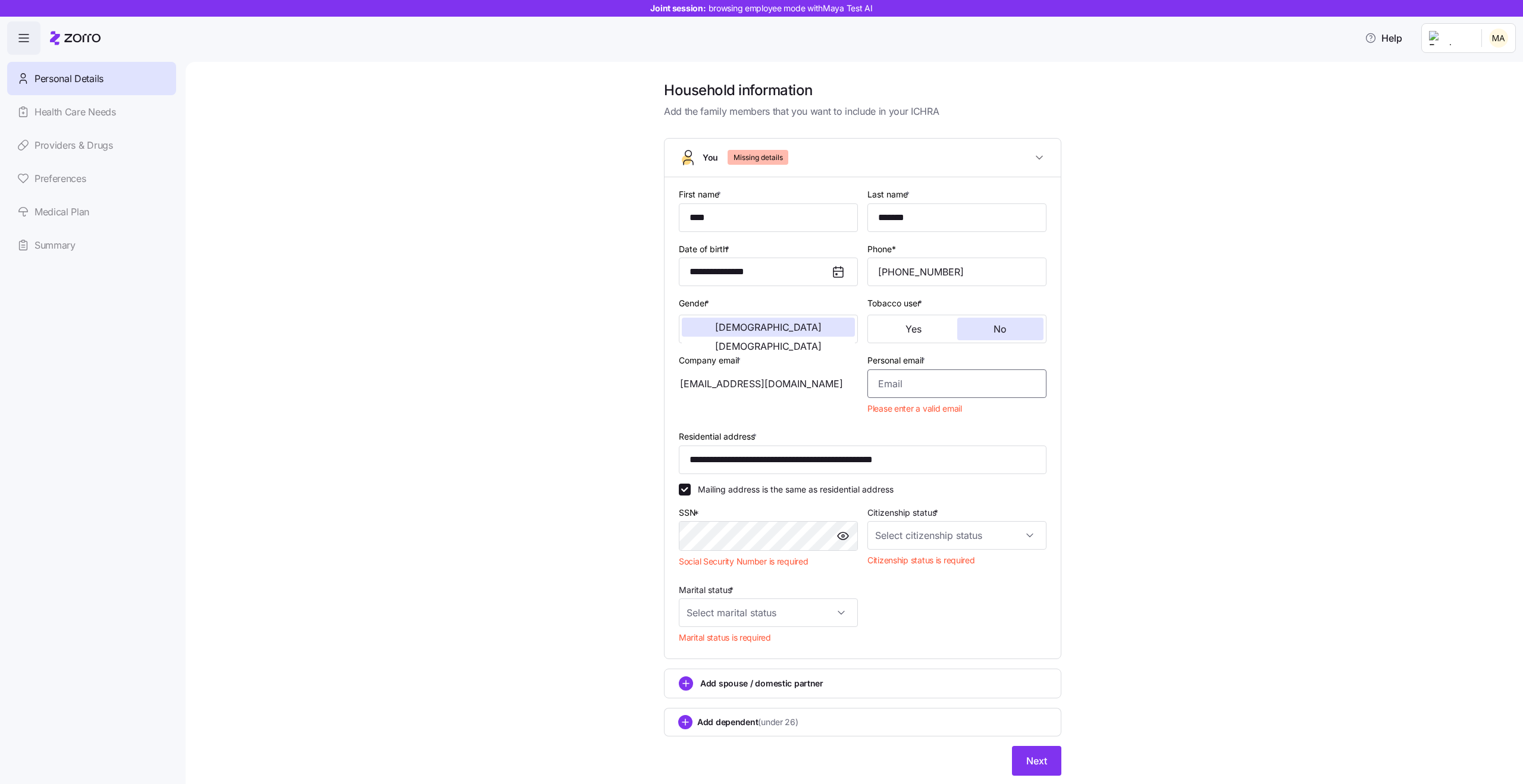
click at [899, 373] on input "Personal email *" at bounding box center [957, 384] width 179 height 29
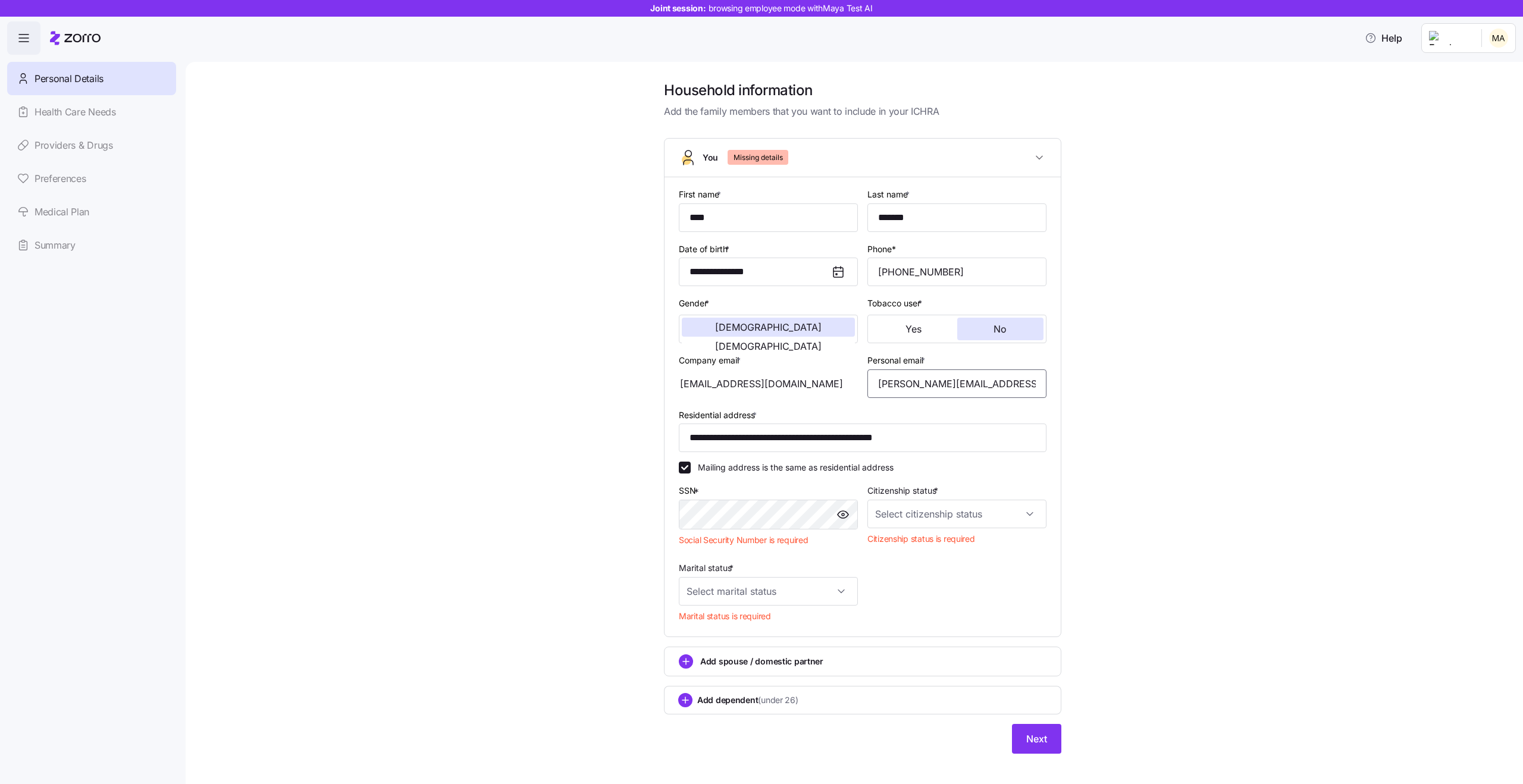
click at [900, 384] on input "[PERSON_NAME][EMAIL_ADDRESS][PERSON_NAME][DOMAIN_NAME]" at bounding box center [957, 384] width 179 height 29
click at [904, 382] on input "[EMAIL_ADDRESS][PERSON_NAME][DOMAIN_NAME]" at bounding box center [957, 384] width 179 height 29
type input "[PERSON_NAME][EMAIL_ADDRESS][PERSON_NAME][DOMAIN_NAME]"
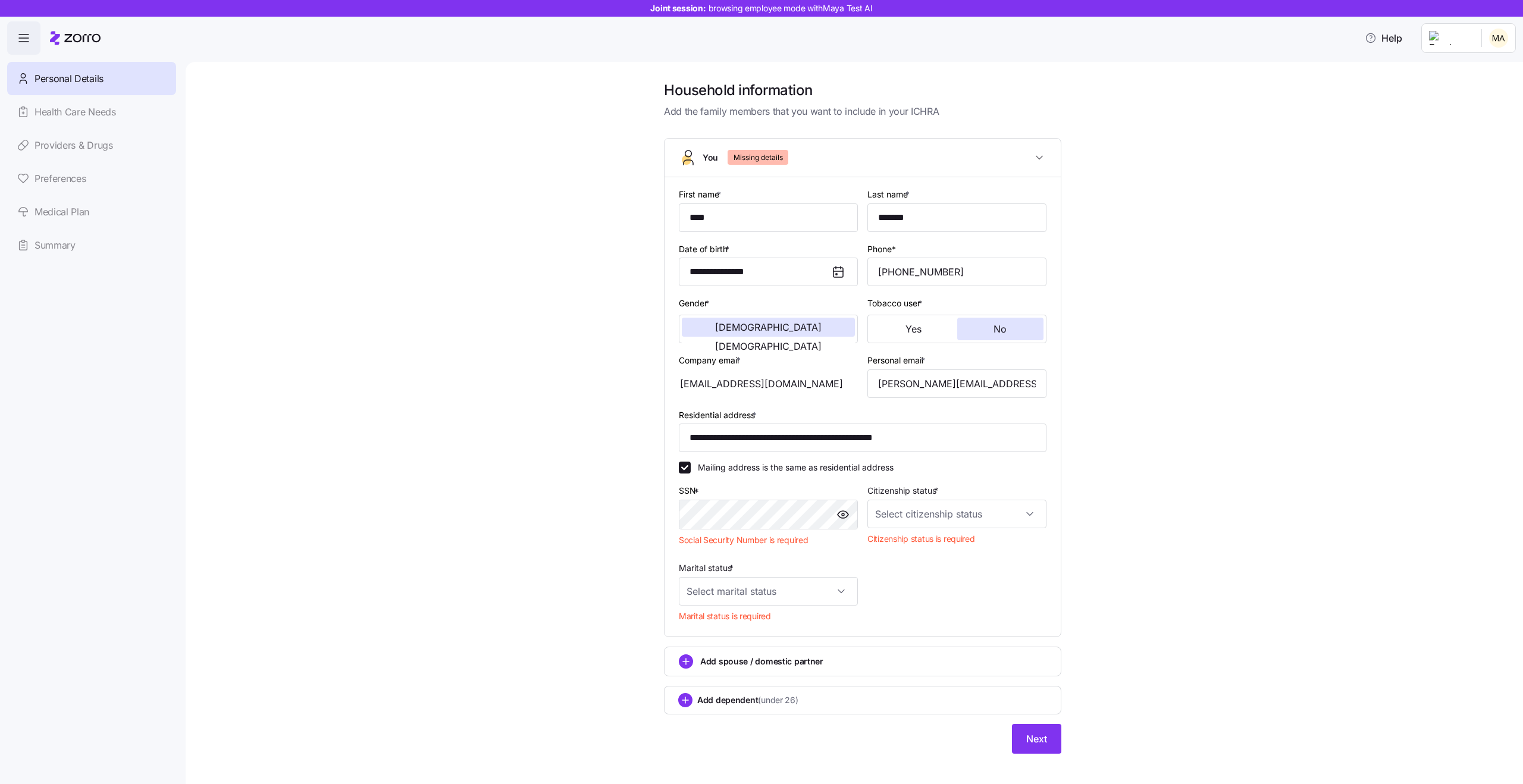
click at [1090, 428] on div "**********" at bounding box center [862, 423] width 1287 height 687
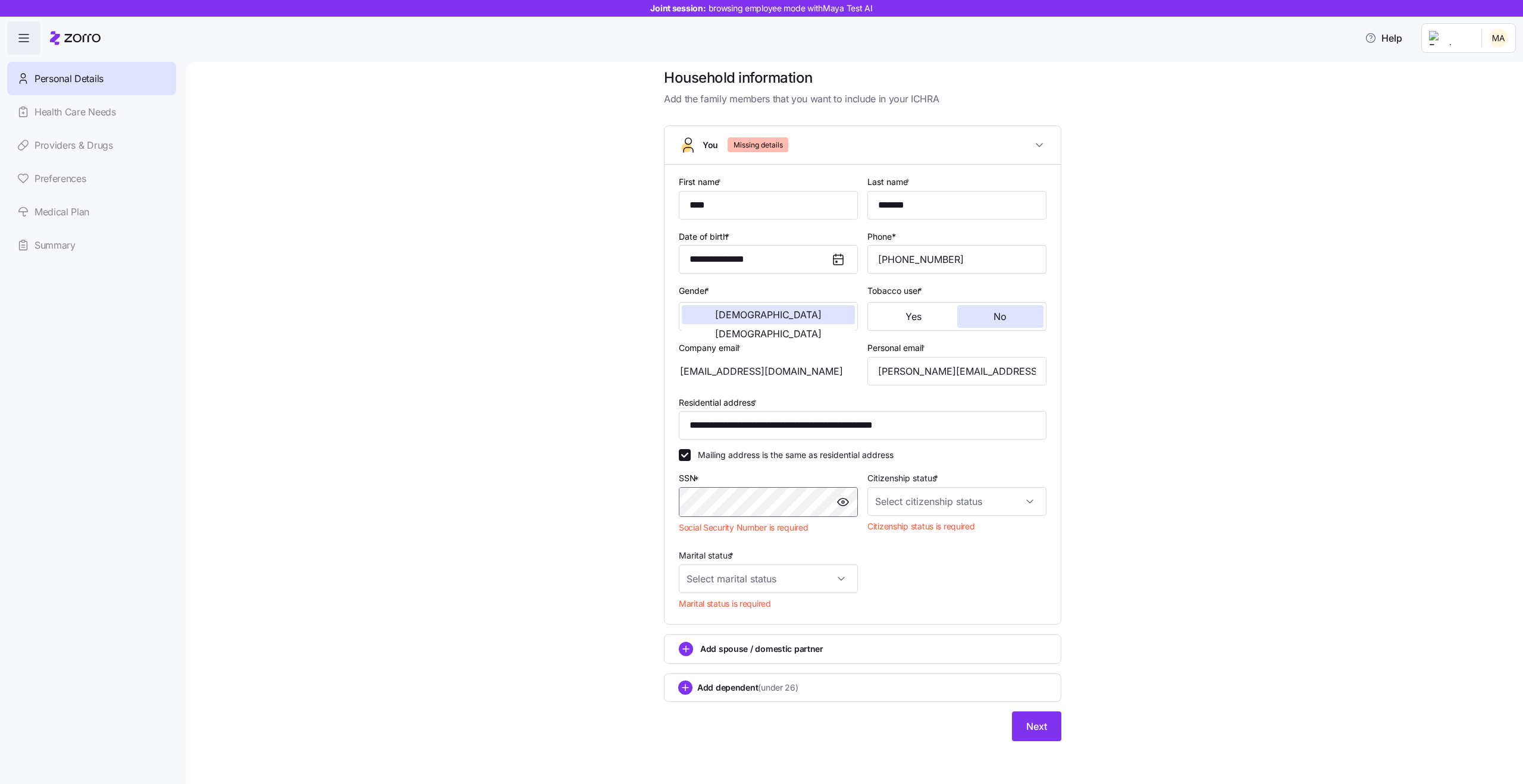
scroll to position [11, 0]
click at [922, 496] on input "Citizenship status *" at bounding box center [957, 502] width 179 height 29
click at [939, 537] on div "[DEMOGRAPHIC_DATA] citizen" at bounding box center [957, 539] width 169 height 25
type input "[DEMOGRAPHIC_DATA] citizen"
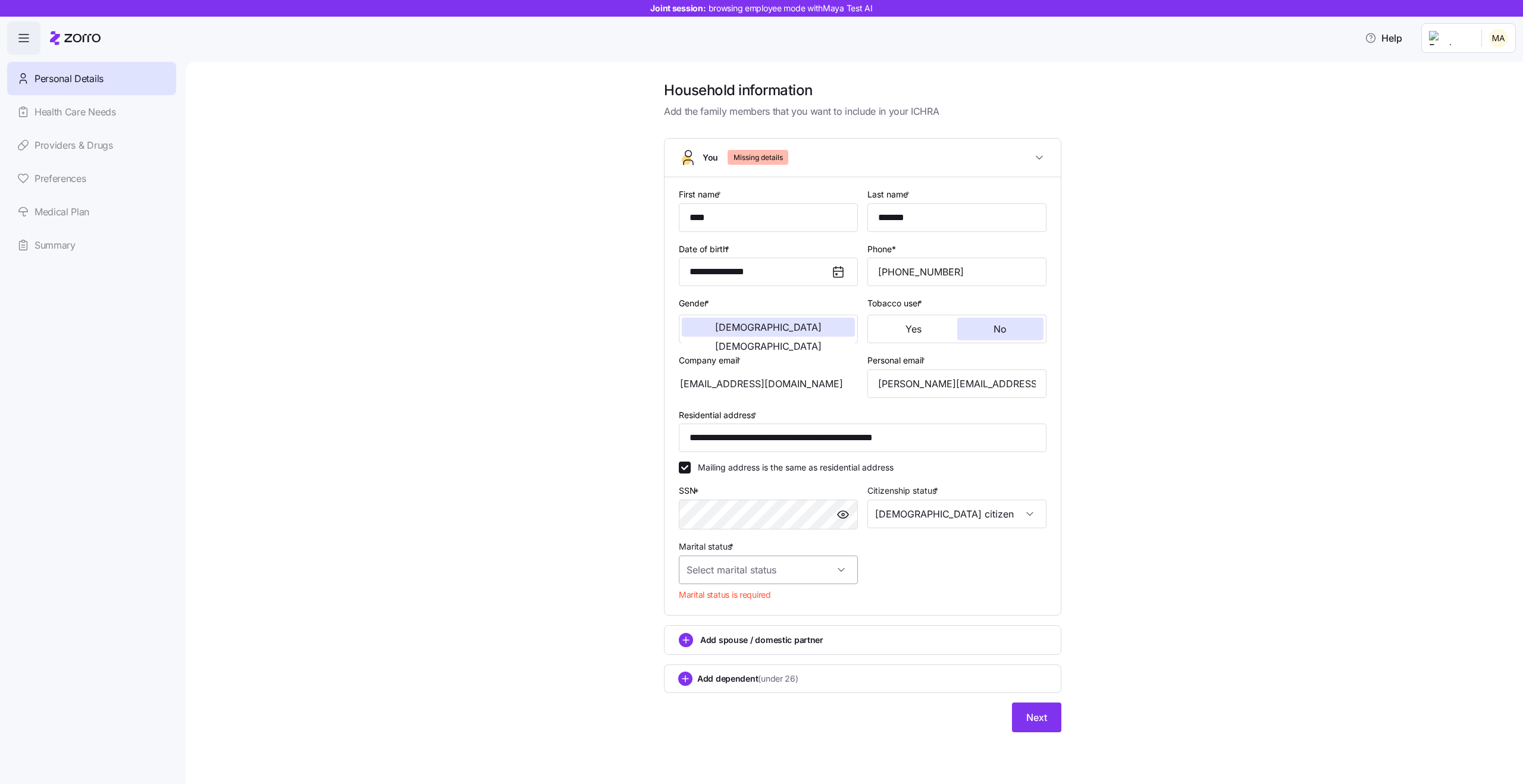
click at [798, 574] on input "Marital status *" at bounding box center [768, 570] width 179 height 29
click at [793, 605] on div "Single" at bounding box center [768, 606] width 169 height 25
type input "Single"
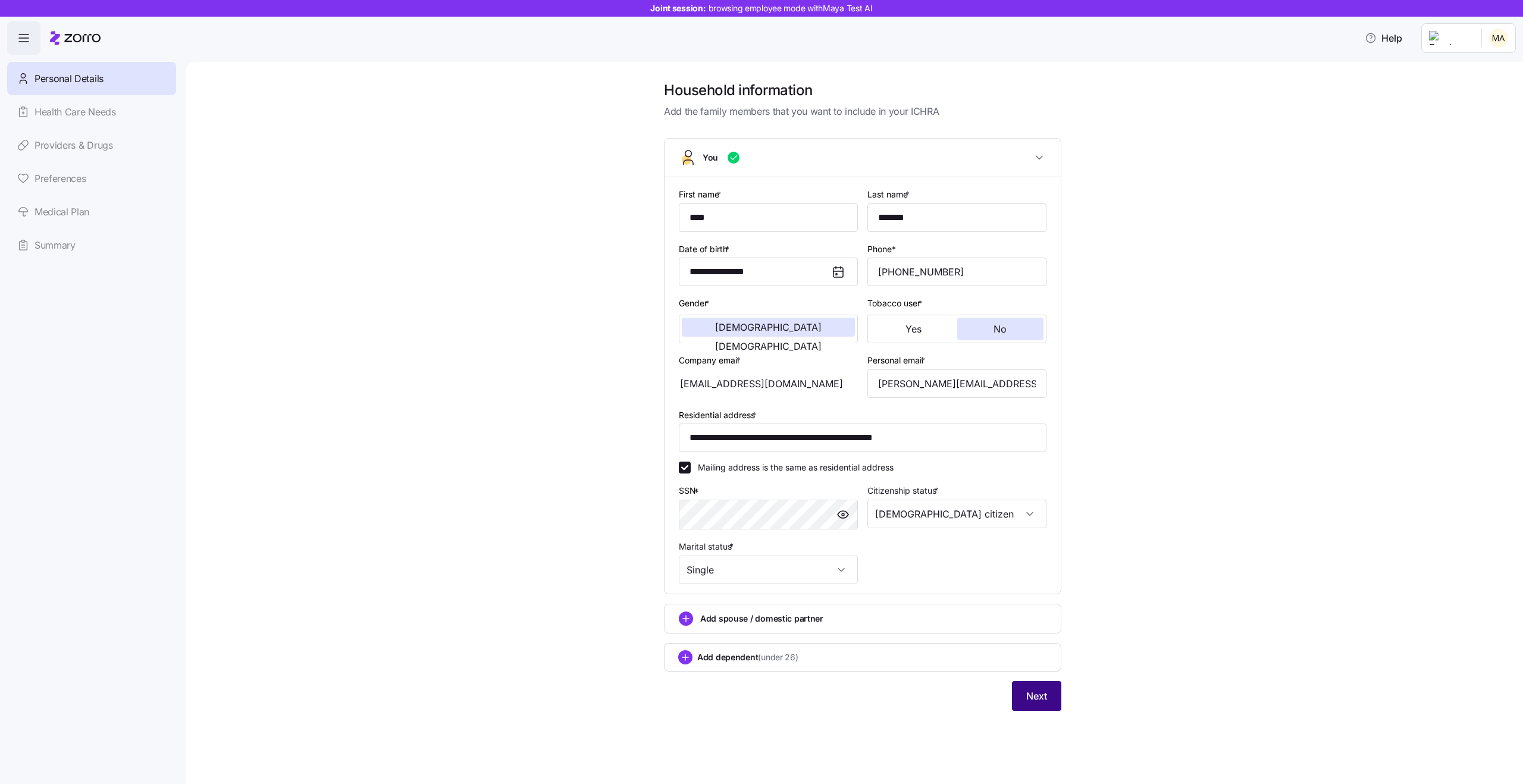
click at [1031, 696] on span "Next" at bounding box center [1037, 695] width 21 height 14
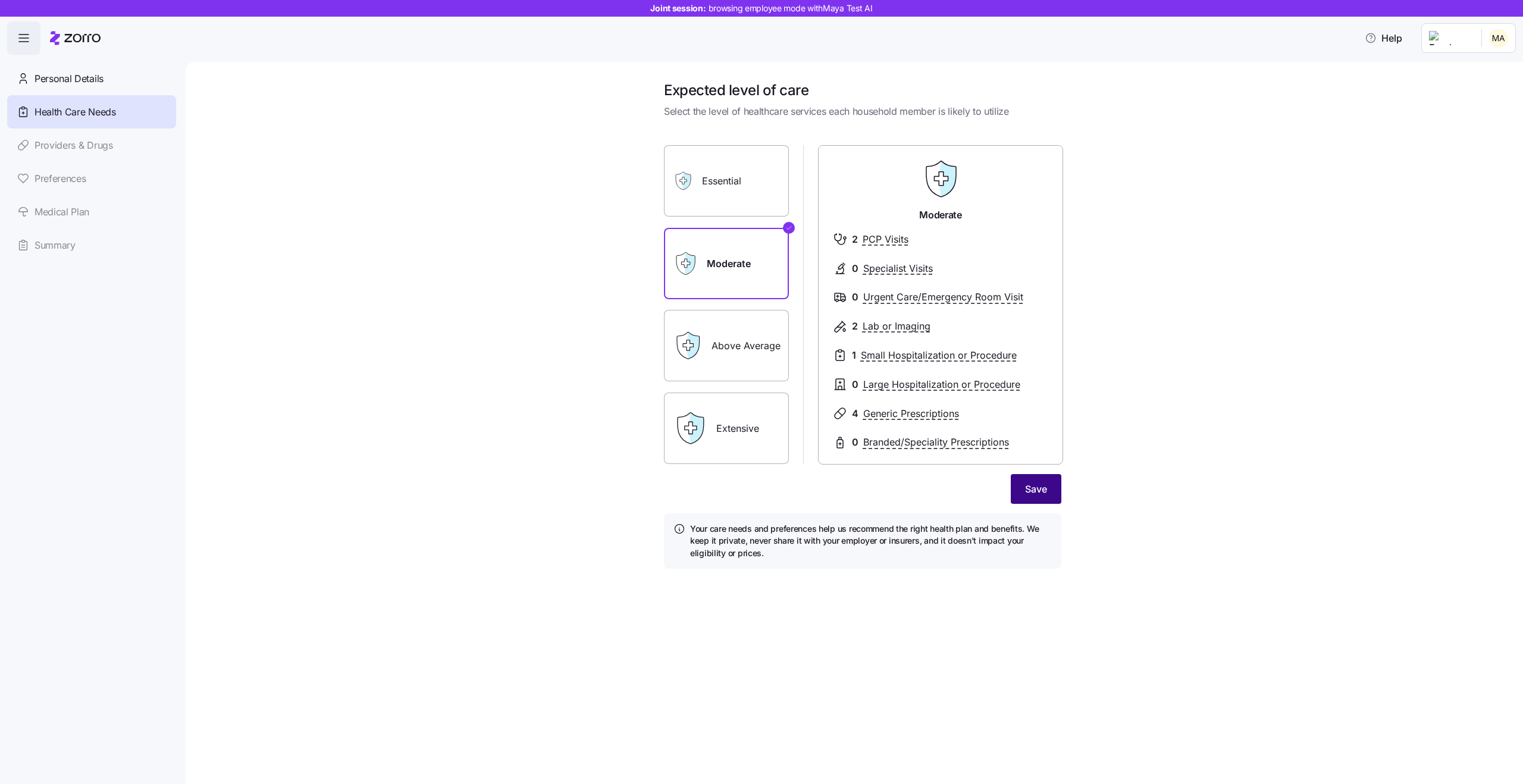
click at [1044, 495] on span "Save" at bounding box center [1036, 489] width 22 height 14
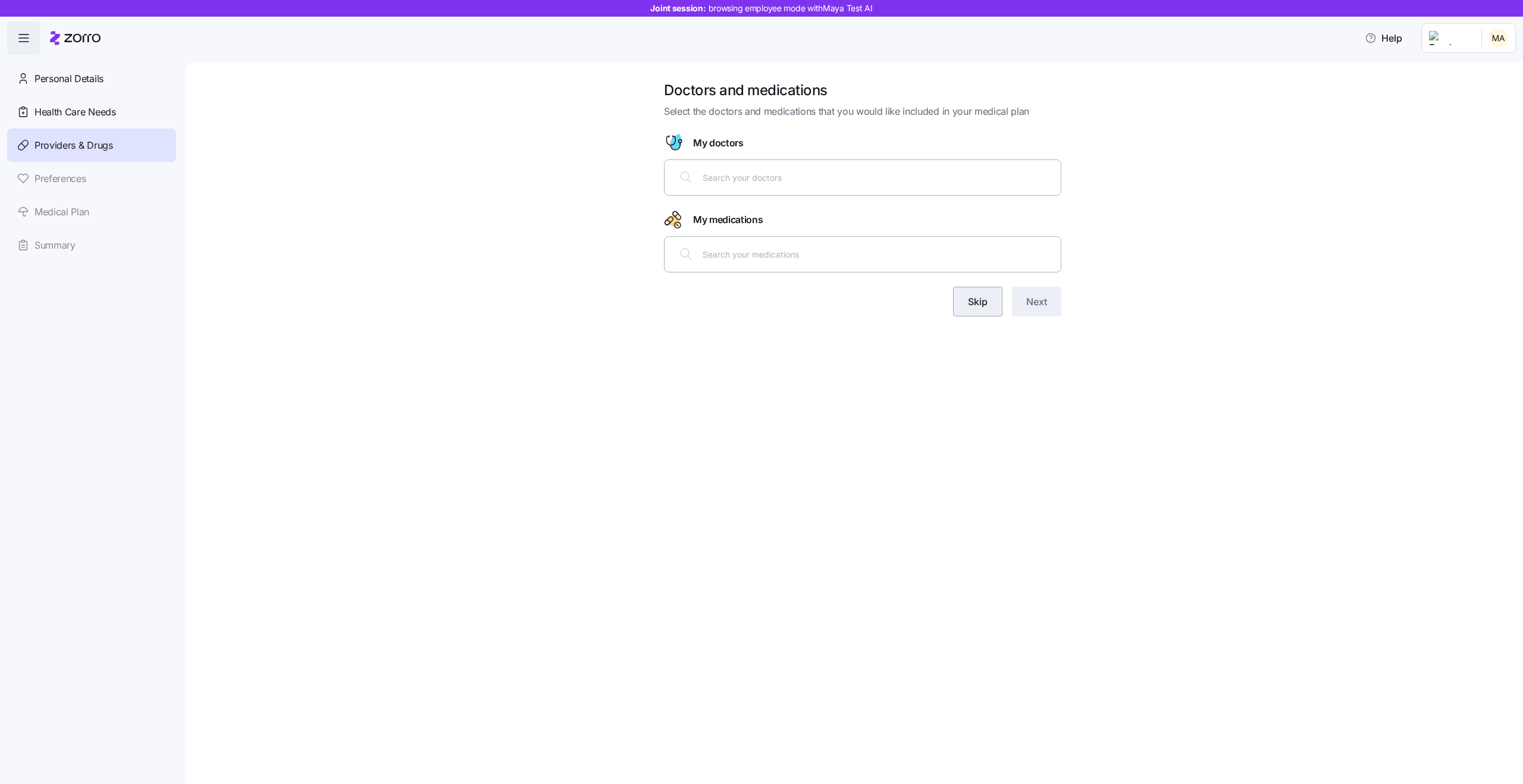
click at [974, 298] on span "Skip" at bounding box center [977, 301] width 19 height 14
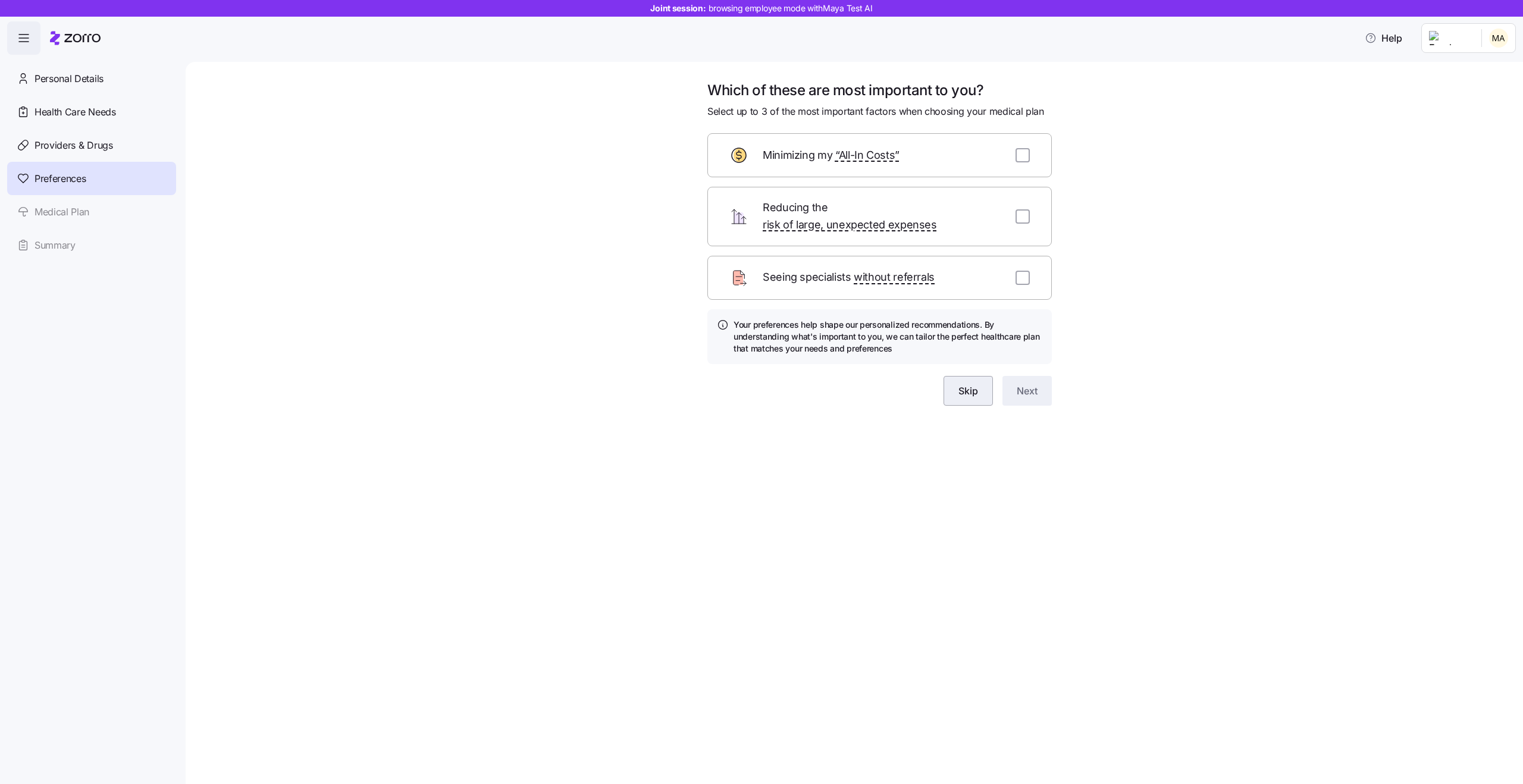
click at [969, 384] on span "Skip" at bounding box center [968, 391] width 19 height 14
click at [787, 83] on h1 "Which of these are most important to you?" at bounding box center [879, 90] width 345 height 18
click at [798, 116] on span "Select up to 3 of the most important factors when choosing your medical plan" at bounding box center [876, 112] width 337 height 15
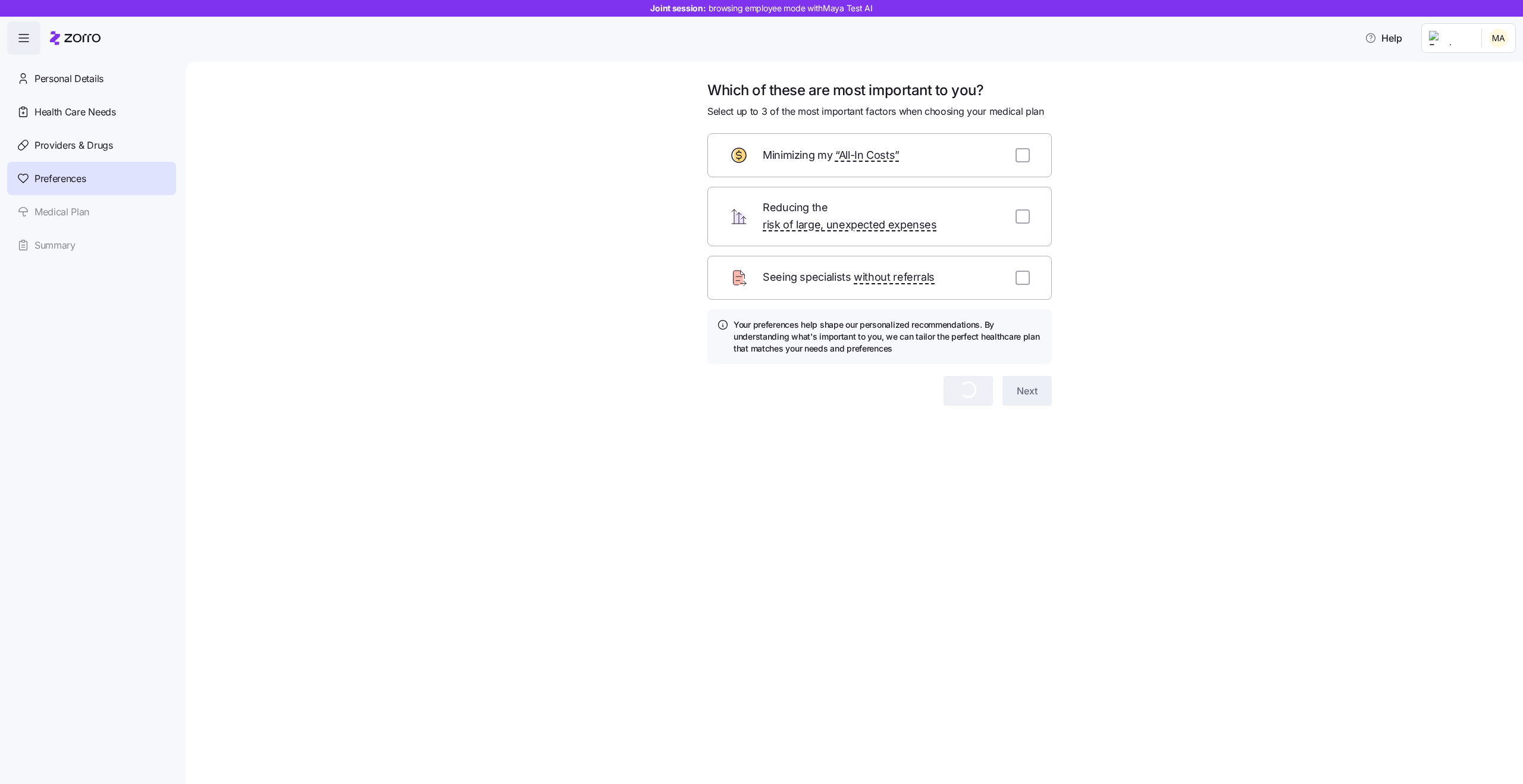
click at [798, 116] on span "Select up to 3 of the most important factors when choosing your medical plan" at bounding box center [876, 112] width 337 height 15
click at [784, 98] on h1 "Which of these are most important to you?" at bounding box center [879, 90] width 345 height 18
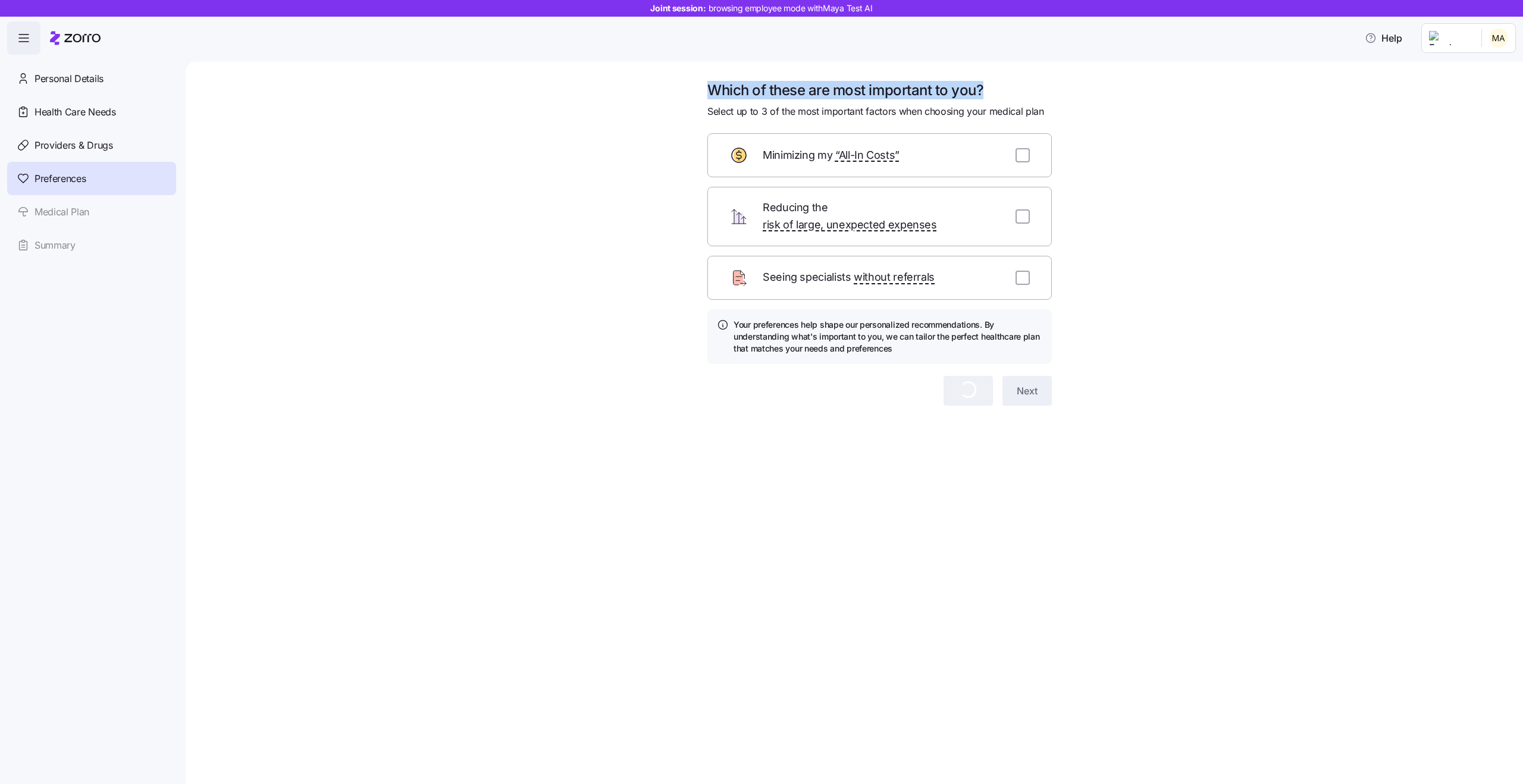
click at [783, 109] on span "Select up to 3 of the most important factors when choosing your medical plan" at bounding box center [876, 112] width 337 height 15
click at [772, 93] on h1 "Which of these are most important to you?" at bounding box center [879, 90] width 345 height 18
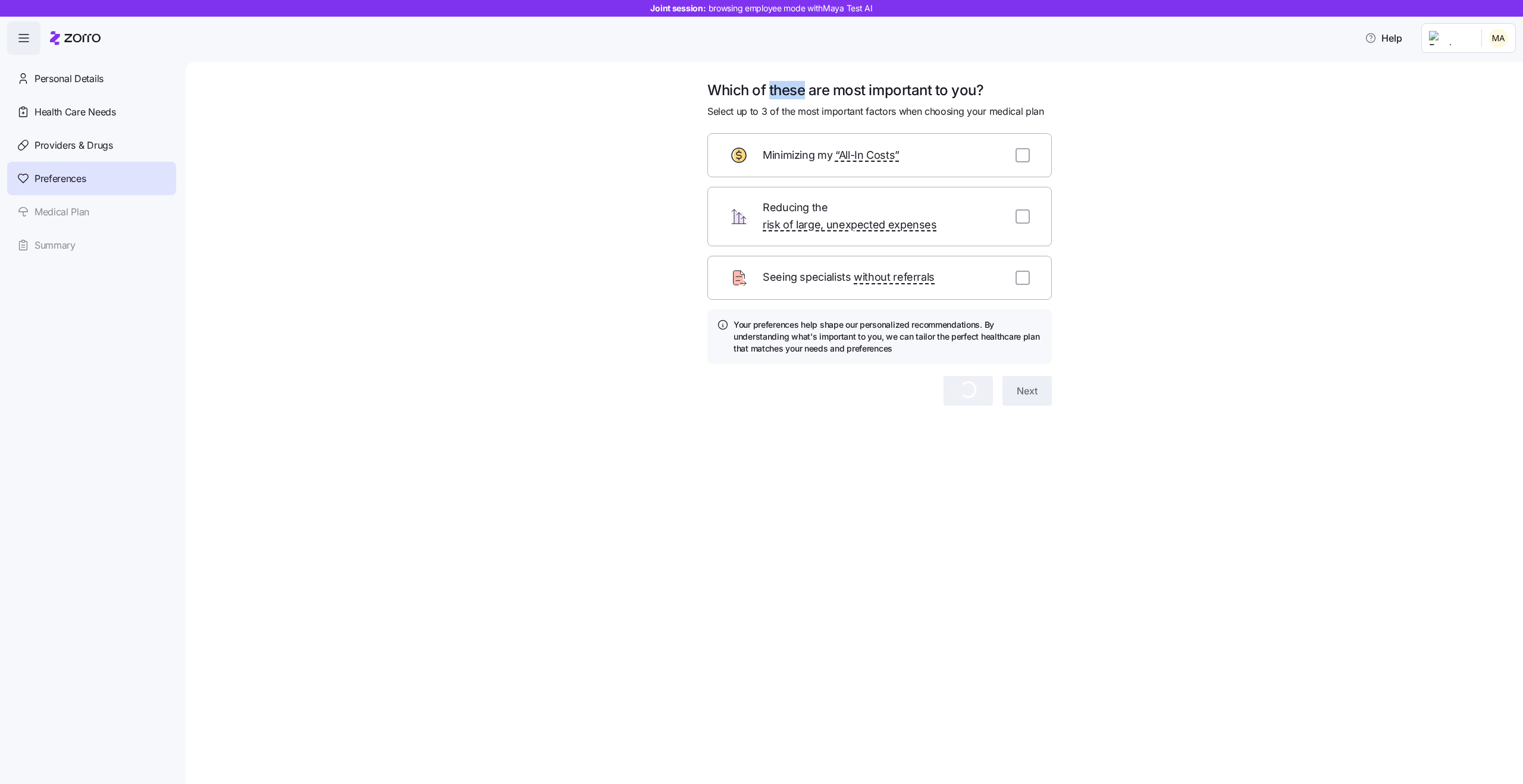
click at [772, 93] on h1 "Which of these are most important to you?" at bounding box center [879, 90] width 345 height 18
click at [802, 104] on span "Select up to 3 of the most important factors when choosing your medical plan" at bounding box center [876, 112] width 337 height 15
click at [813, 114] on span "Select up to 3 of the most important factors when choosing your medical plan" at bounding box center [876, 112] width 337 height 15
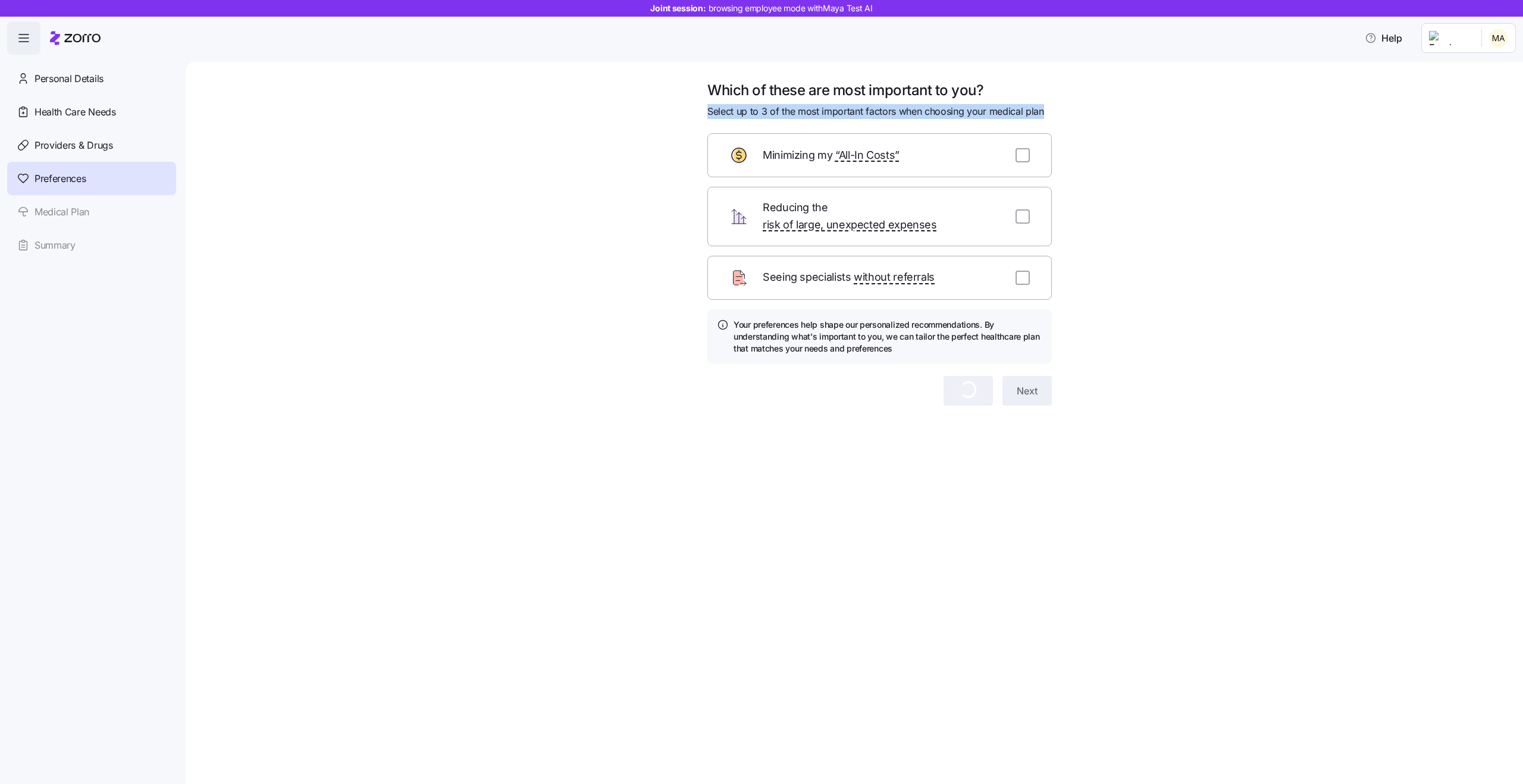
click at [794, 86] on h1 "Which of these are most important to you?" at bounding box center [879, 90] width 345 height 18
click at [811, 109] on span "Select up to 3 of the most important factors when choosing your medical plan" at bounding box center [876, 112] width 337 height 15
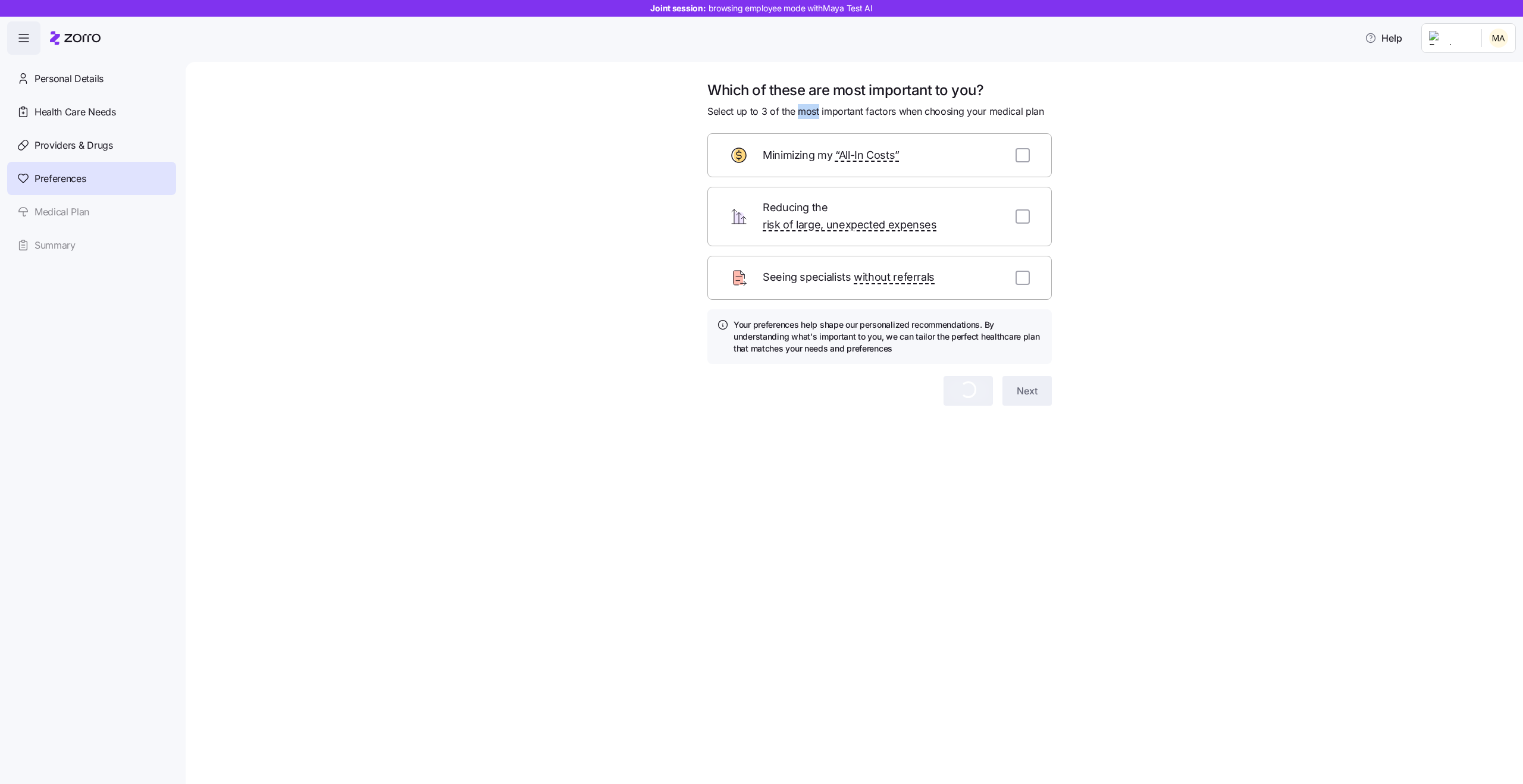
click at [811, 109] on span "Select up to 3 of the most important factors when choosing your medical plan" at bounding box center [876, 112] width 337 height 15
click at [793, 96] on h1 "Which of these are most important to you?" at bounding box center [879, 90] width 345 height 18
click at [819, 115] on span "Select up to 3 of the most important factors when choosing your medical plan" at bounding box center [876, 112] width 337 height 15
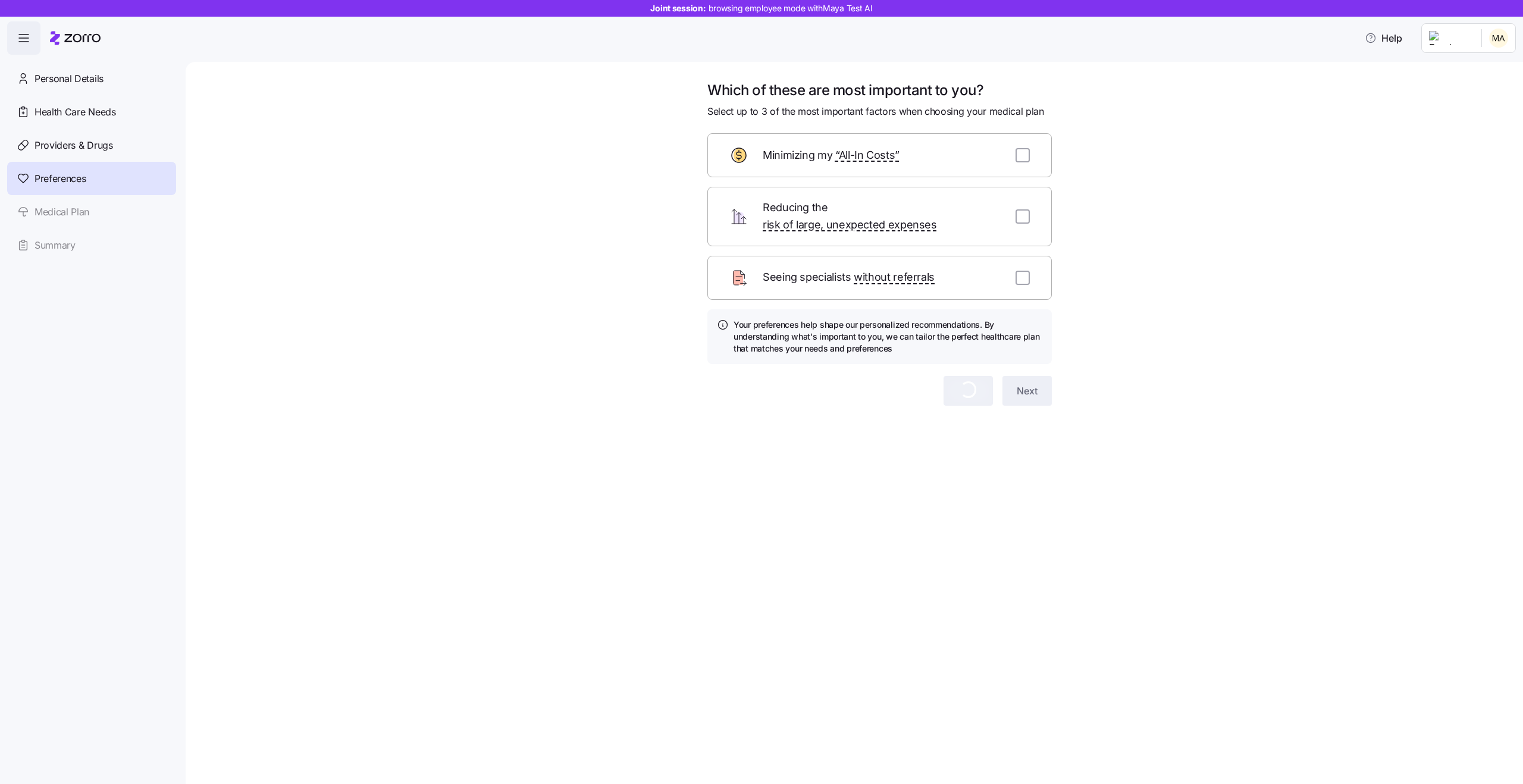
click at [819, 115] on span "Select up to 3 of the most important factors when choosing your medical plan" at bounding box center [876, 112] width 337 height 15
click at [790, 98] on h1 "Which of these are most important to you?" at bounding box center [879, 90] width 345 height 18
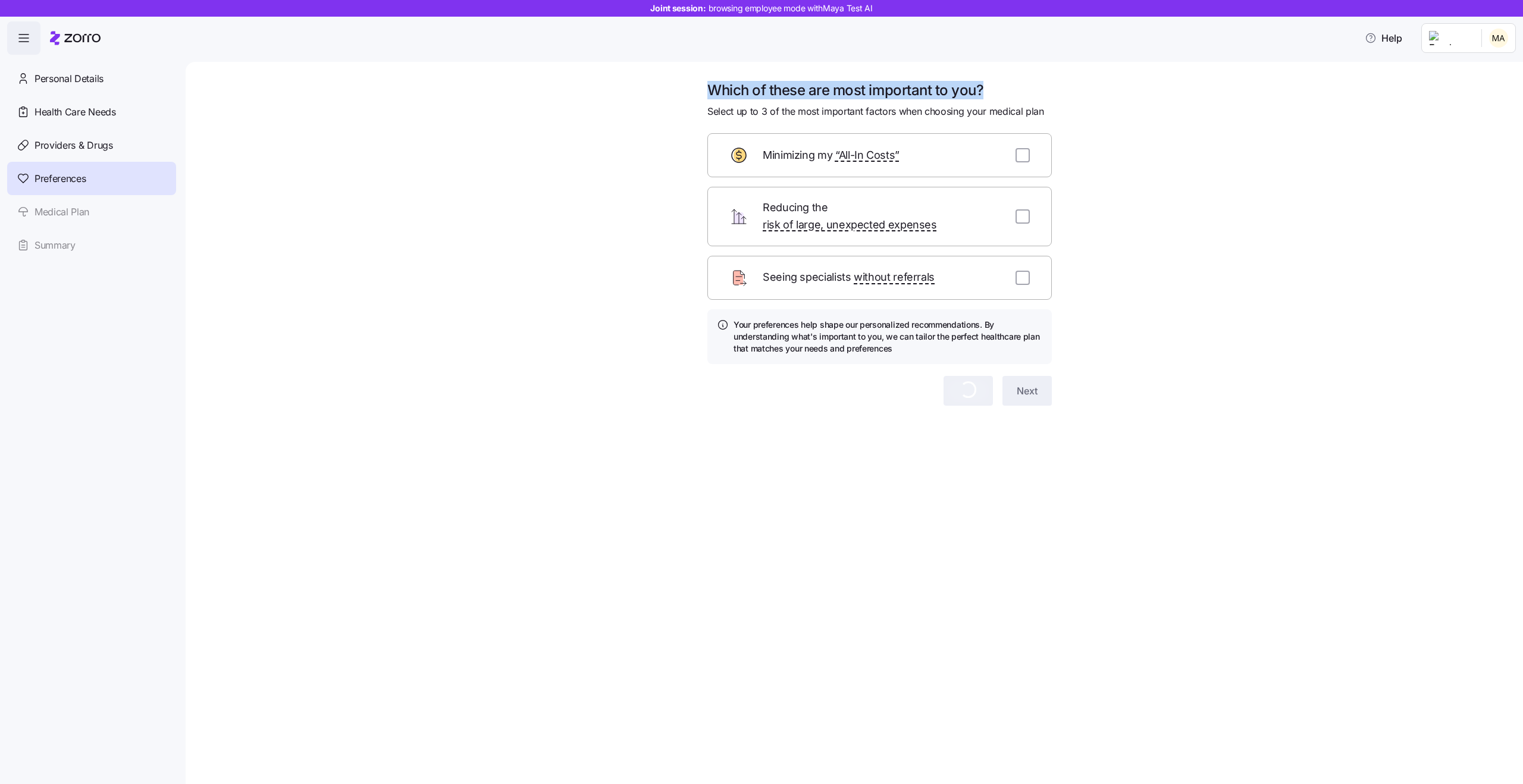
click at [811, 112] on span "Select up to 3 of the most important factors when choosing your medical plan" at bounding box center [876, 112] width 337 height 15
click at [794, 92] on h1 "Which of these are most important to you?" at bounding box center [879, 90] width 345 height 18
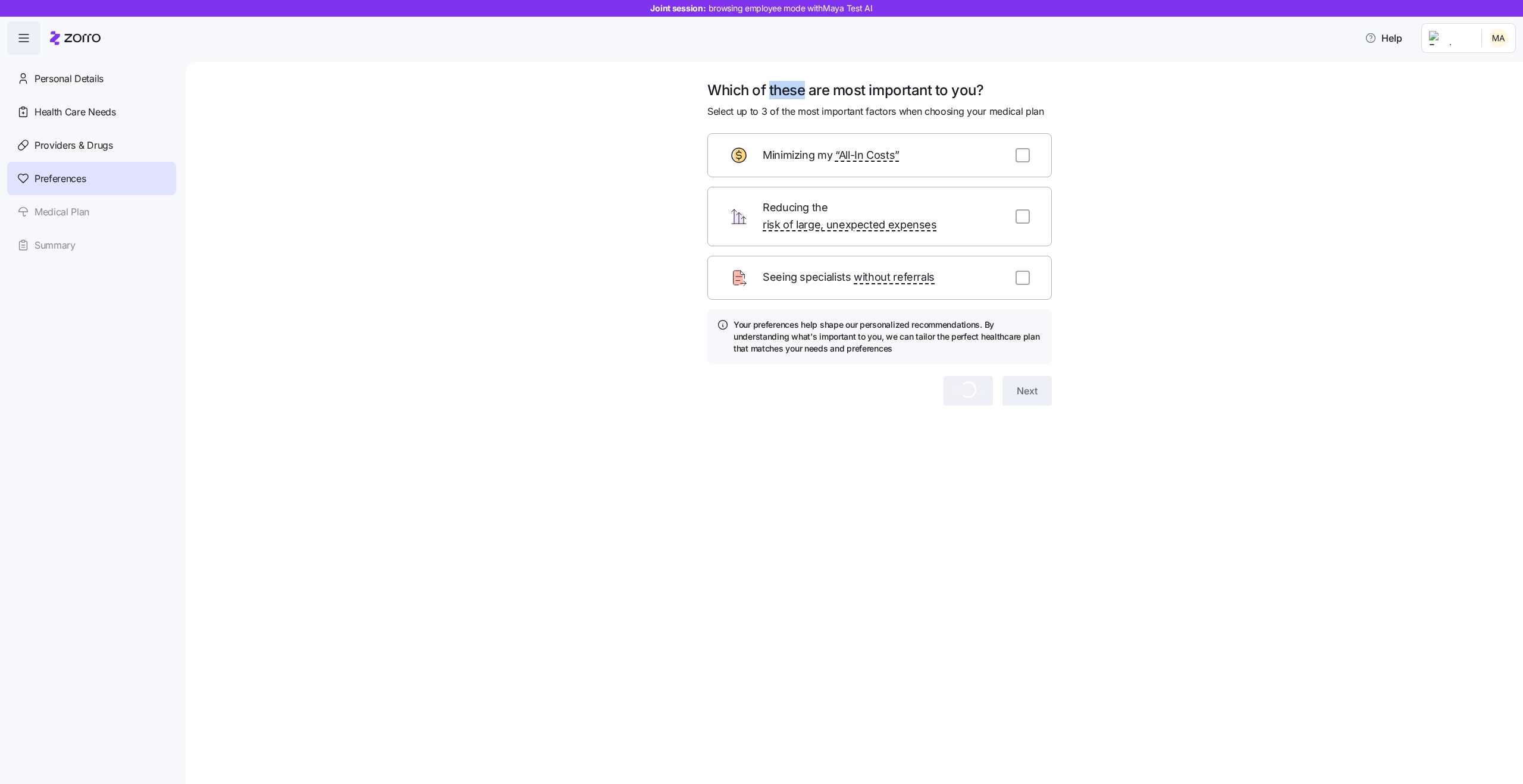
click at [794, 92] on h1 "Which of these are most important to you?" at bounding box center [879, 90] width 345 height 18
click at [815, 112] on span "Select up to 3 of the most important factors when choosing your medical plan" at bounding box center [876, 112] width 337 height 15
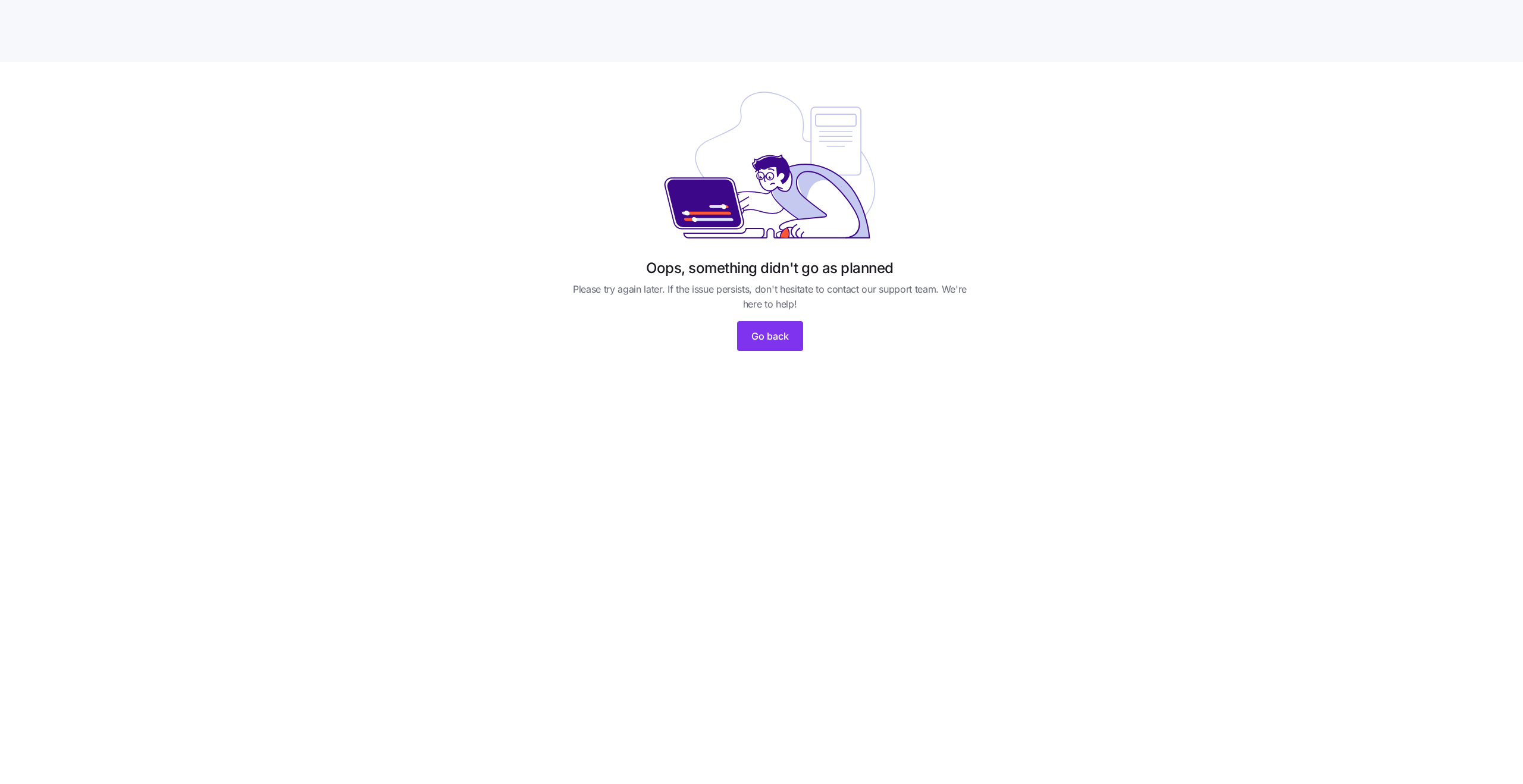
click at [815, 112] on icon at bounding box center [770, 164] width 238 height 169
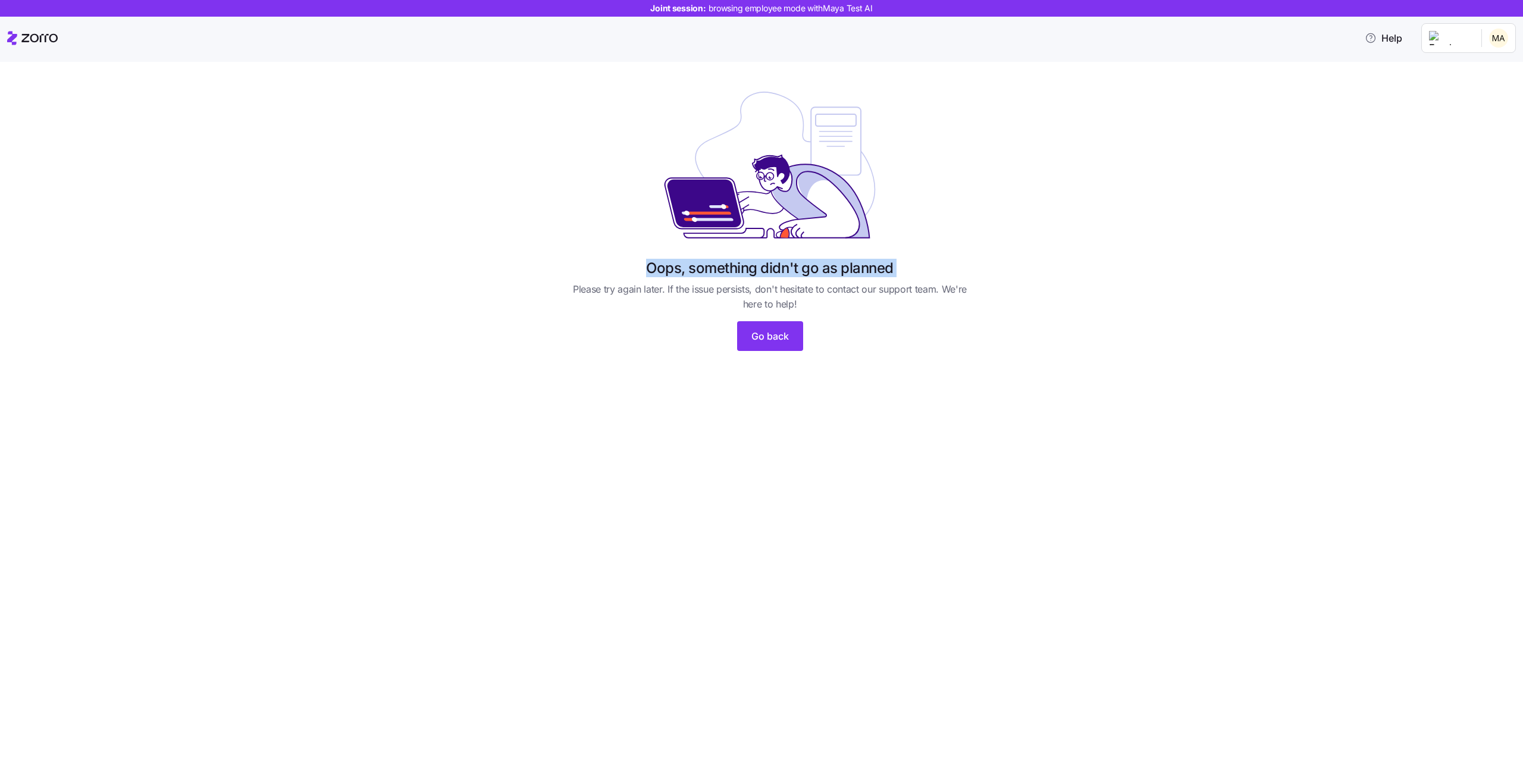
click at [772, 293] on span "Please try again later. If the issue persists, don't hesitate to contact our su…" at bounding box center [770, 296] width 409 height 29
click at [757, 335] on span "Go back" at bounding box center [770, 335] width 38 height 14
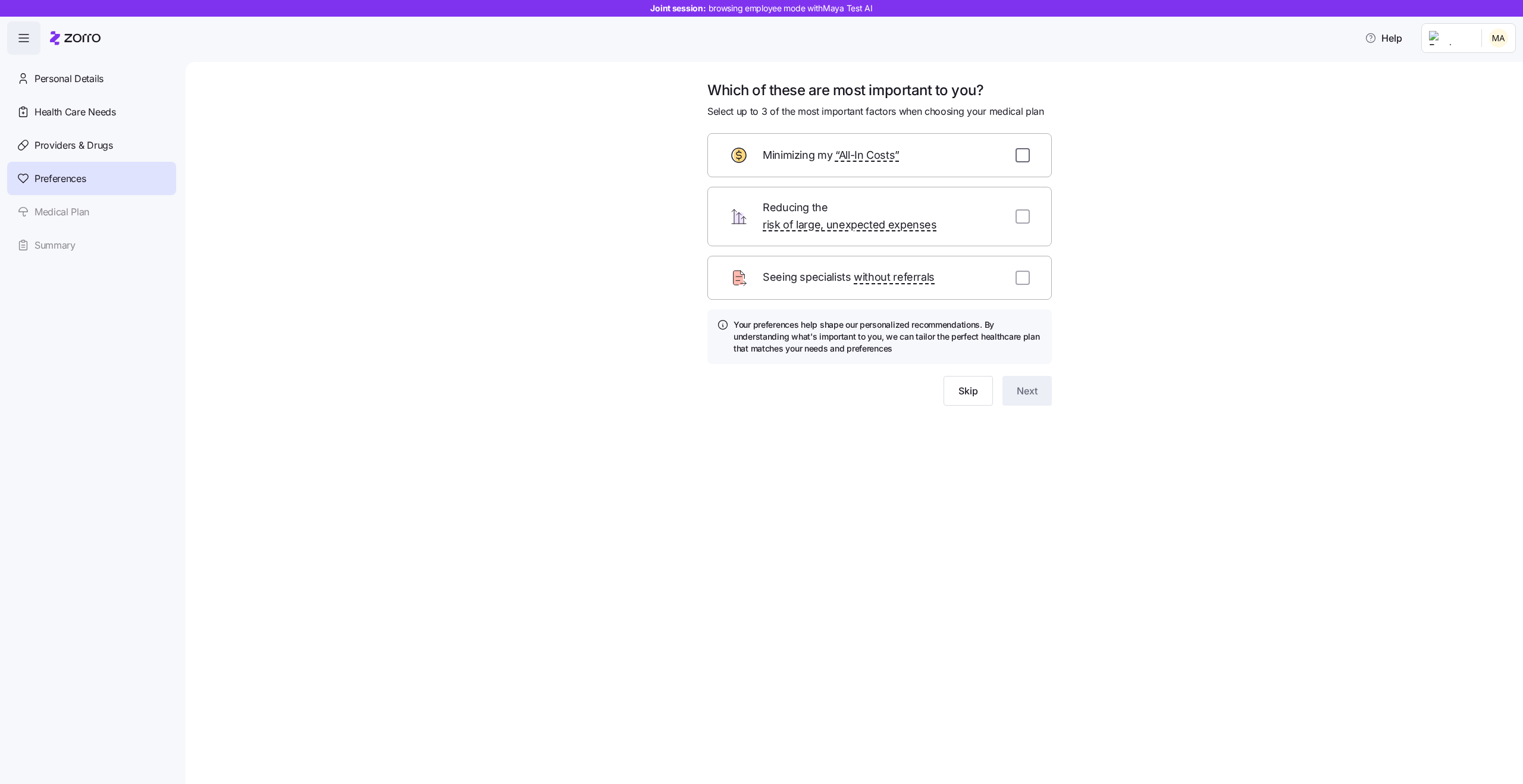
click at [1025, 153] on input "checkbox" at bounding box center [1022, 155] width 14 height 14
checkbox input "true"
click at [1021, 211] on input "checkbox" at bounding box center [1022, 216] width 14 height 14
checkbox input "true"
click at [1021, 390] on button "Next" at bounding box center [1027, 390] width 49 height 29
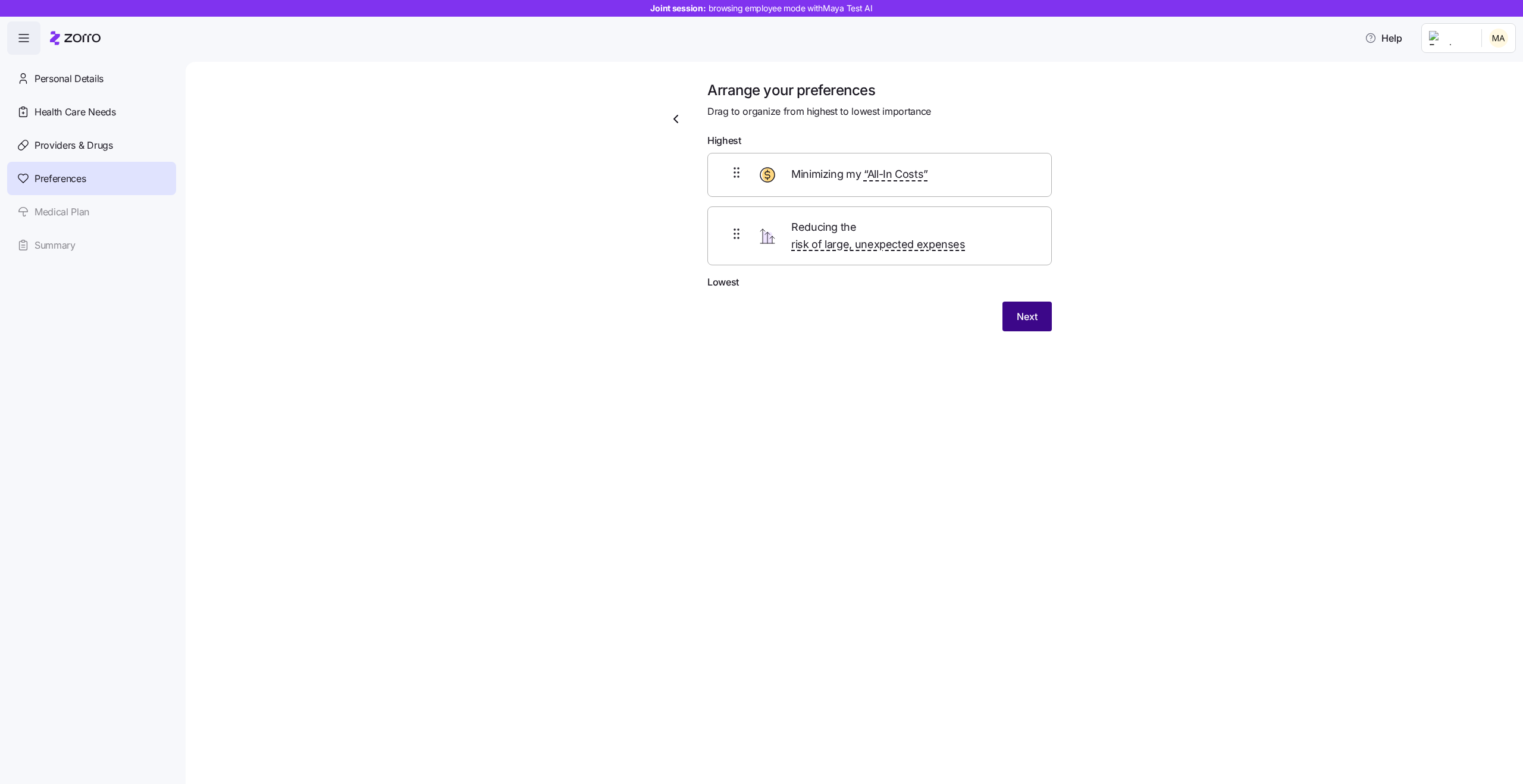
click at [1002, 302] on button "Next" at bounding box center [1027, 316] width 49 height 29
